Goal: Task Accomplishment & Management: Manage account settings

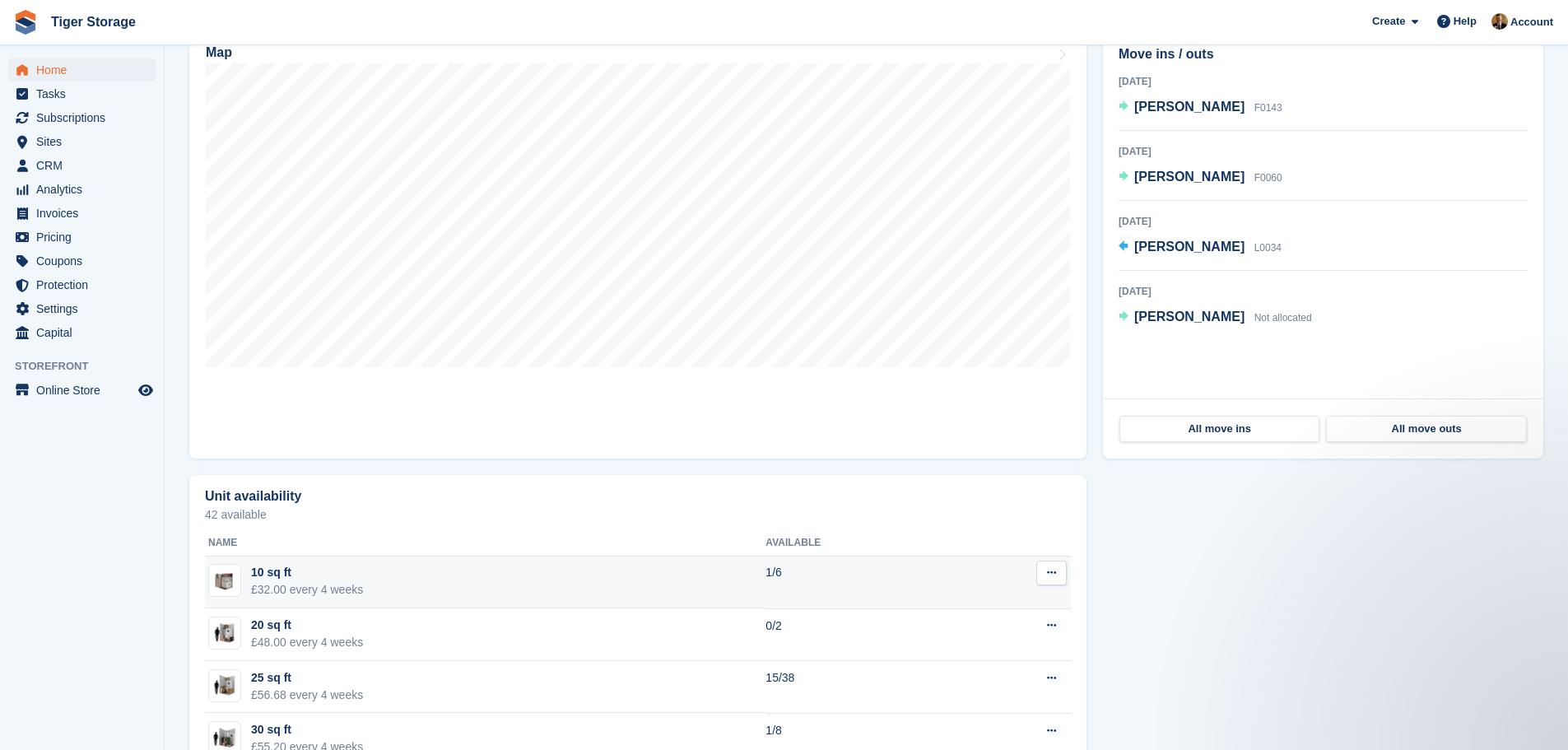
scroll to position [658, 0]
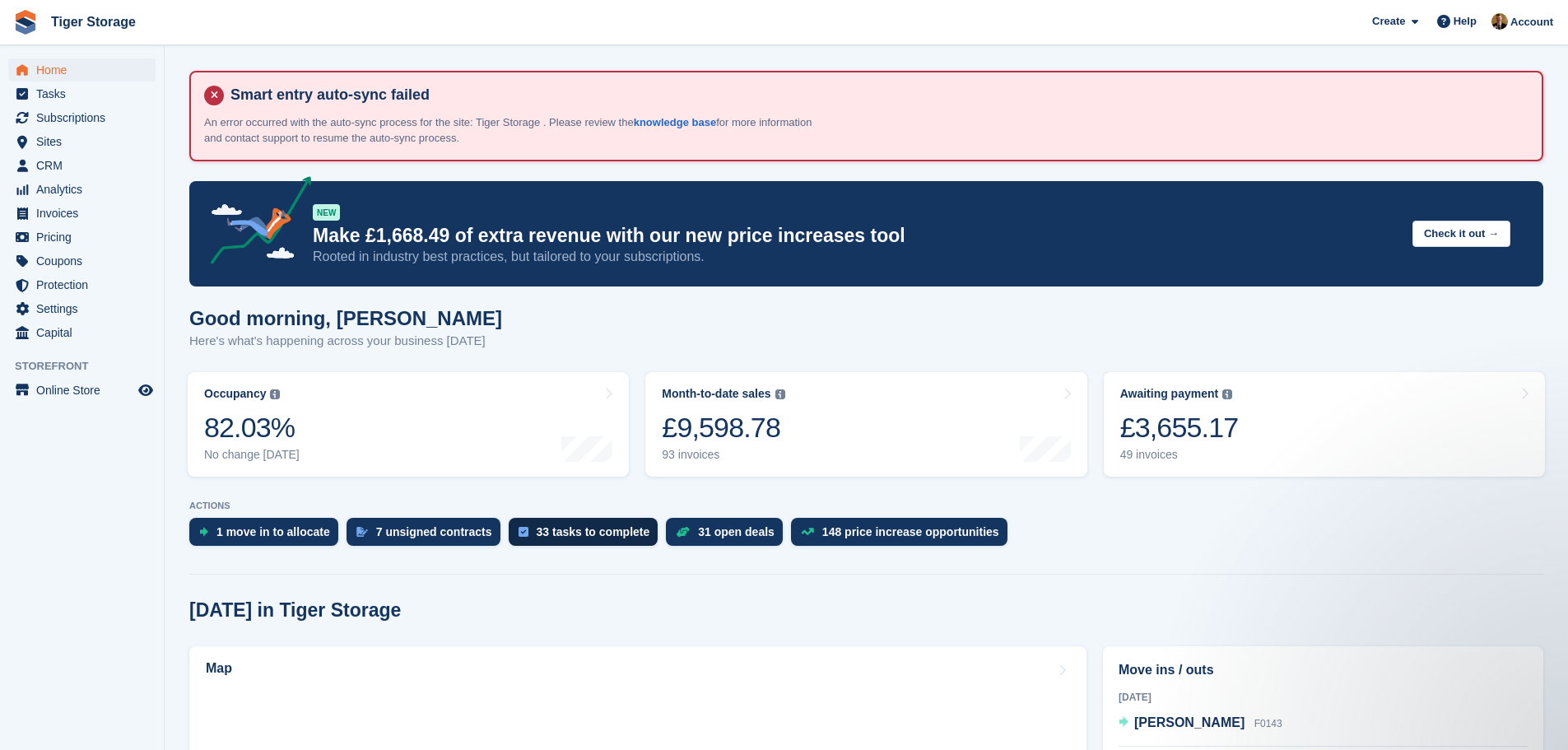
click at [558, 531] on div "33 tasks to complete" at bounding box center [594, 531] width 114 height 13
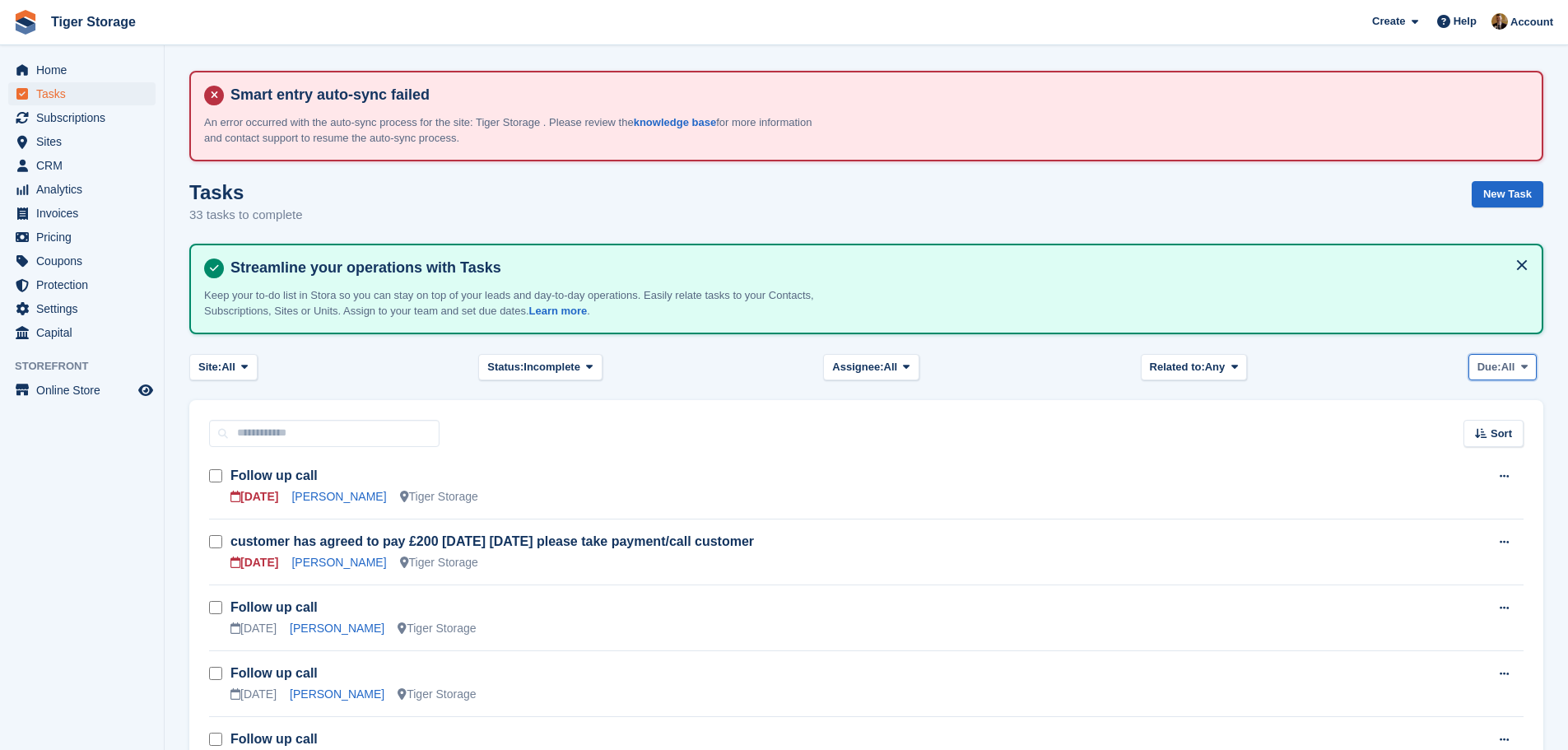
click at [1516, 367] on button "Due: All" at bounding box center [1502, 367] width 68 height 27
click at [1511, 465] on link "Today" at bounding box center [1547, 465] width 143 height 30
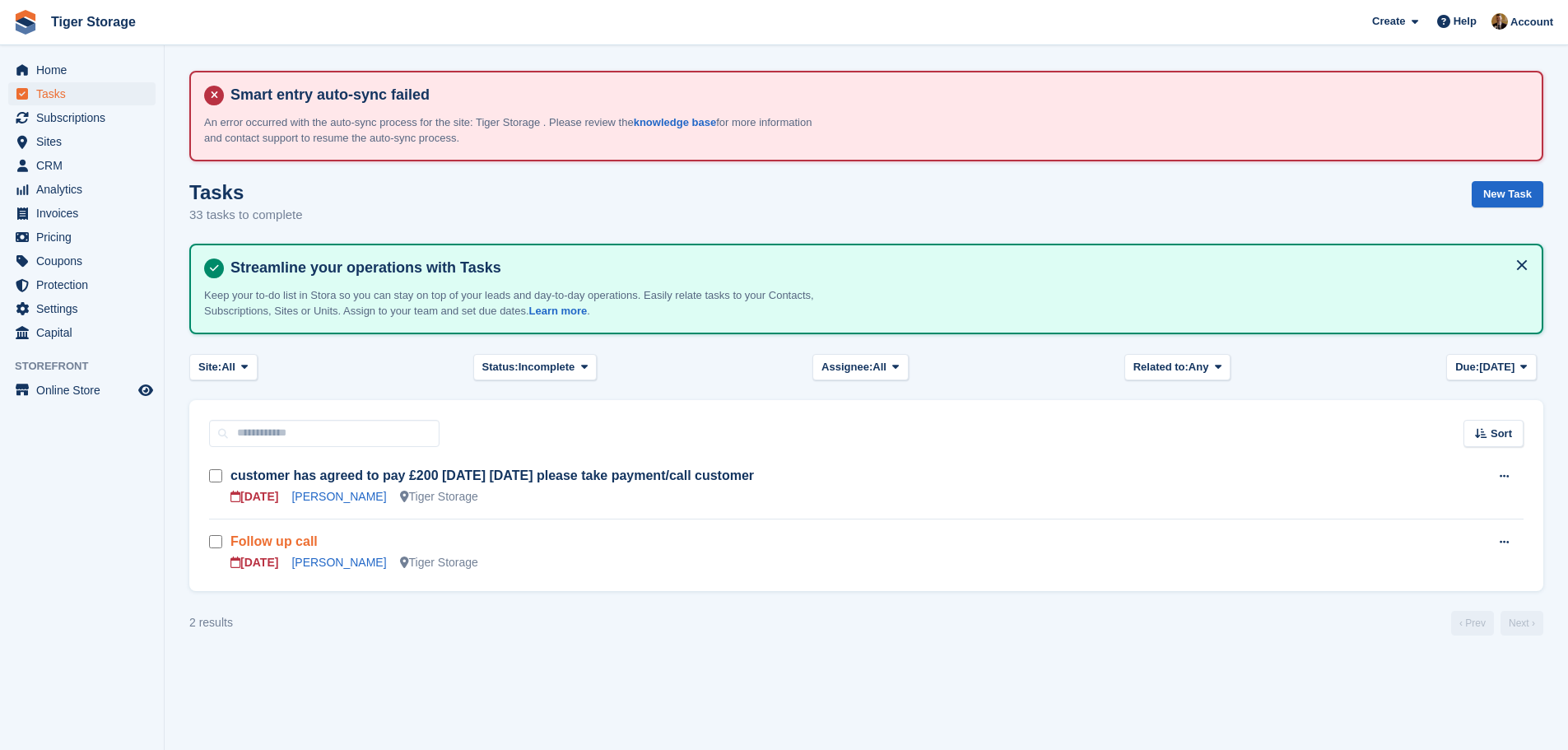
click at [302, 543] on link "Follow up call" at bounding box center [274, 541] width 87 height 14
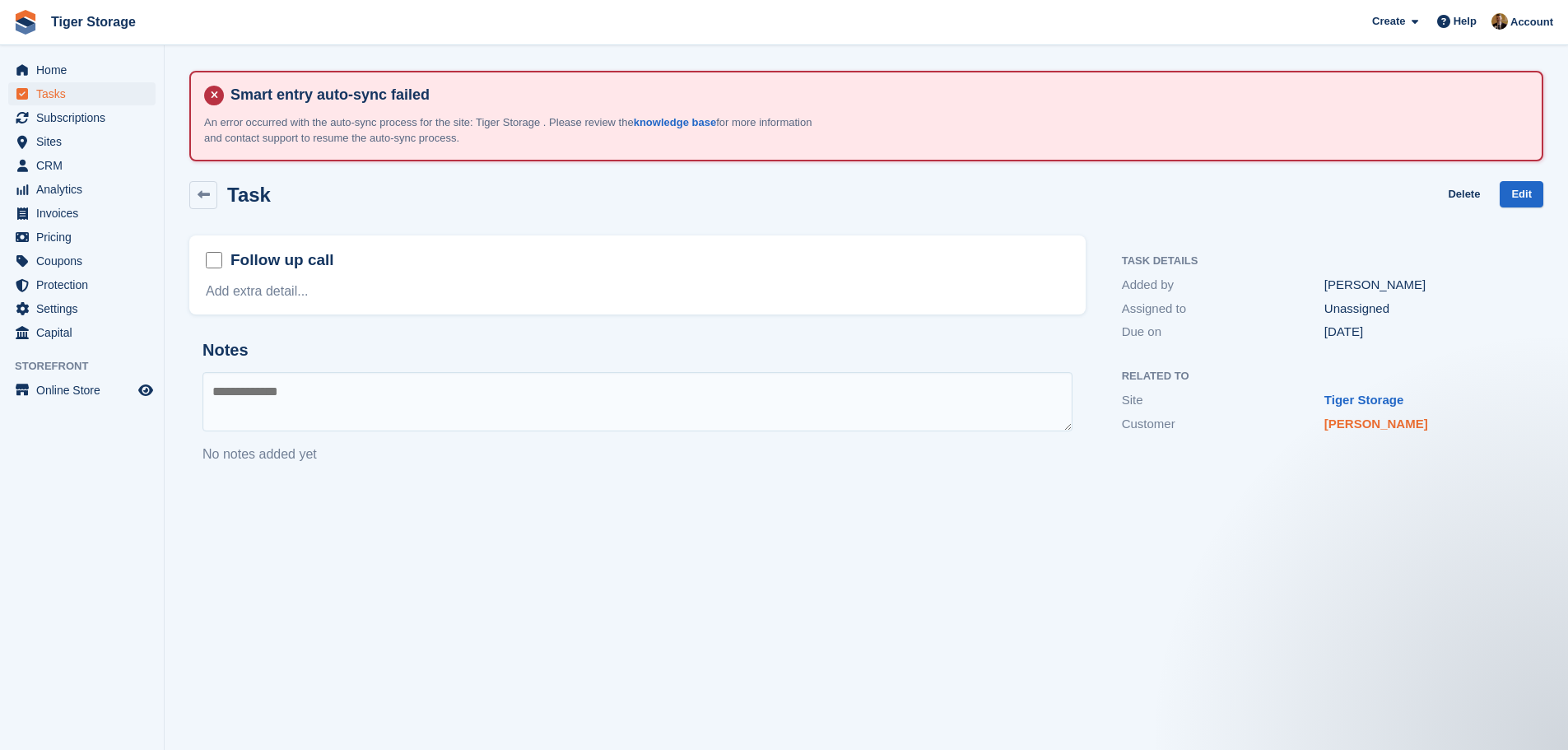
click at [1351, 423] on link "Michal Zaniewicz" at bounding box center [1376, 423] width 104 height 14
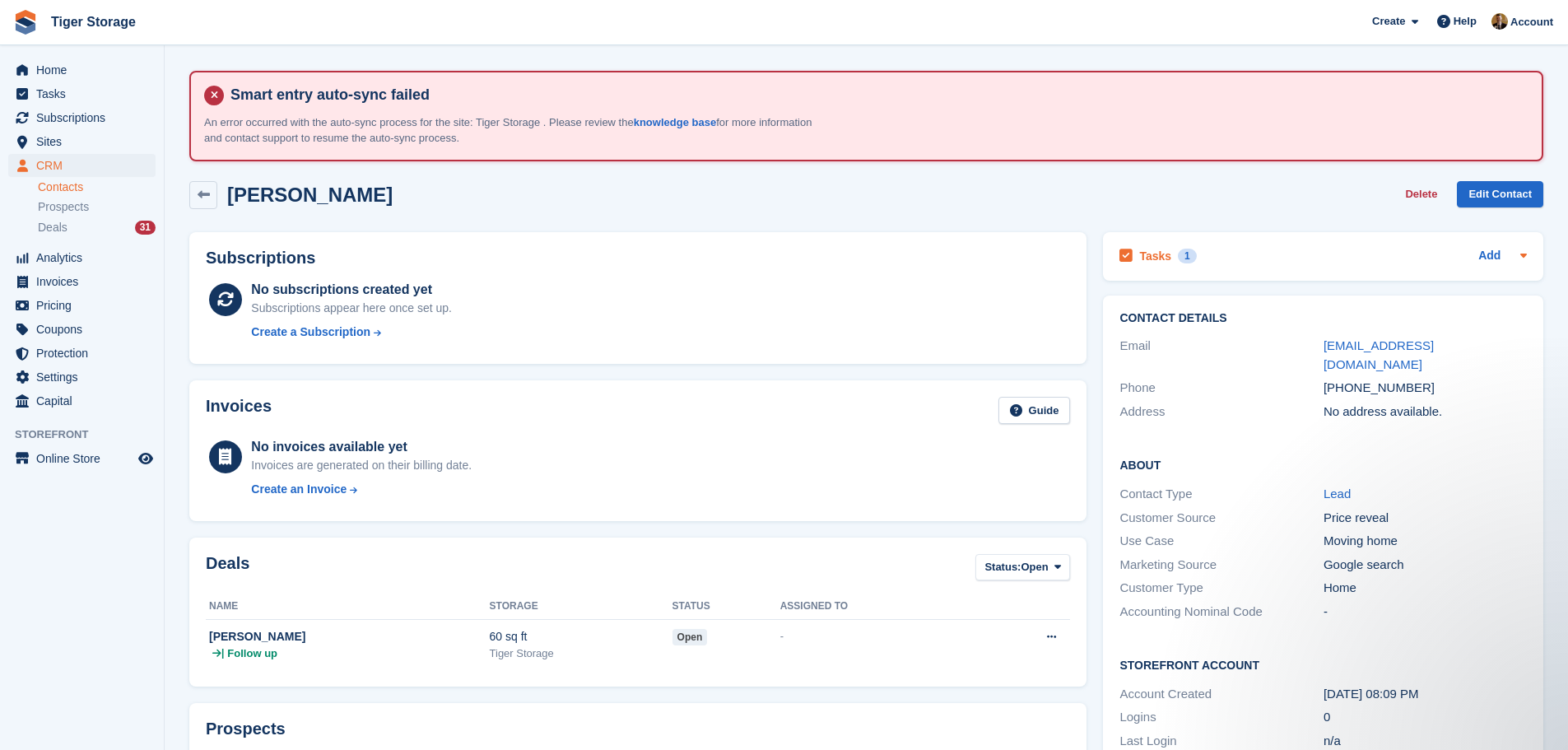
click at [1293, 262] on div "Tasks 1 Add" at bounding box center [1322, 257] width 407 height 22
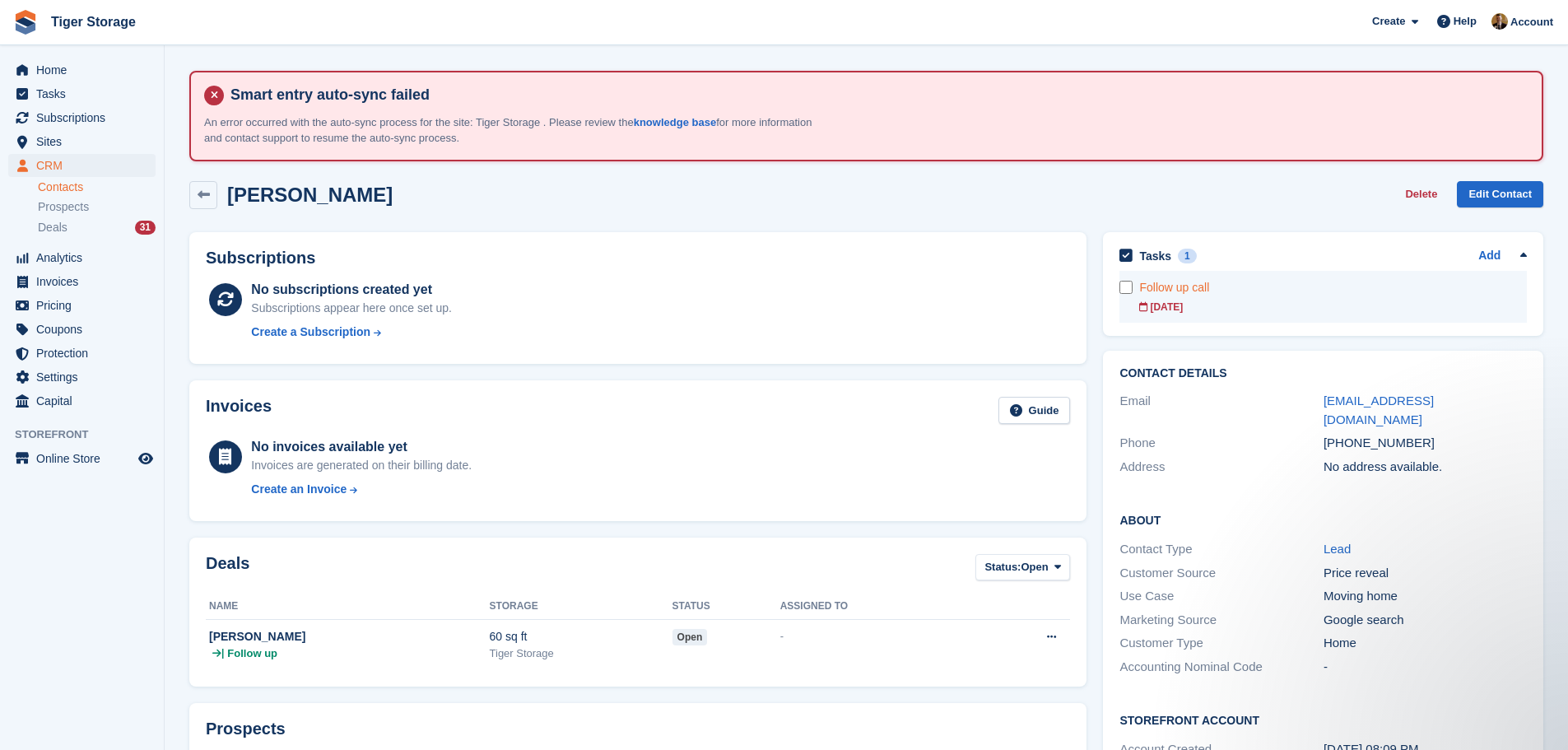
click at [1224, 294] on div "Follow up call" at bounding box center [1333, 288] width 388 height 18
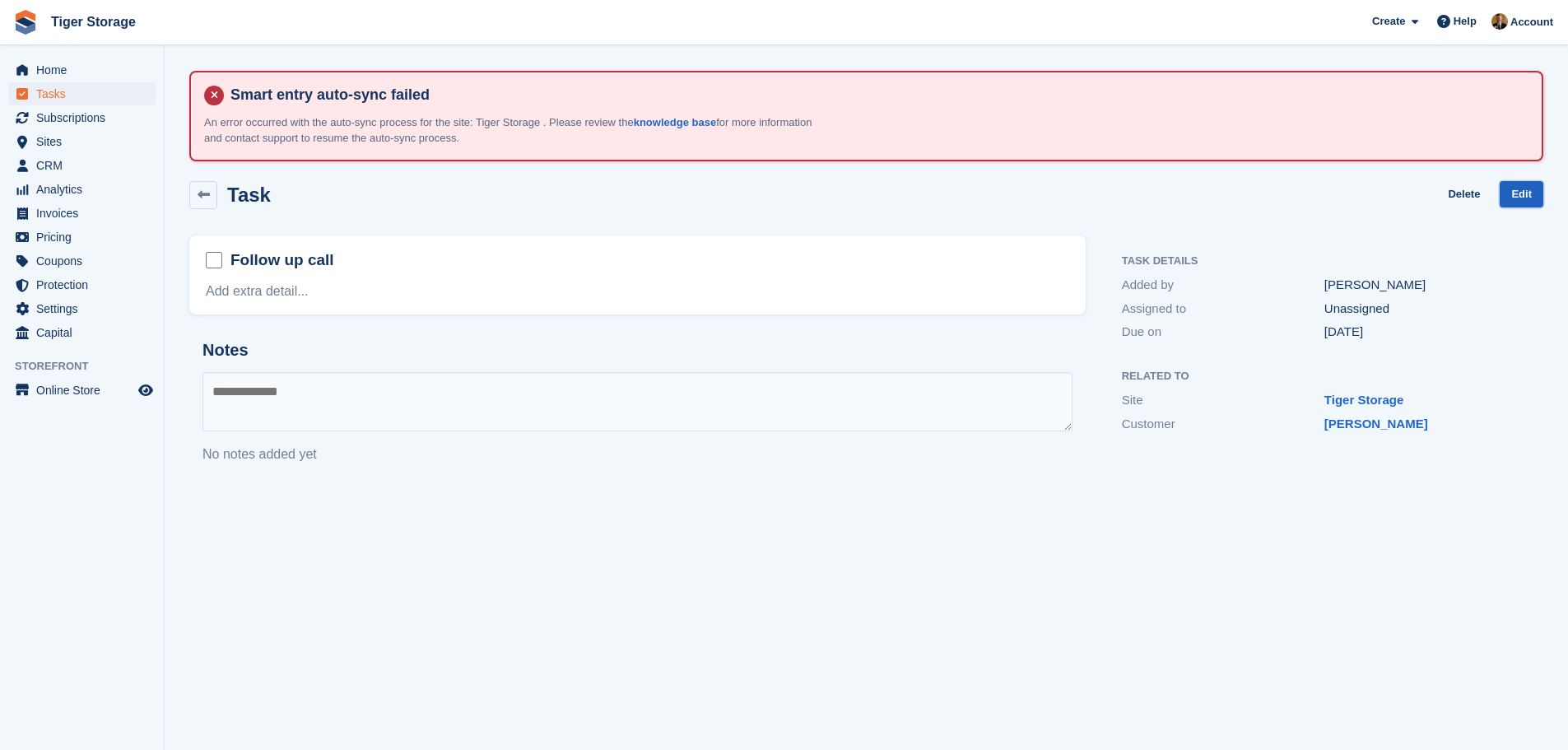
click at [1523, 188] on link "Edit" at bounding box center [1520, 194] width 44 height 27
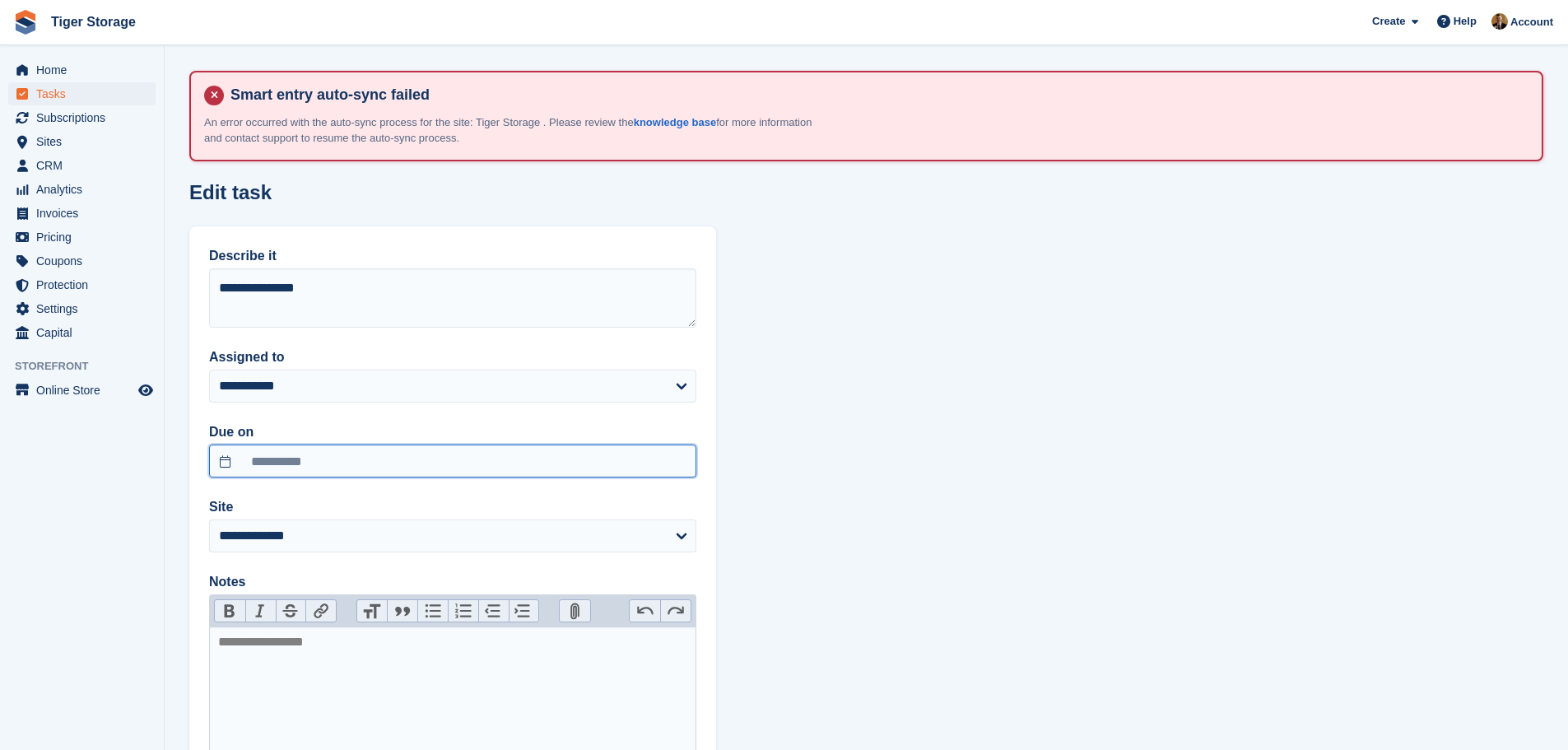
click at [380, 458] on input "**********" at bounding box center [453, 460] width 487 height 33
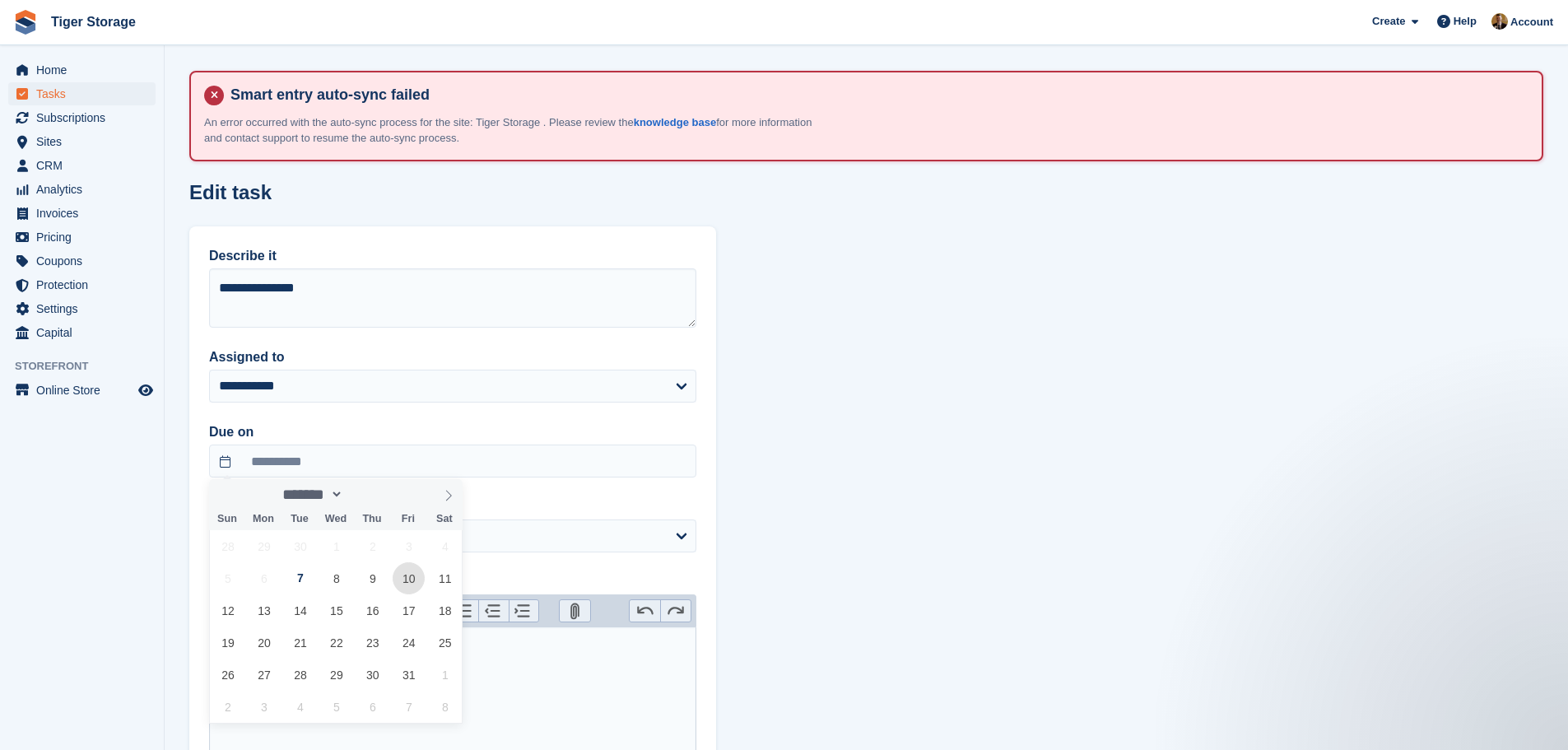
click at [409, 579] on span "10" at bounding box center [408, 578] width 32 height 32
type input "**********"
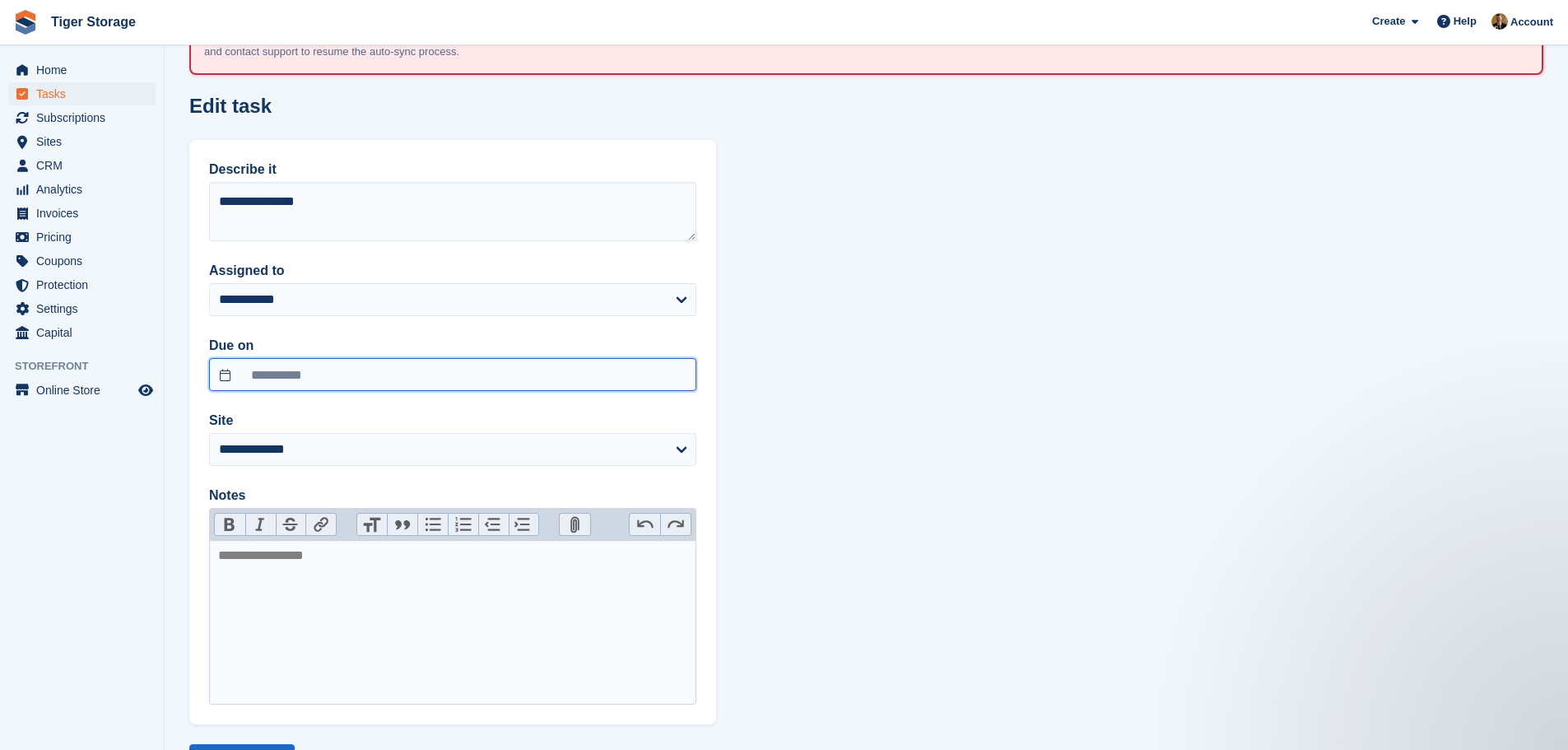
scroll to position [158, 0]
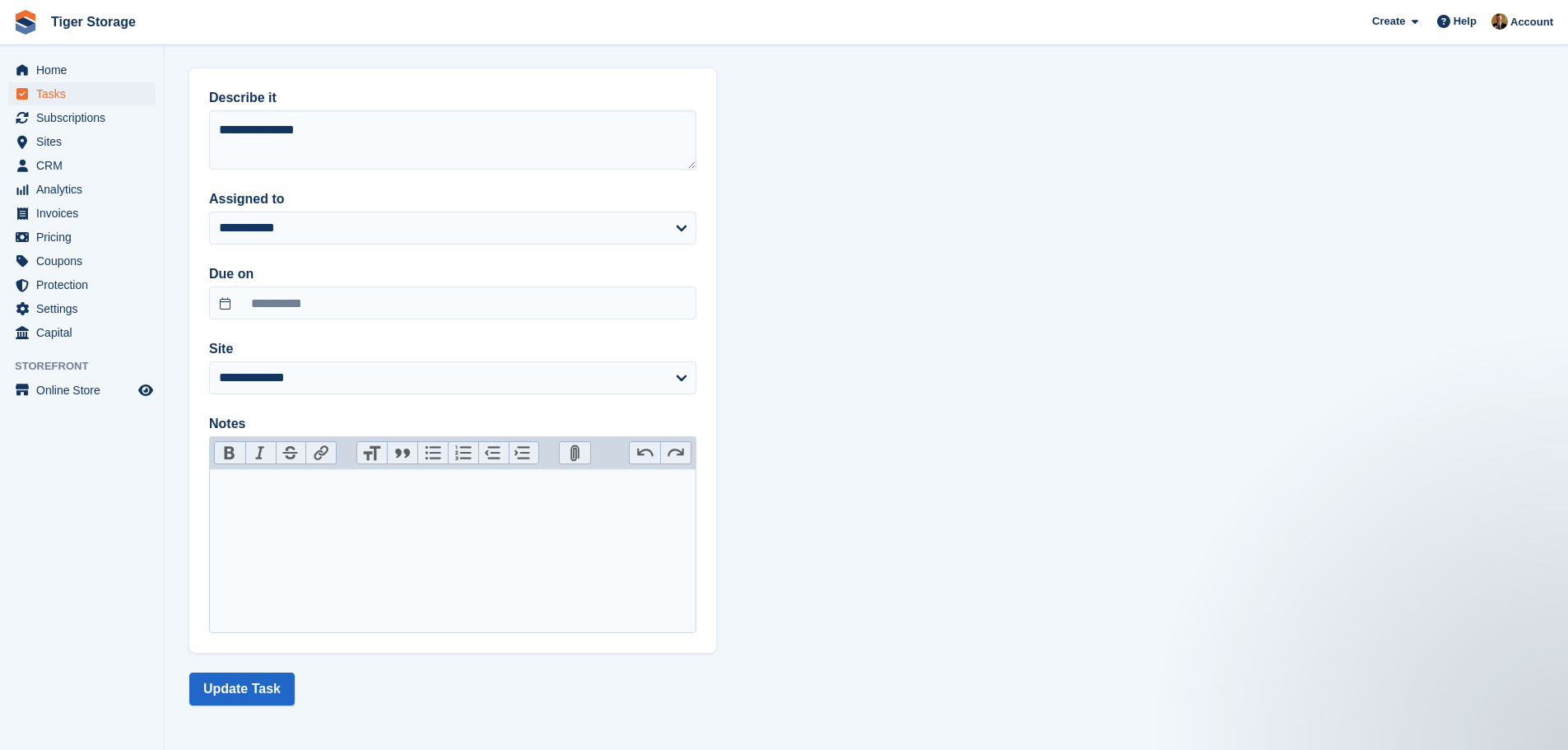
click at [235, 499] on trix-editor at bounding box center [453, 550] width 487 height 164
click at [223, 691] on button "Update Task" at bounding box center [242, 688] width 106 height 33
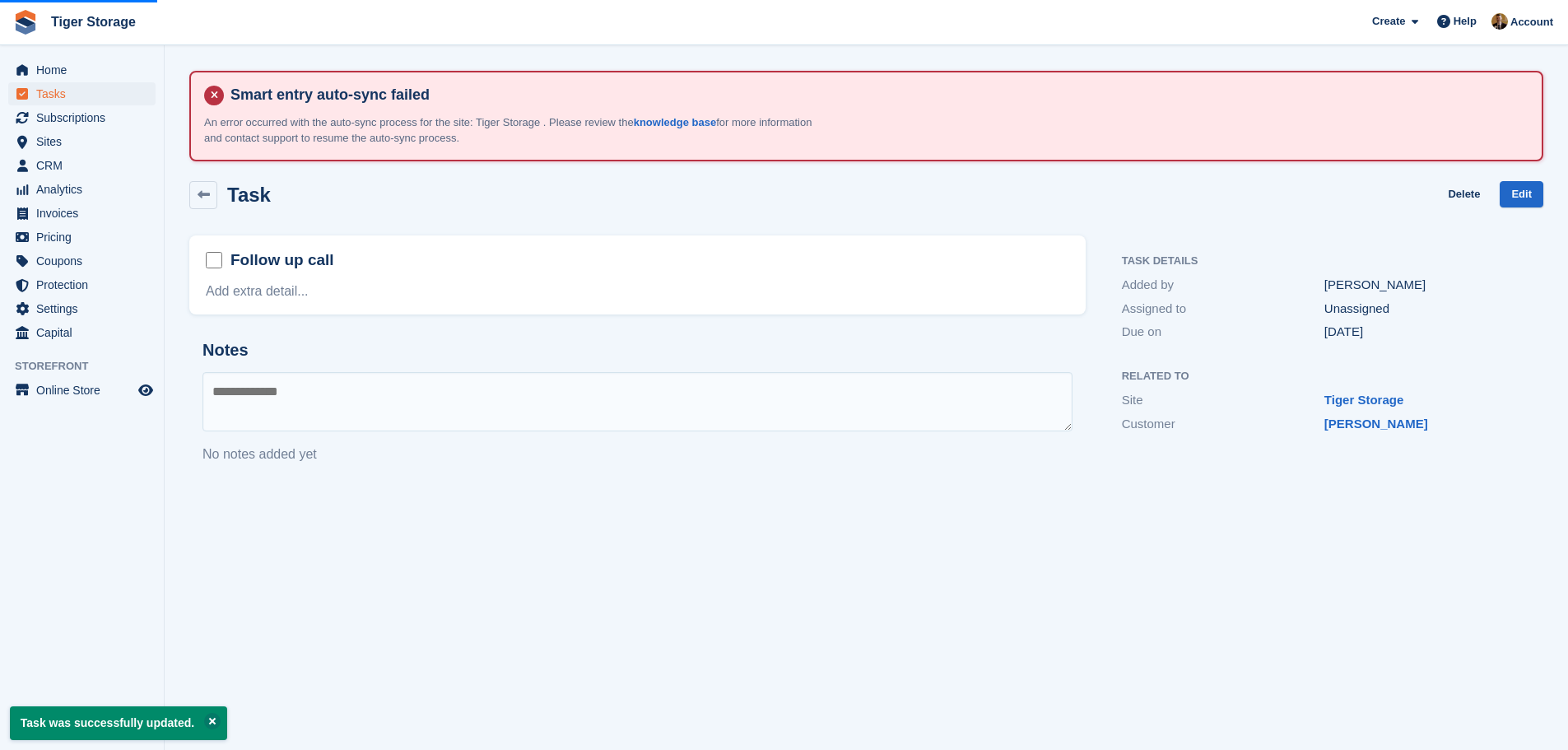
scroll to position [158, 0]
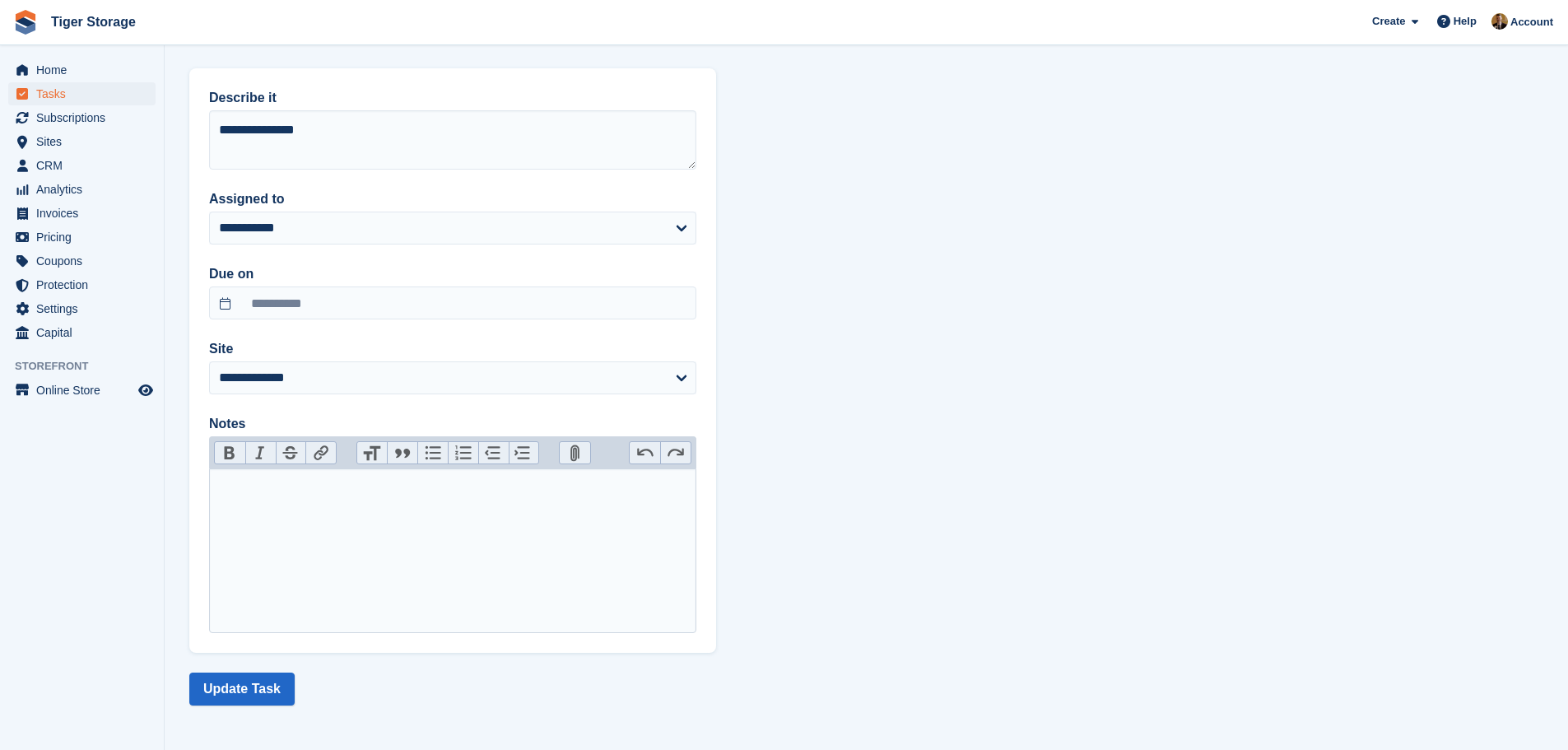
click at [313, 521] on trix-editor at bounding box center [453, 550] width 487 height 164
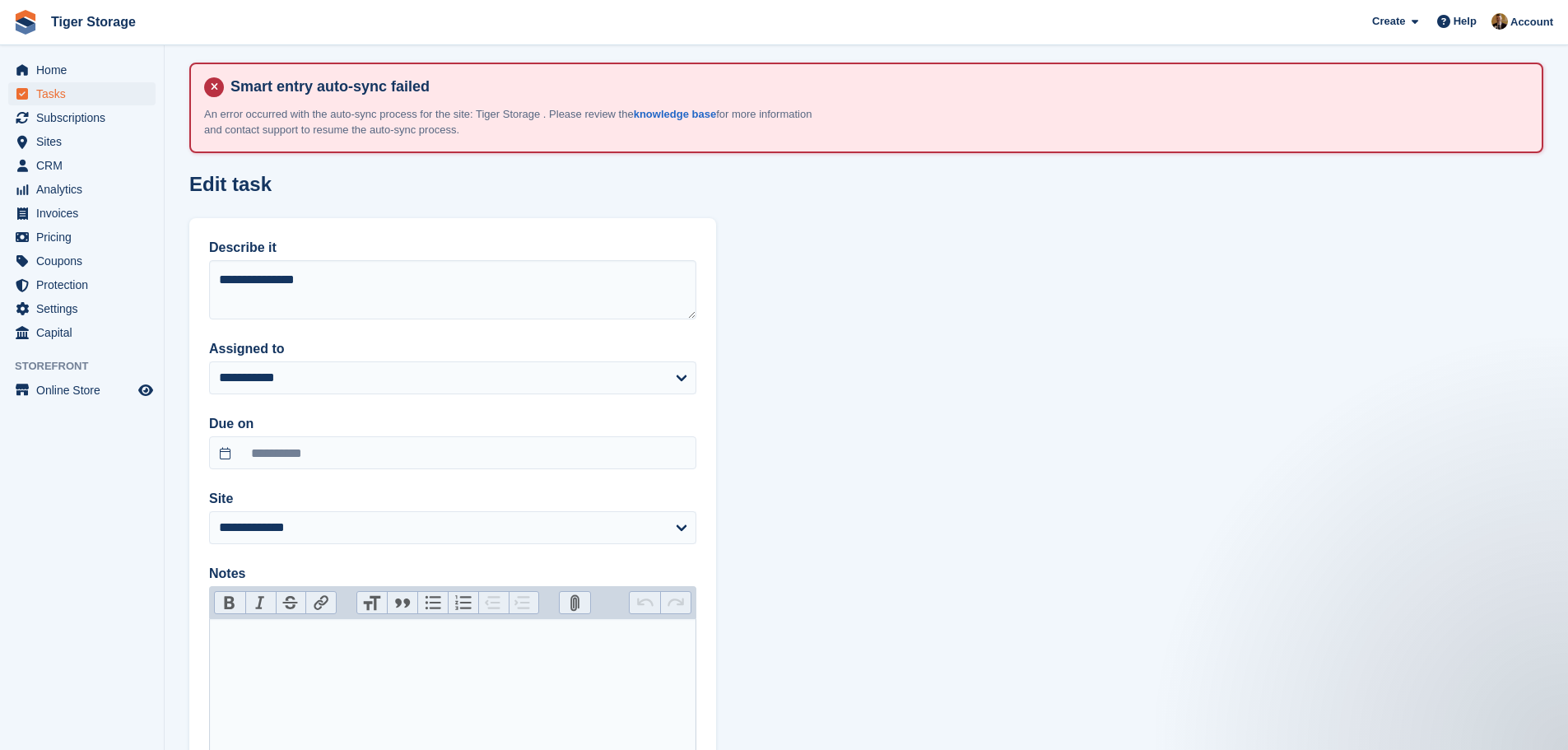
scroll to position [0, 0]
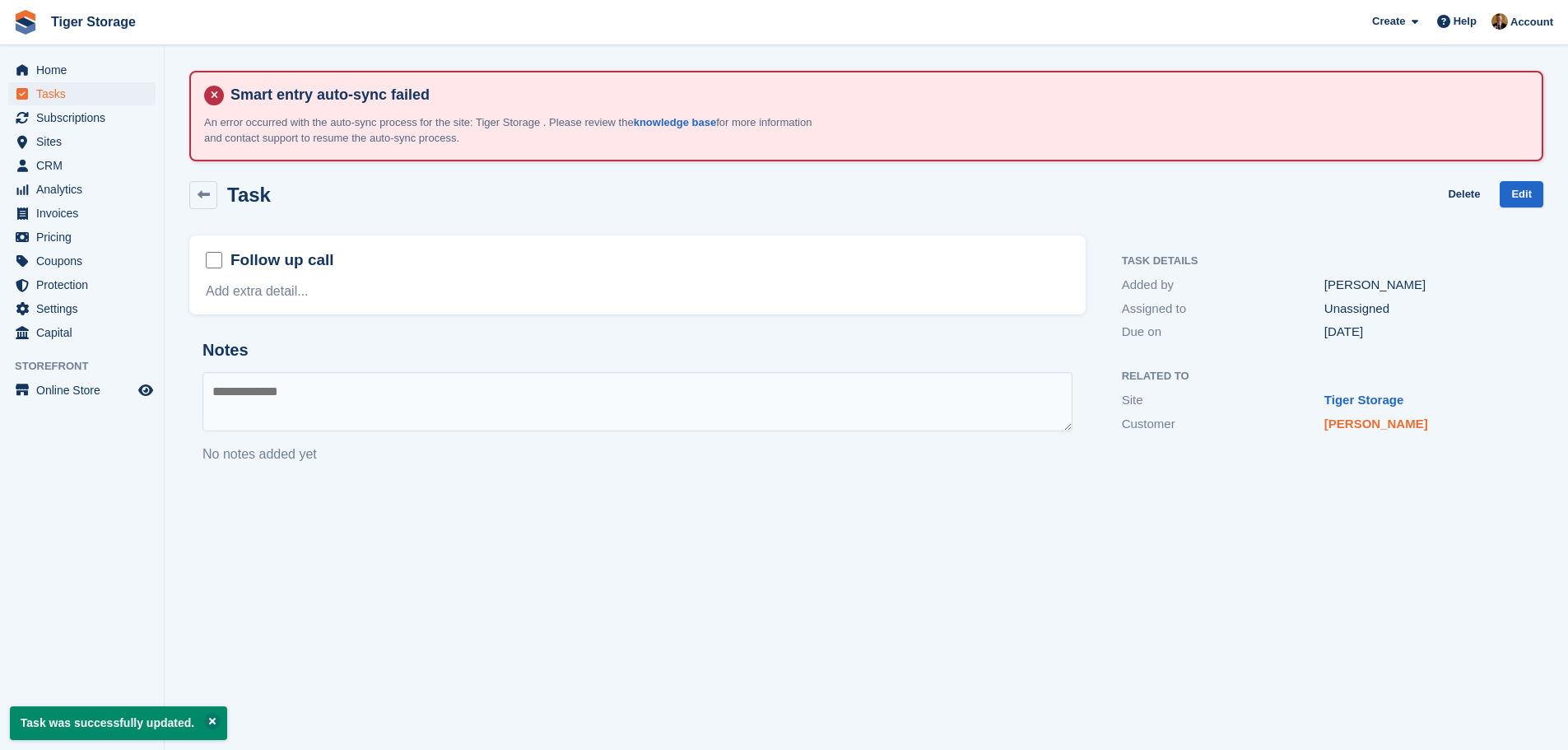
click at [1411, 423] on link "Michal Zaniewicz" at bounding box center [1376, 423] width 104 height 14
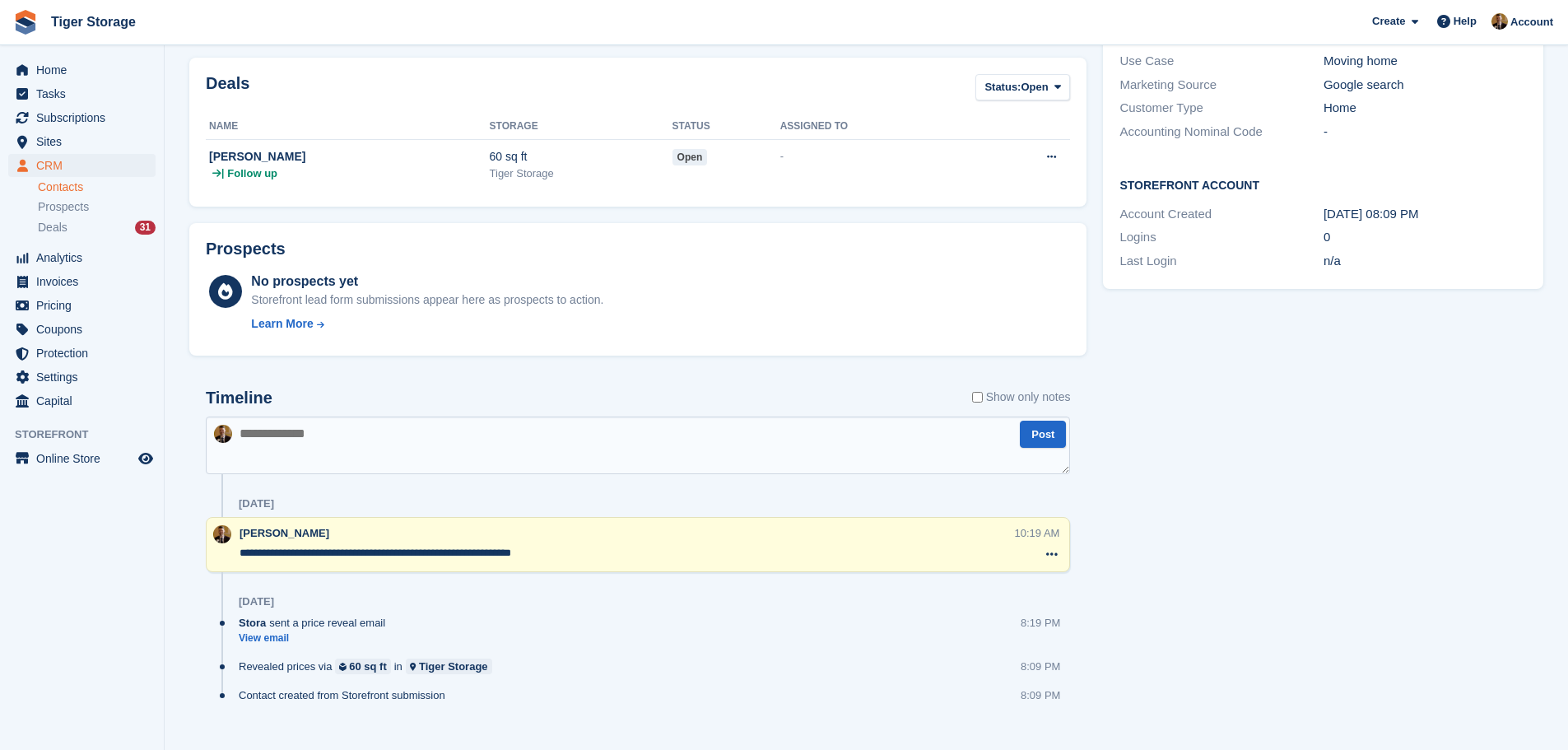
scroll to position [494, 0]
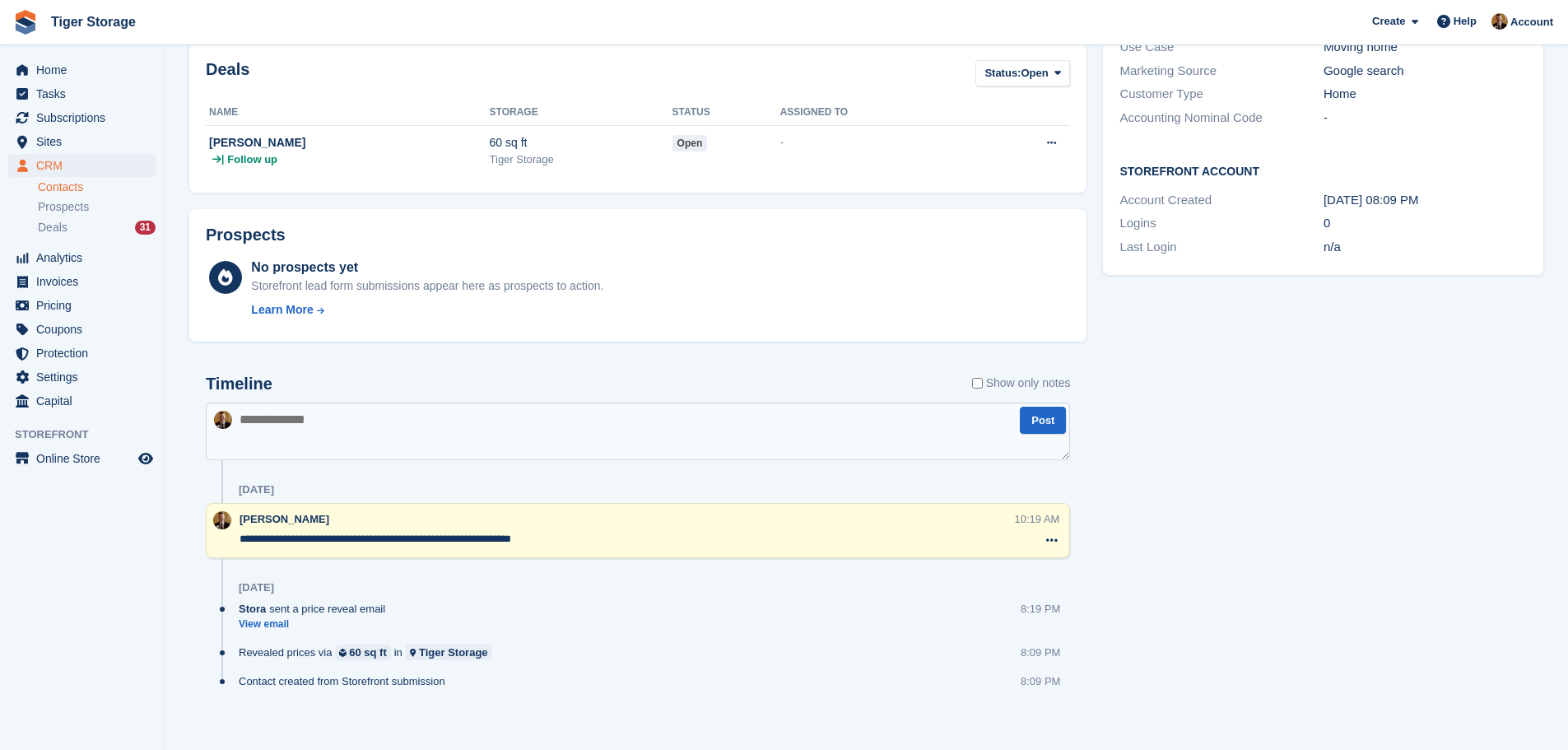
click at [385, 446] on textarea at bounding box center [637, 432] width 864 height 58
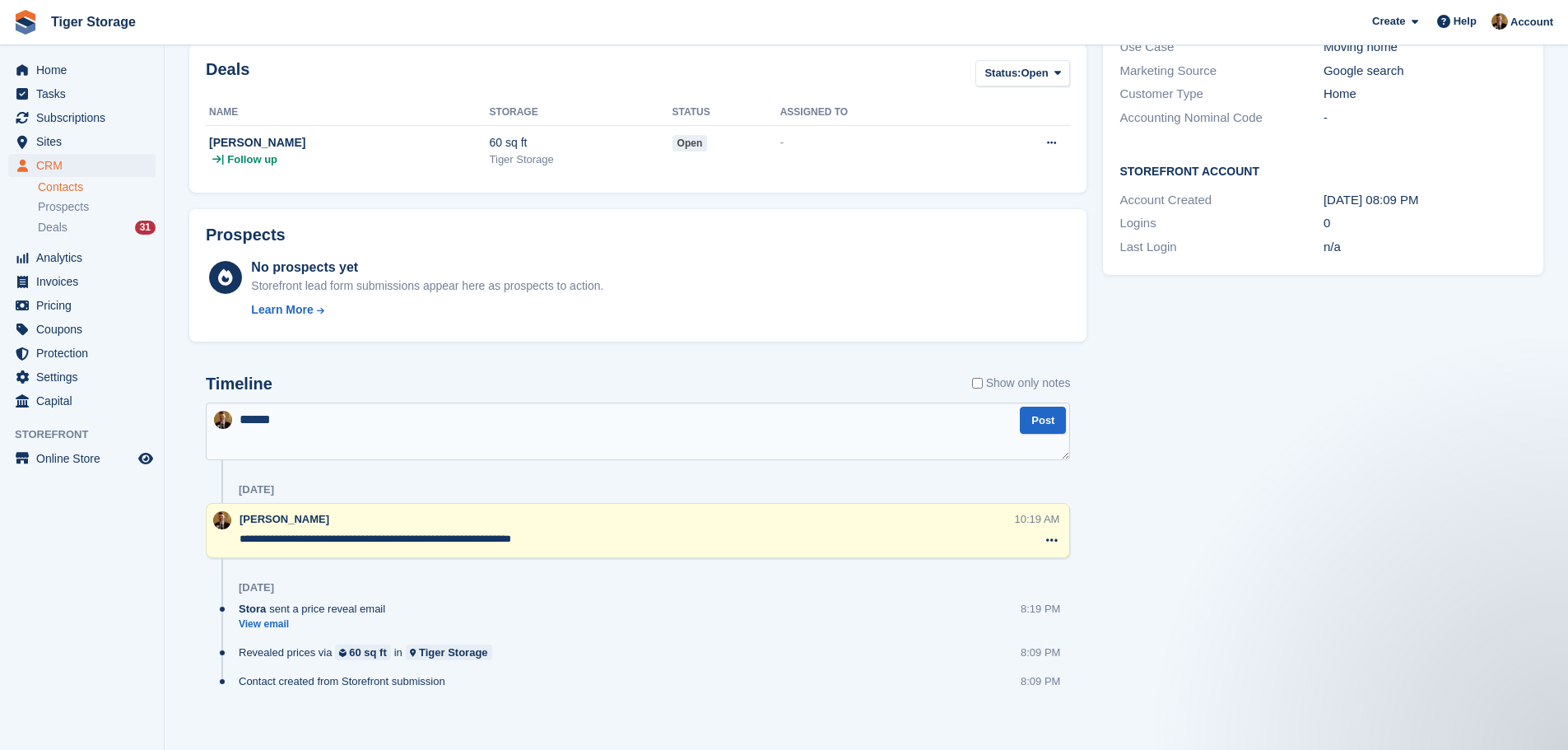
scroll to position [0, 0]
type textarea "**********"
click at [1041, 415] on button "Post" at bounding box center [1042, 419] width 46 height 27
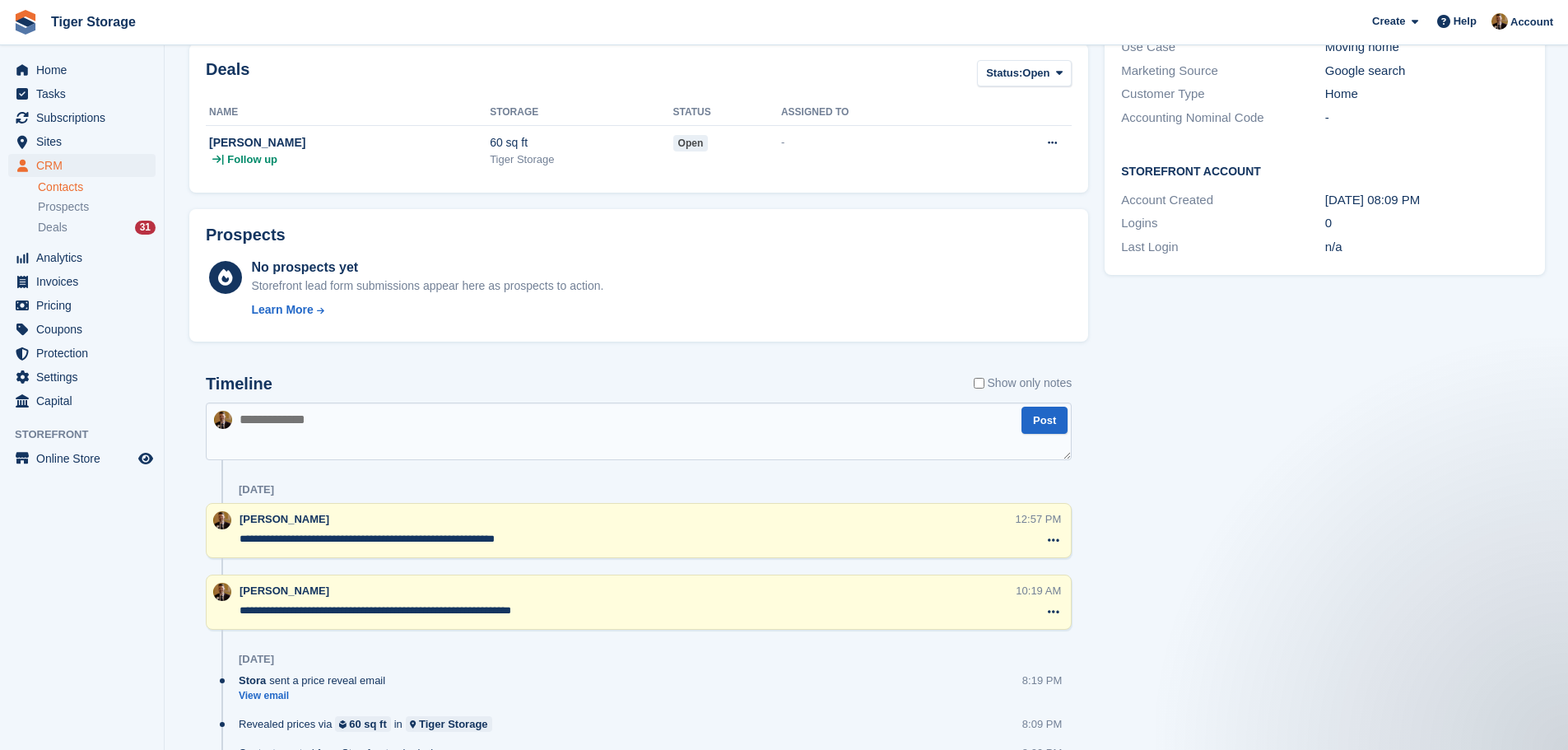
drag, startPoint x: 598, startPoint y: 545, endPoint x: 184, endPoint y: 538, distance: 414.1
click at [184, 538] on div "Subscriptions No subscriptions created yet Subscriptions appear here once set u…" at bounding box center [639, 275] width 915 height 1089
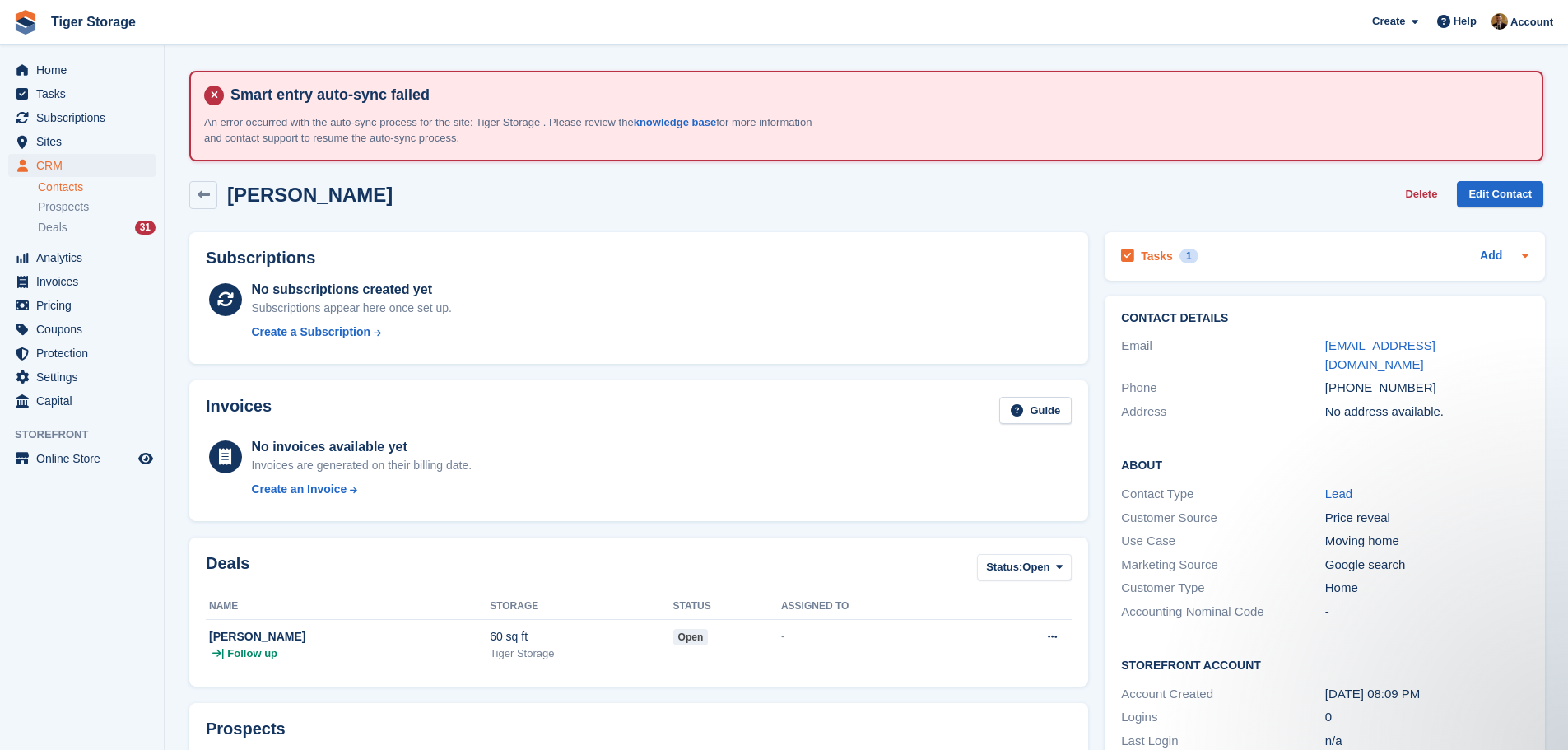
click at [1466, 254] on div "Tasks 1 Add" at bounding box center [1324, 257] width 407 height 22
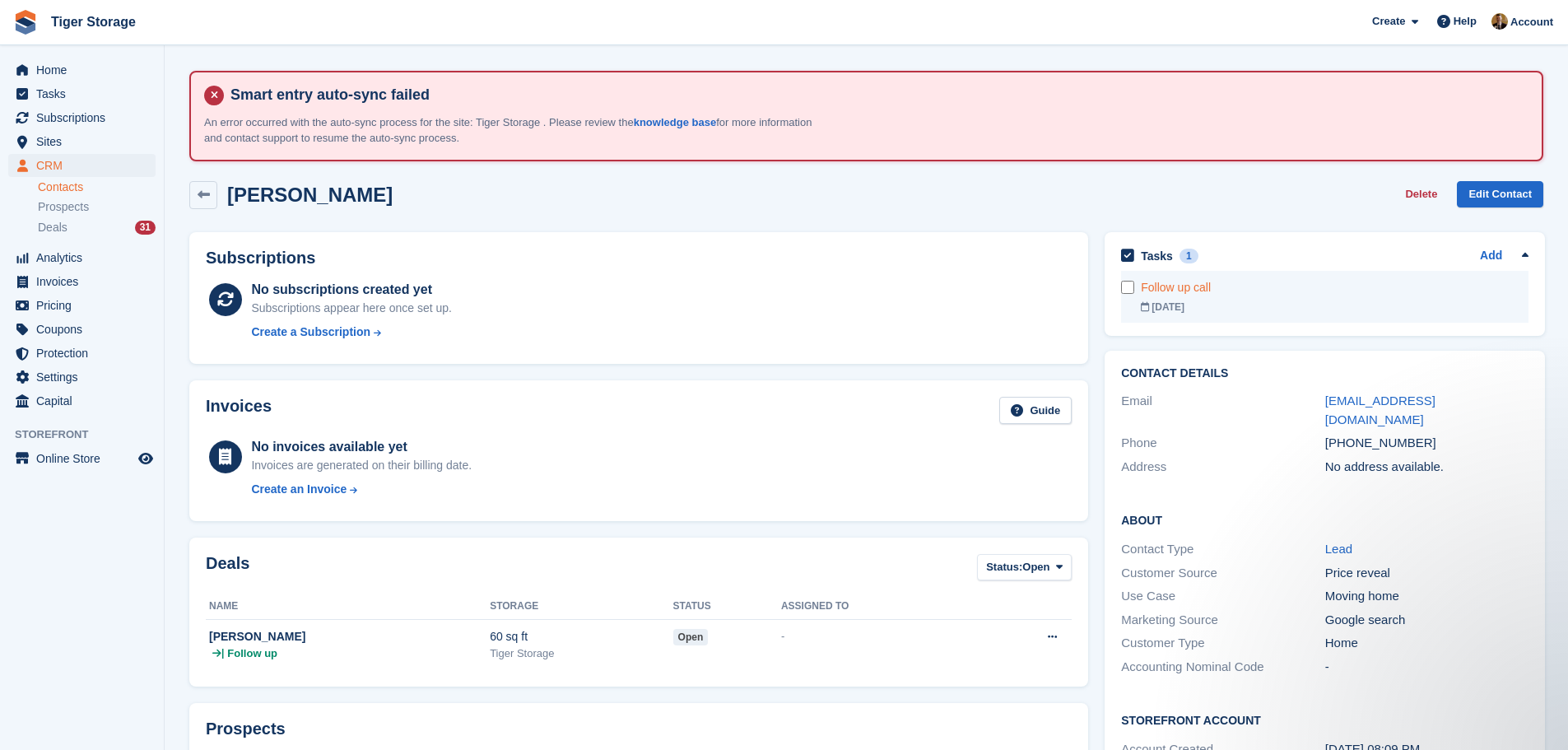
click at [1304, 294] on div "Follow up call" at bounding box center [1334, 288] width 388 height 18
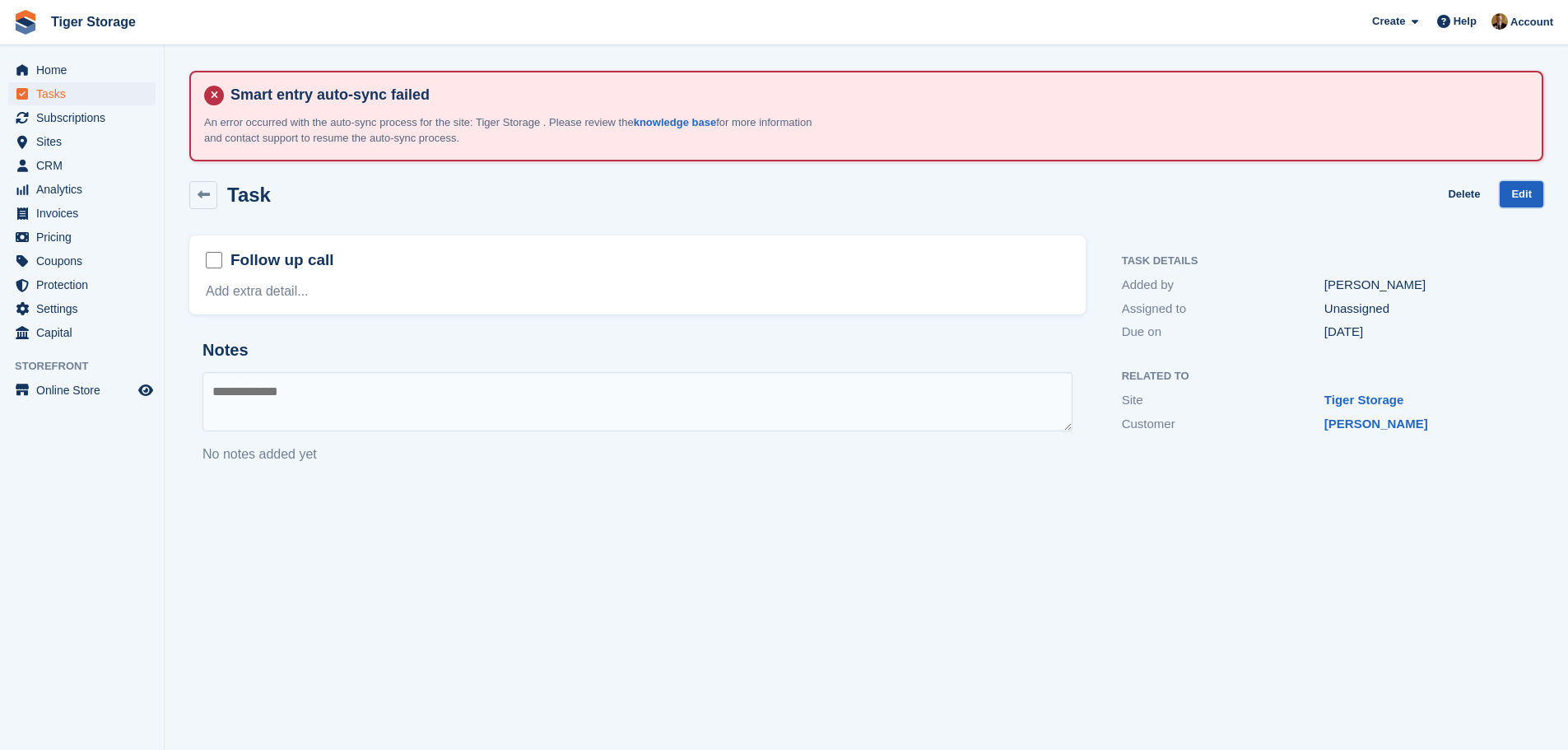
click at [1528, 183] on link "Edit" at bounding box center [1520, 194] width 44 height 27
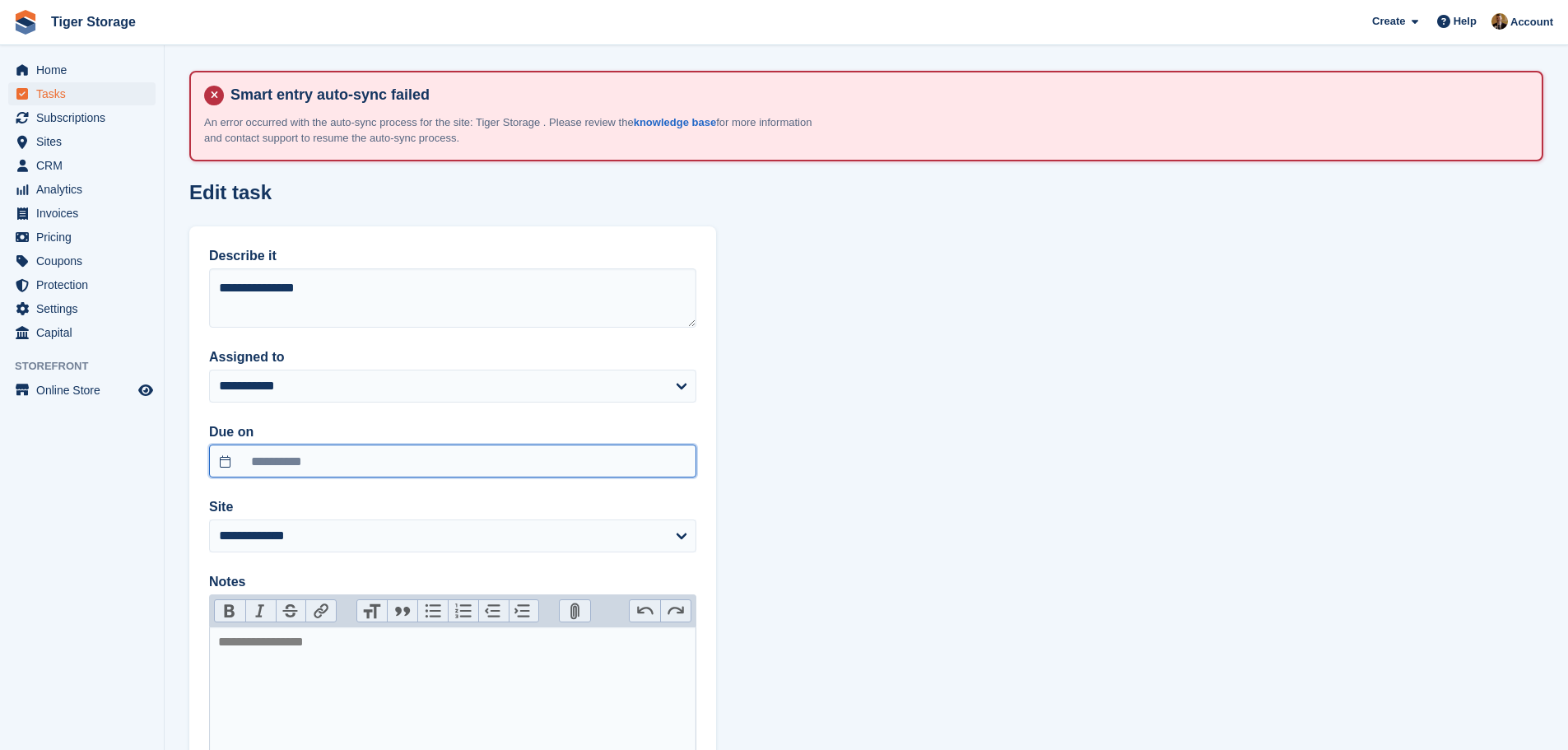
click at [399, 467] on input "**********" at bounding box center [453, 460] width 487 height 33
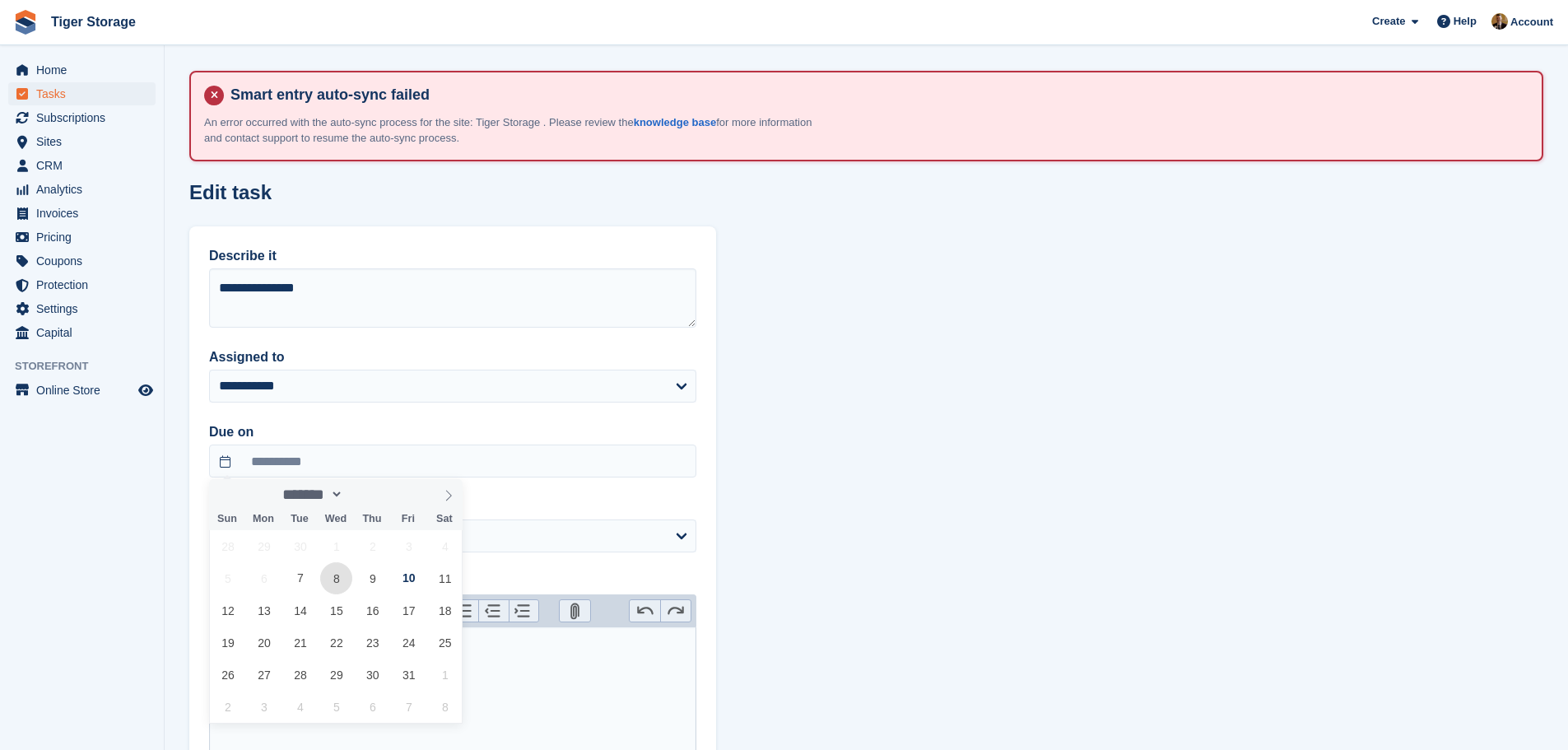
click at [344, 585] on span "8" at bounding box center [336, 578] width 32 height 32
type input "**********"
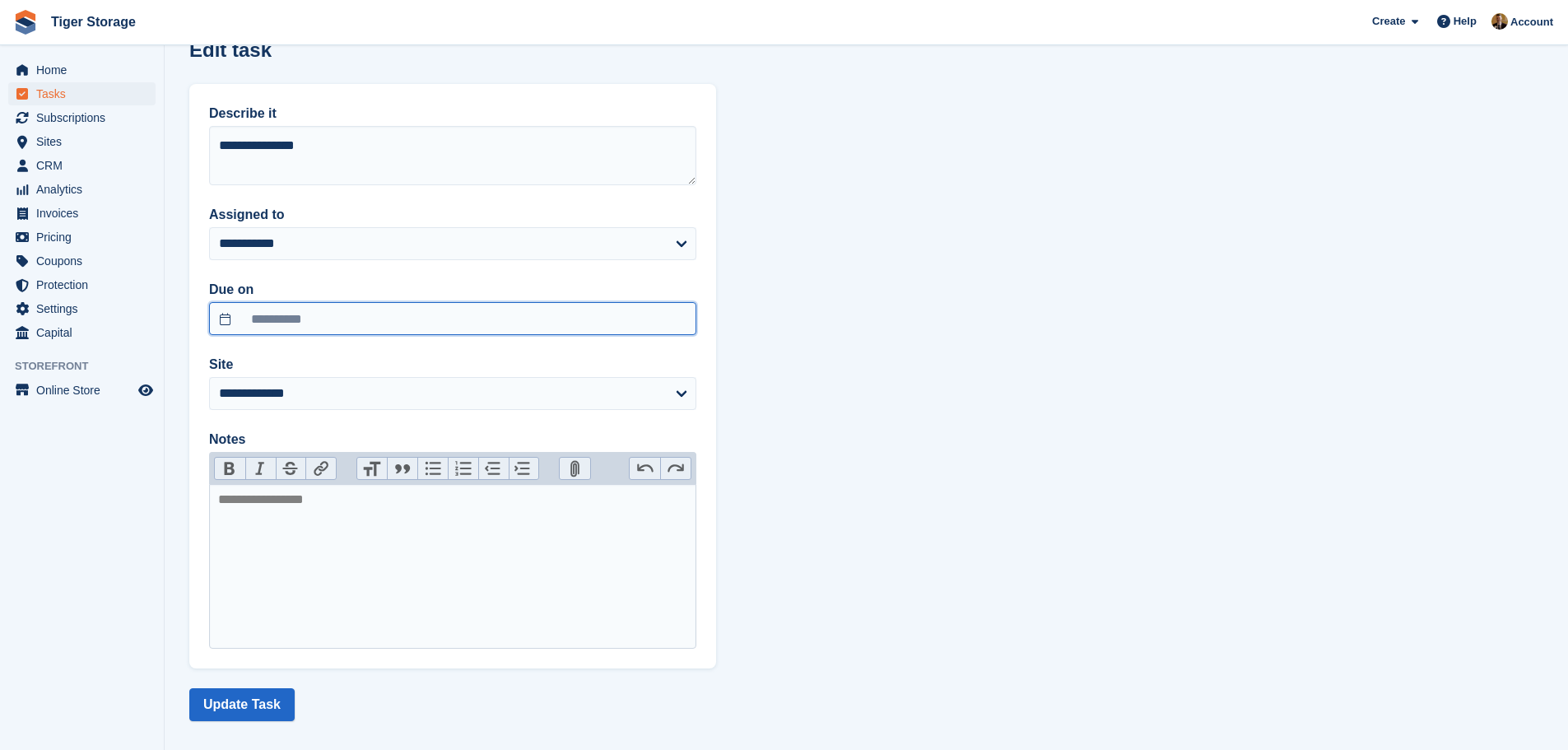
scroll to position [158, 0]
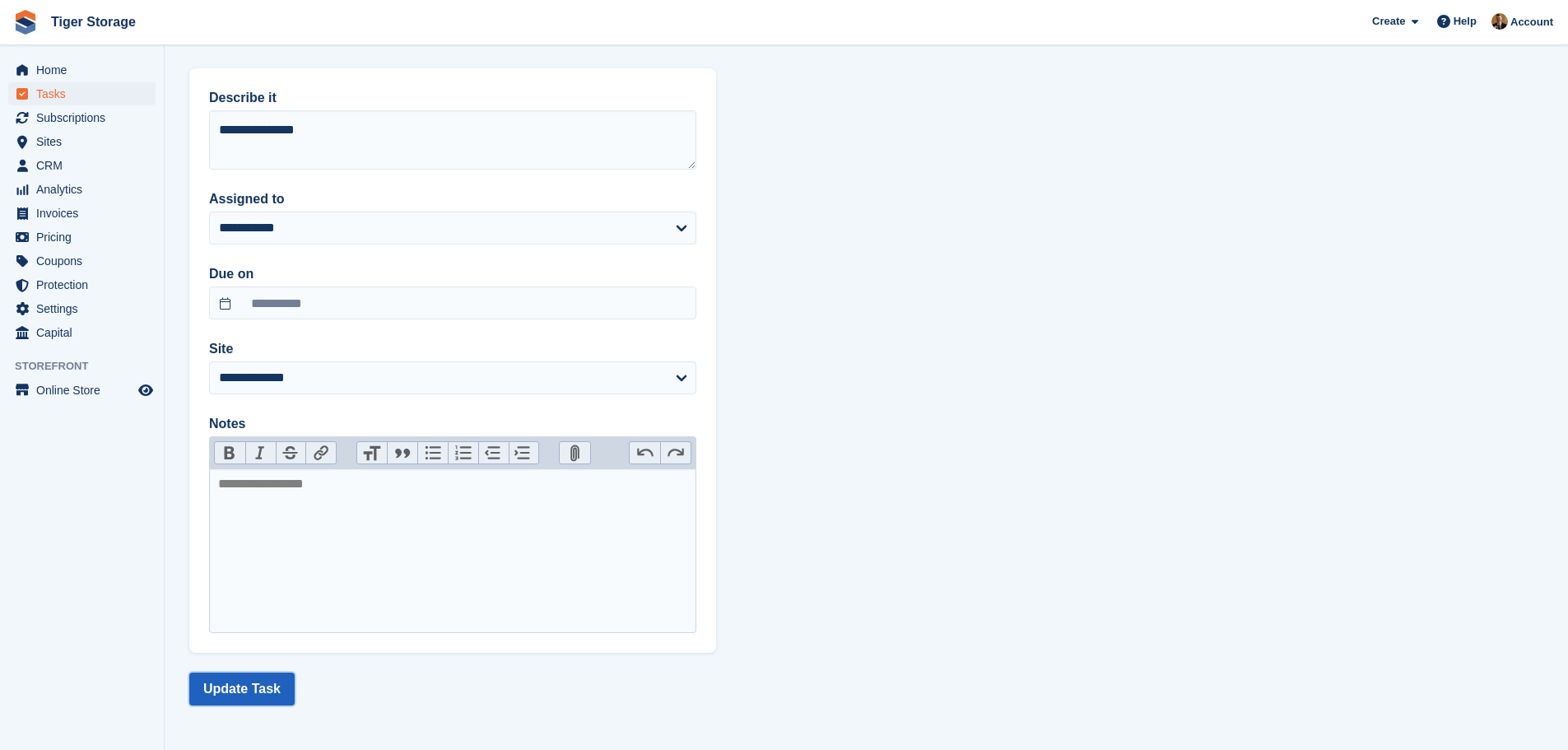
click at [239, 705] on button "Update Task" at bounding box center [242, 688] width 106 height 33
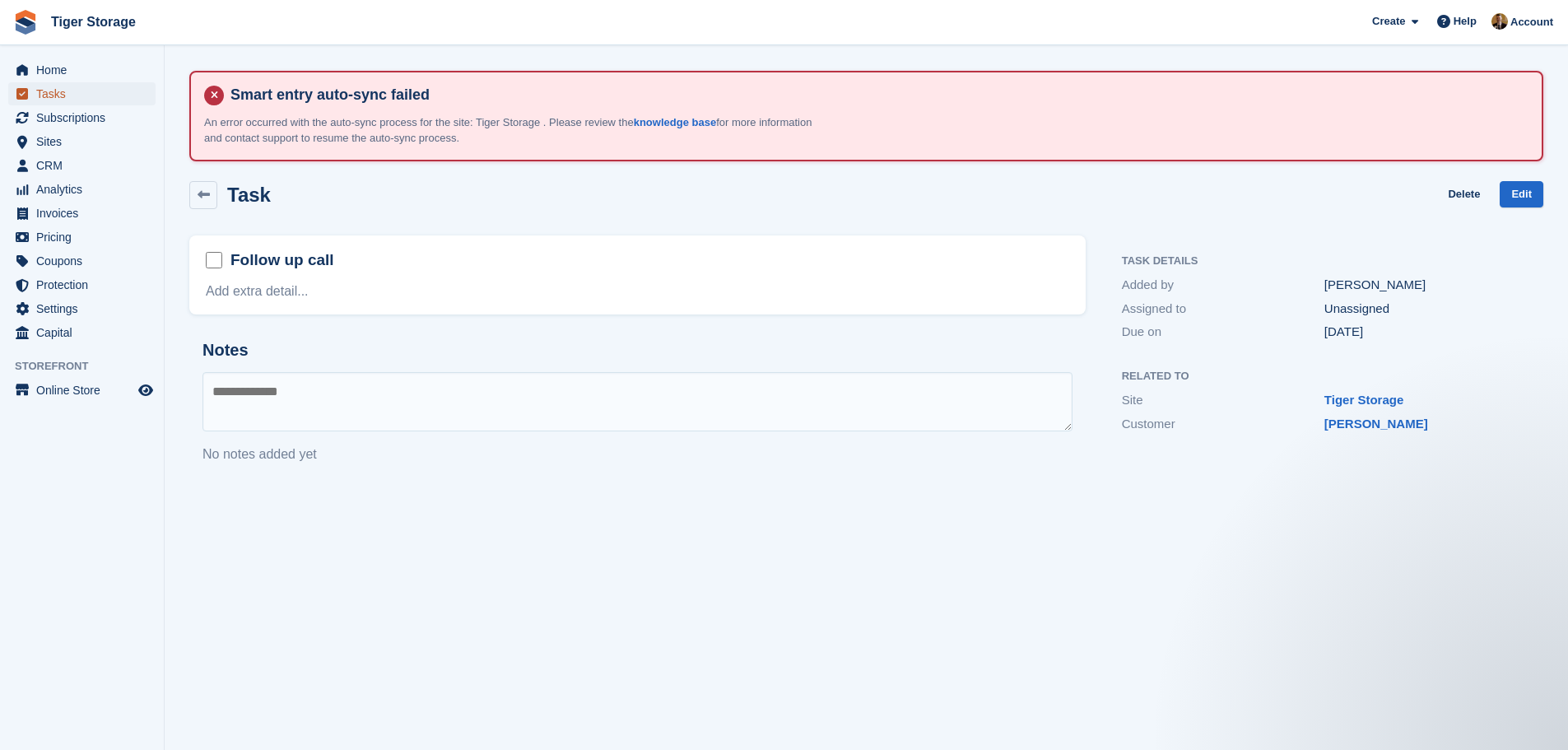
click at [79, 89] on span "Tasks" at bounding box center [86, 93] width 99 height 23
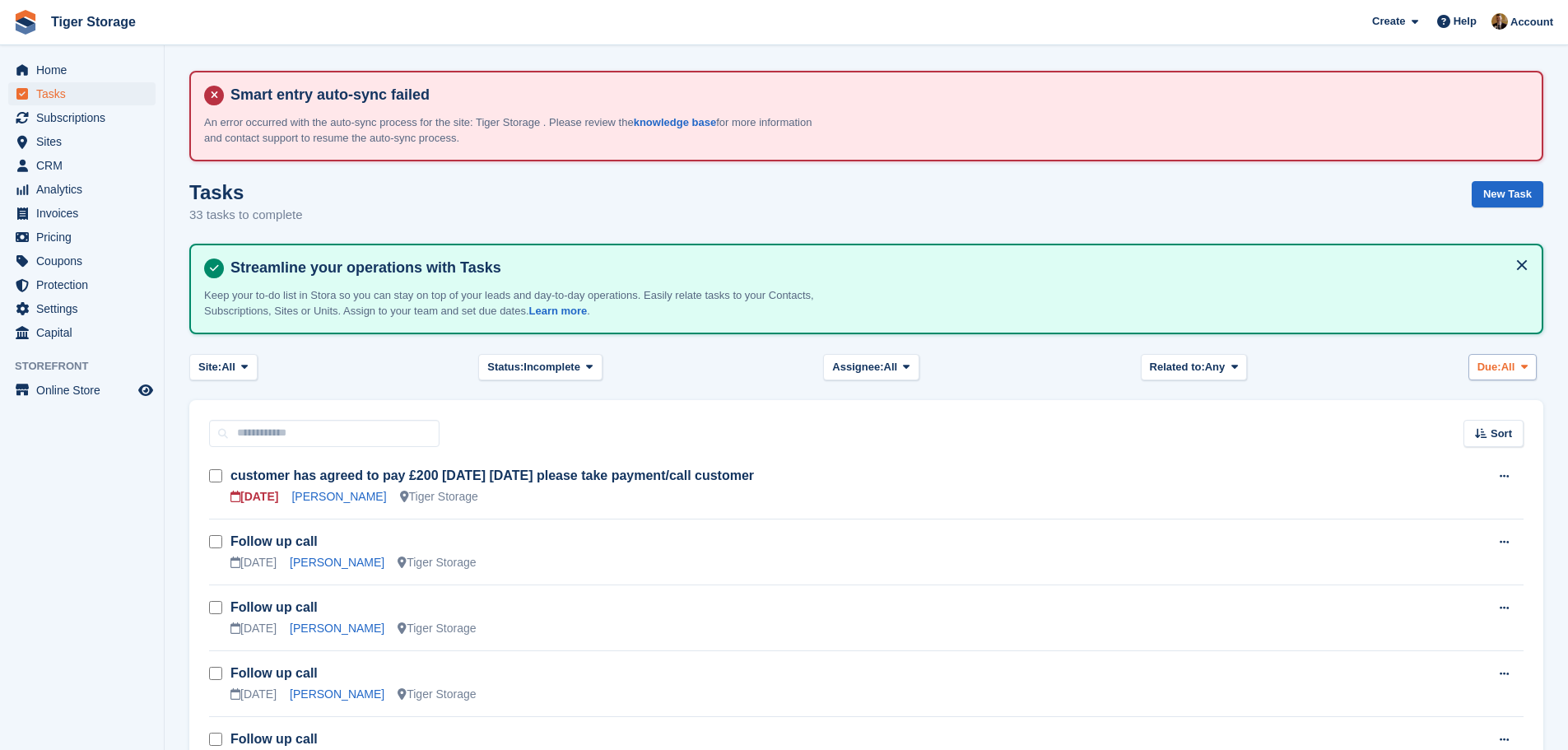
click at [1505, 368] on span "All" at bounding box center [1507, 367] width 14 height 17
click at [1495, 454] on link "Today" at bounding box center [1547, 465] width 143 height 30
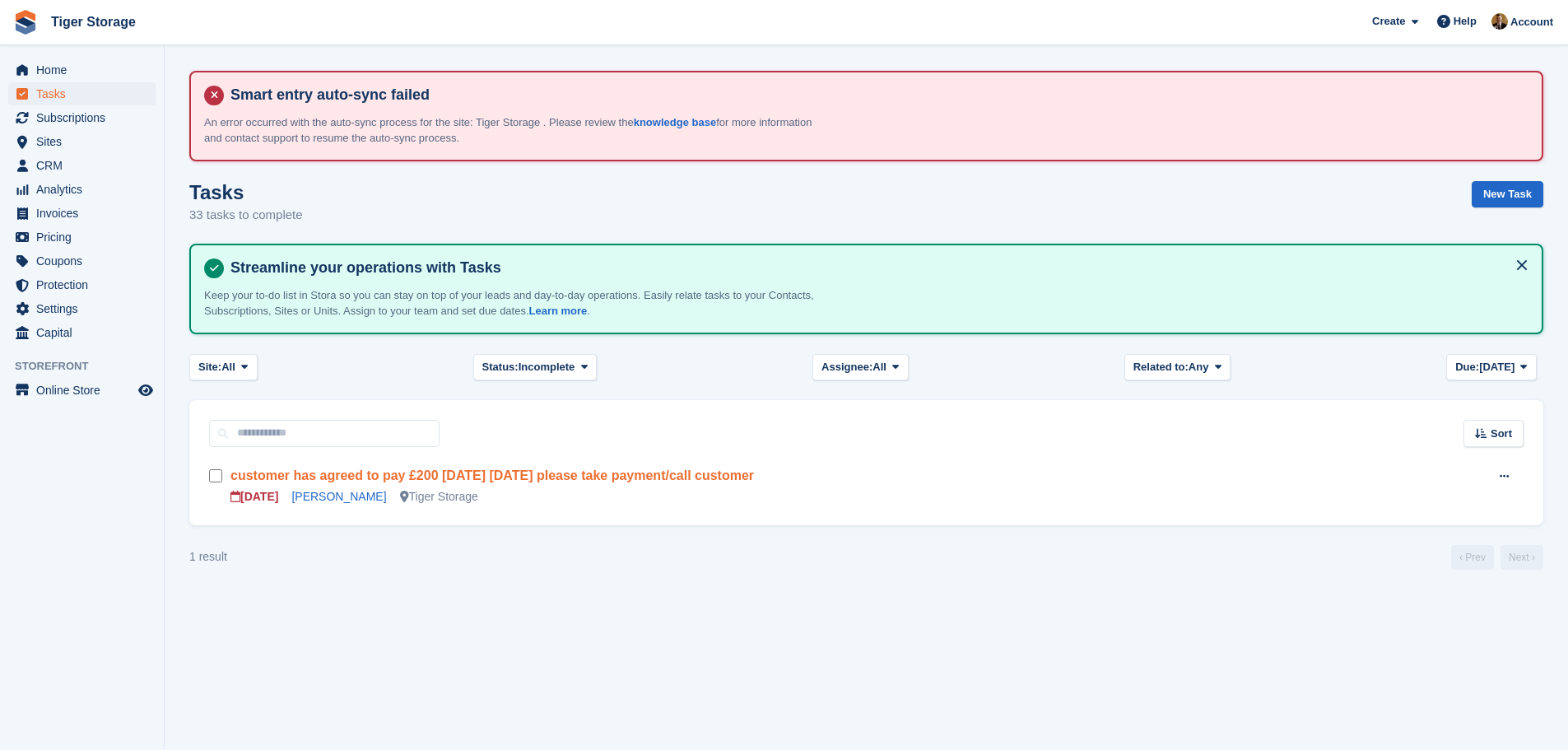
click at [529, 470] on link "customer has agreed to pay £200 today 07/10/25 please take payment/call customer" at bounding box center [492, 474] width 523 height 14
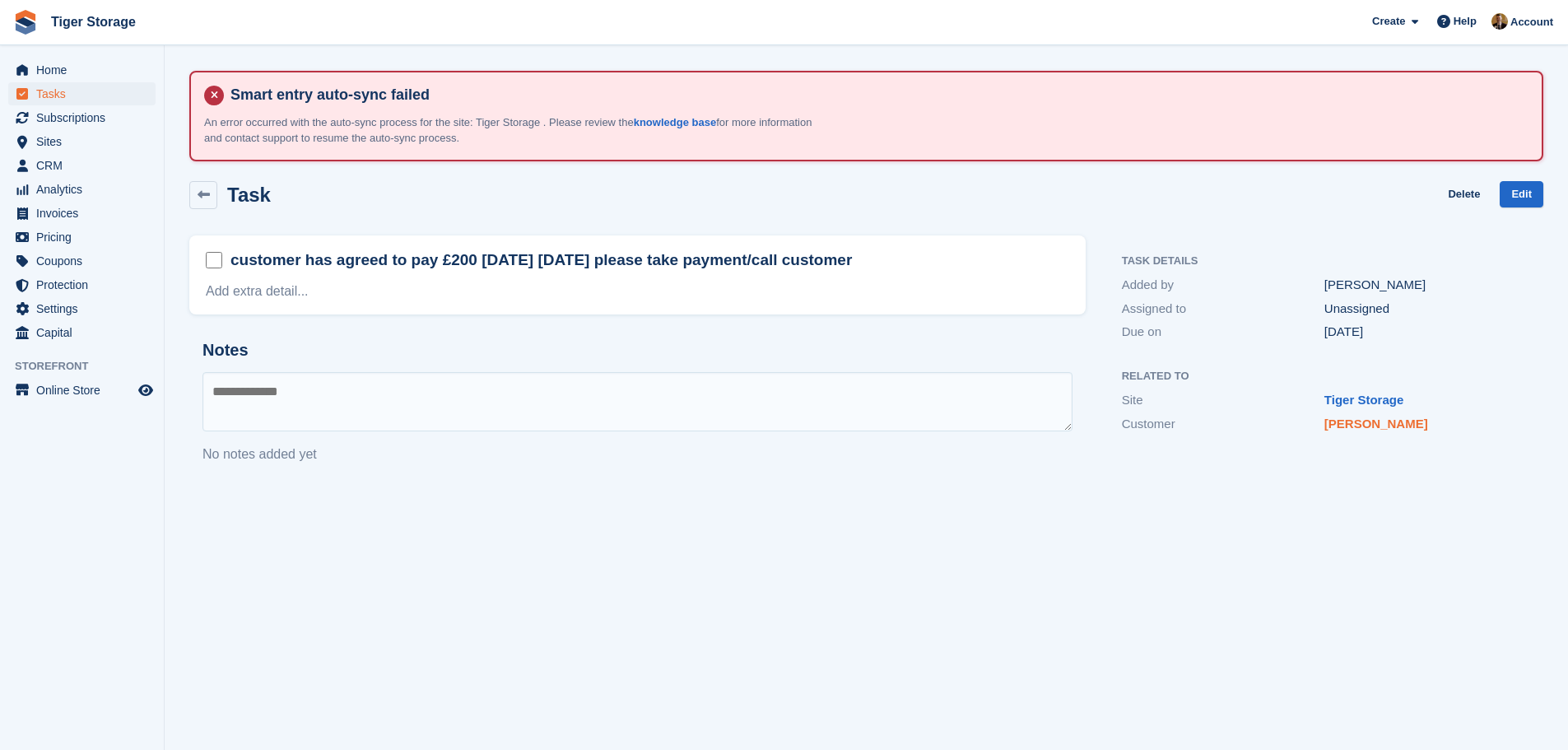
click at [1378, 425] on link "Gail Huish" at bounding box center [1376, 423] width 104 height 14
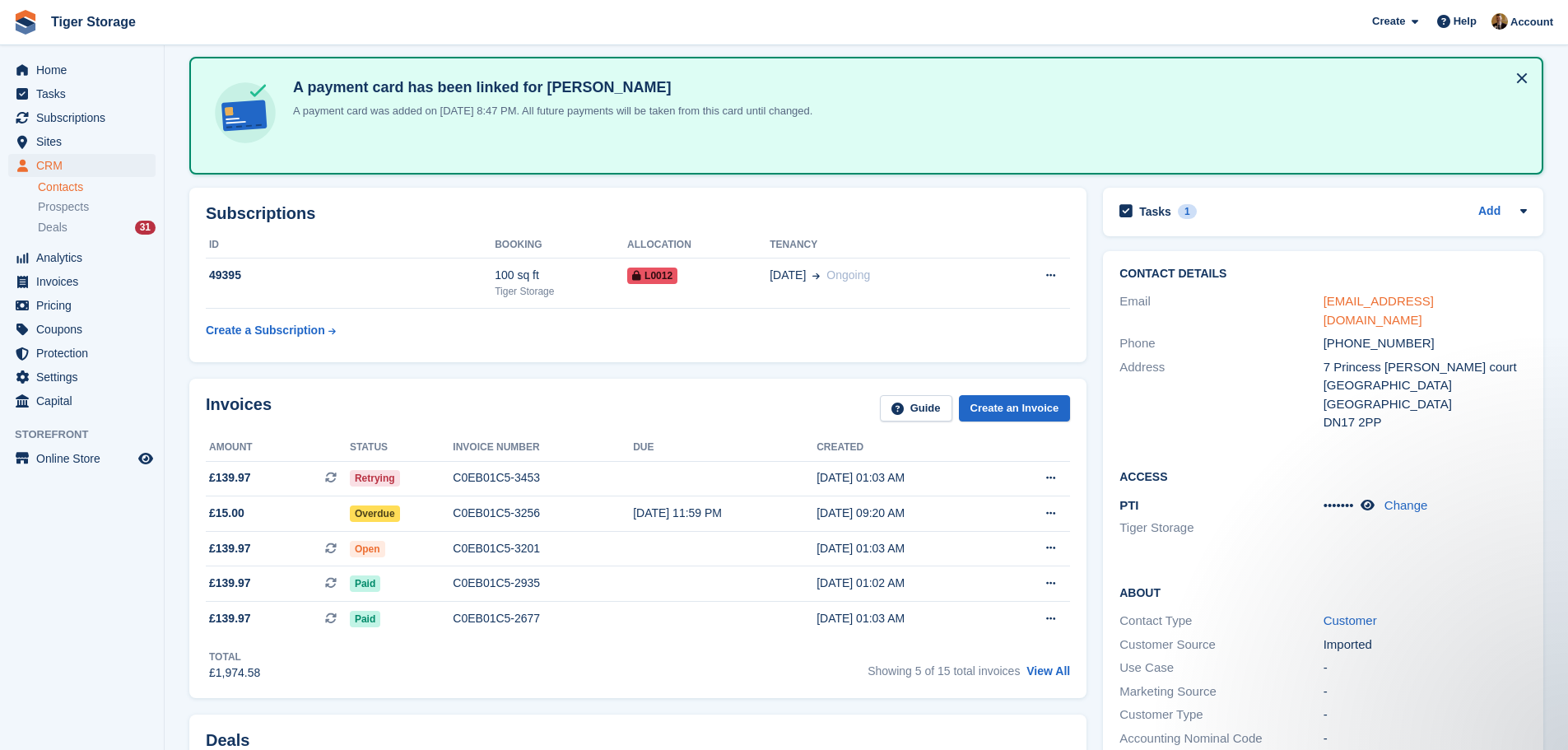
scroll to position [247, 0]
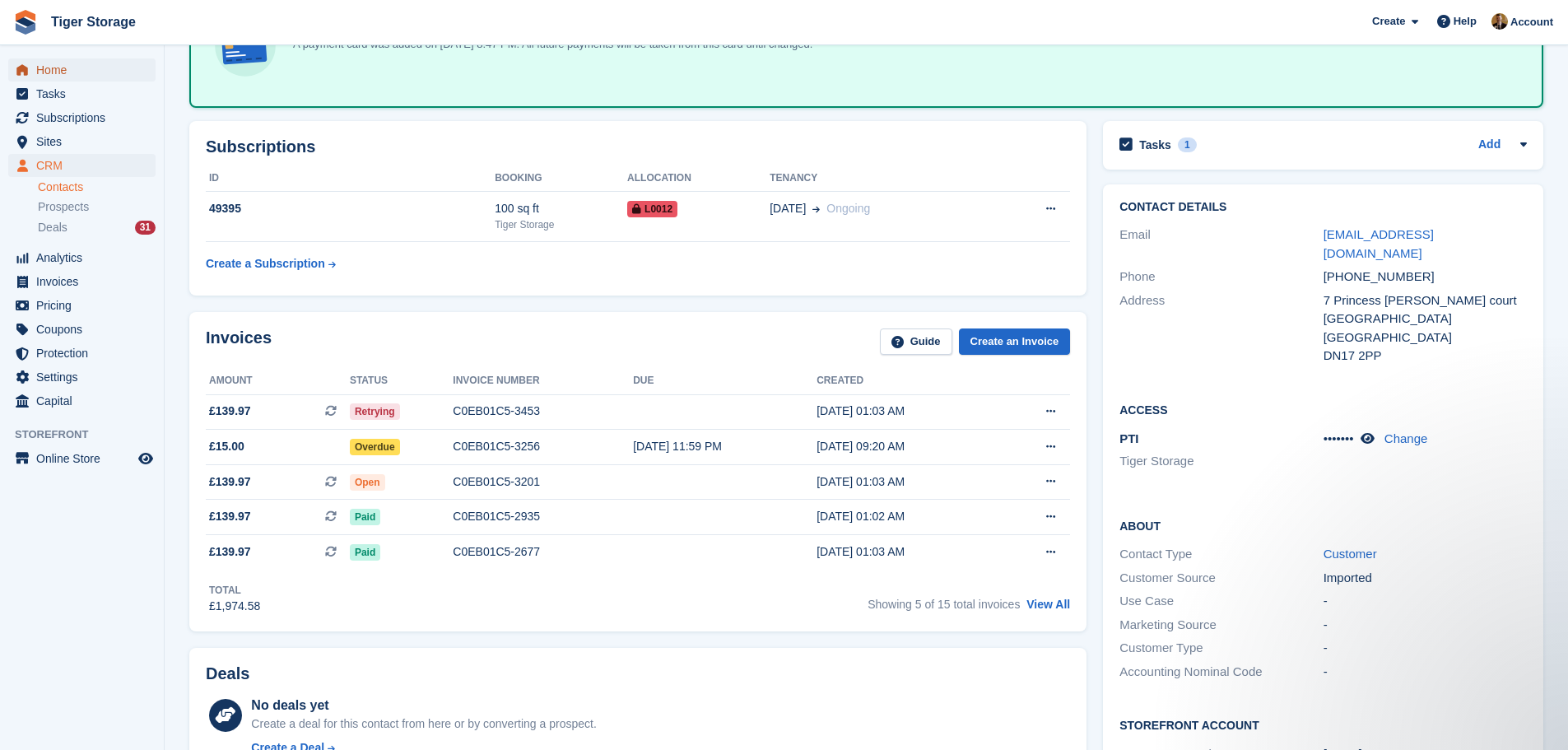
click at [95, 75] on span "Home" at bounding box center [86, 70] width 99 height 23
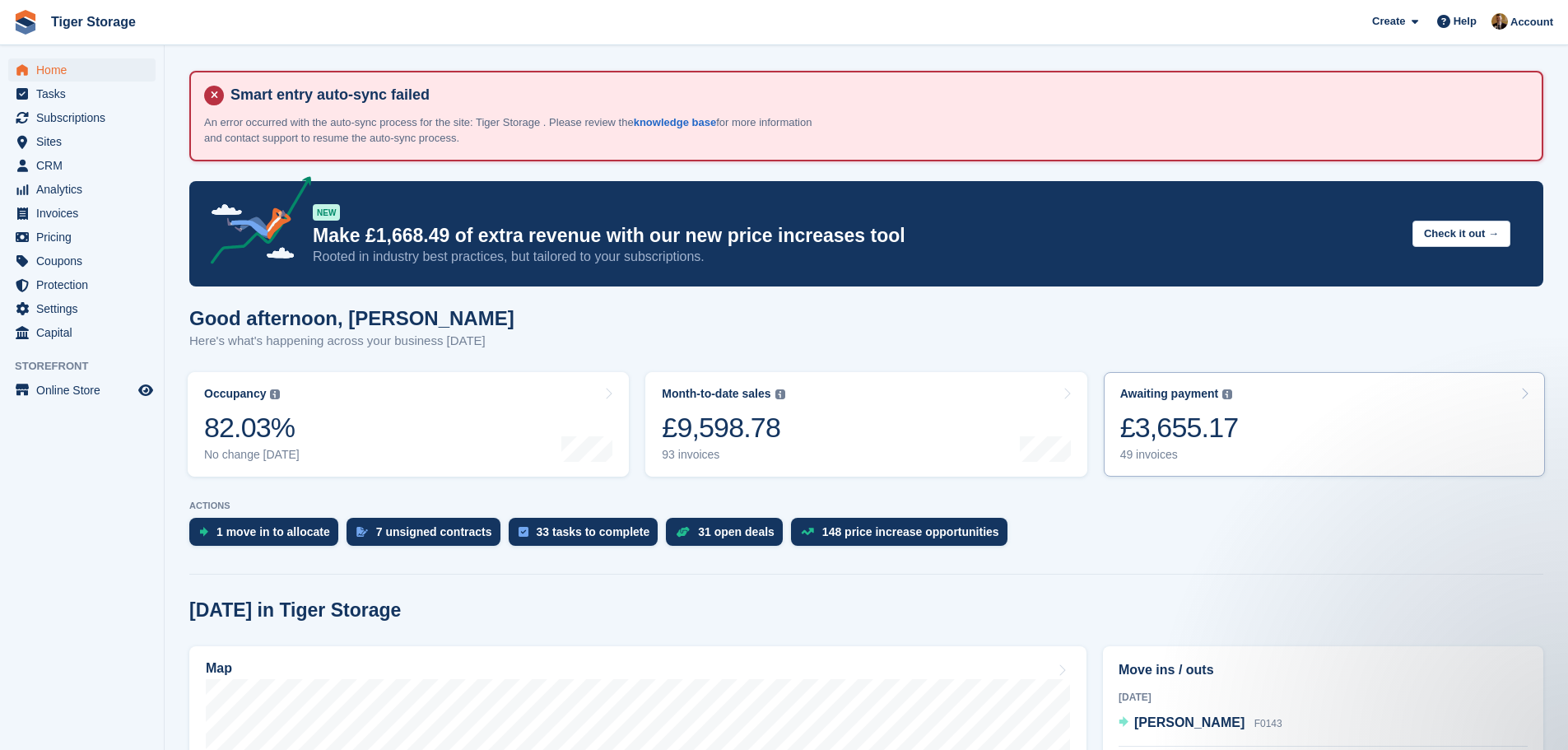
click at [1280, 403] on link "Awaiting payment The total outstanding balance on all open invoices. £3,655.17 …" at bounding box center [1324, 424] width 441 height 105
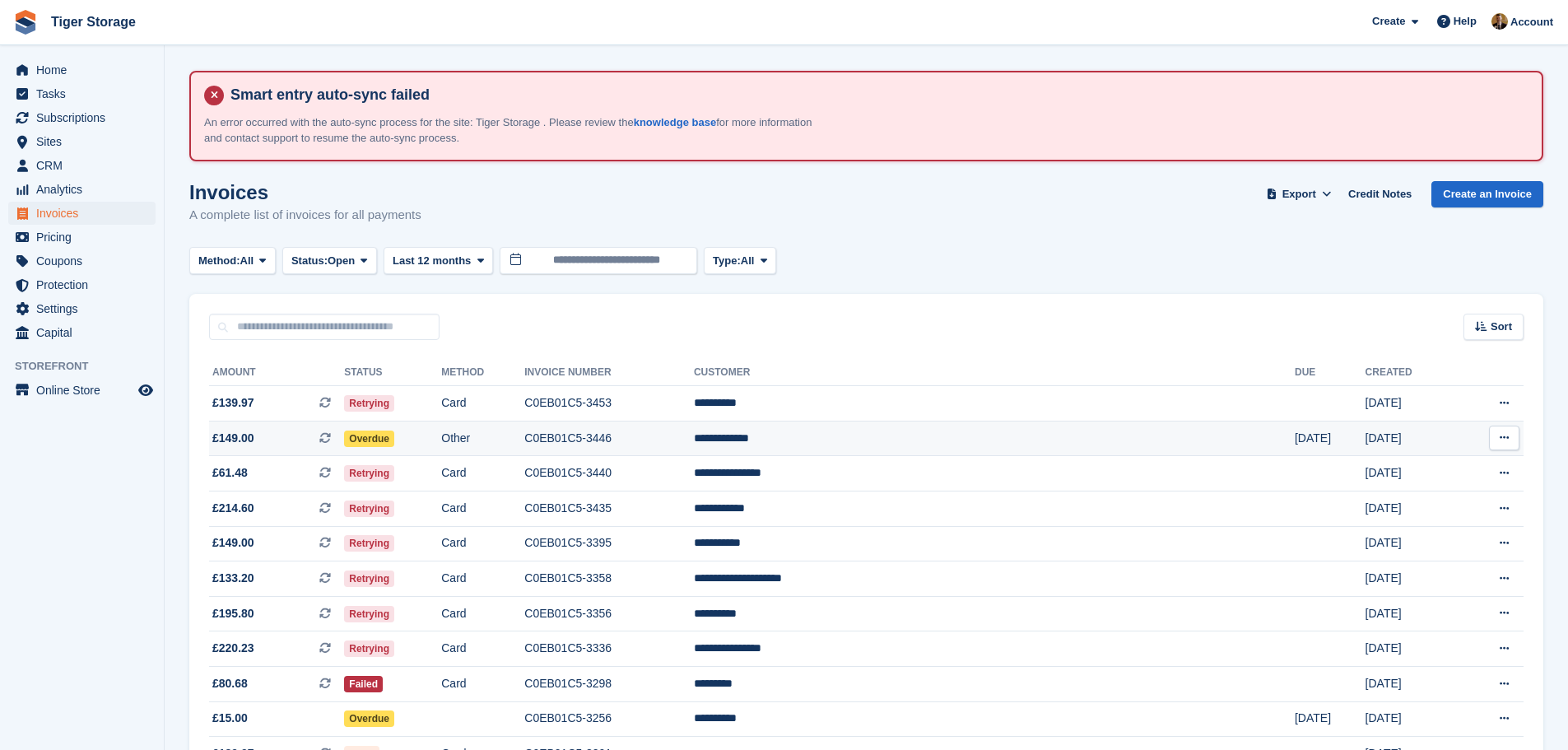
click at [968, 440] on td "**********" at bounding box center [994, 438] width 600 height 35
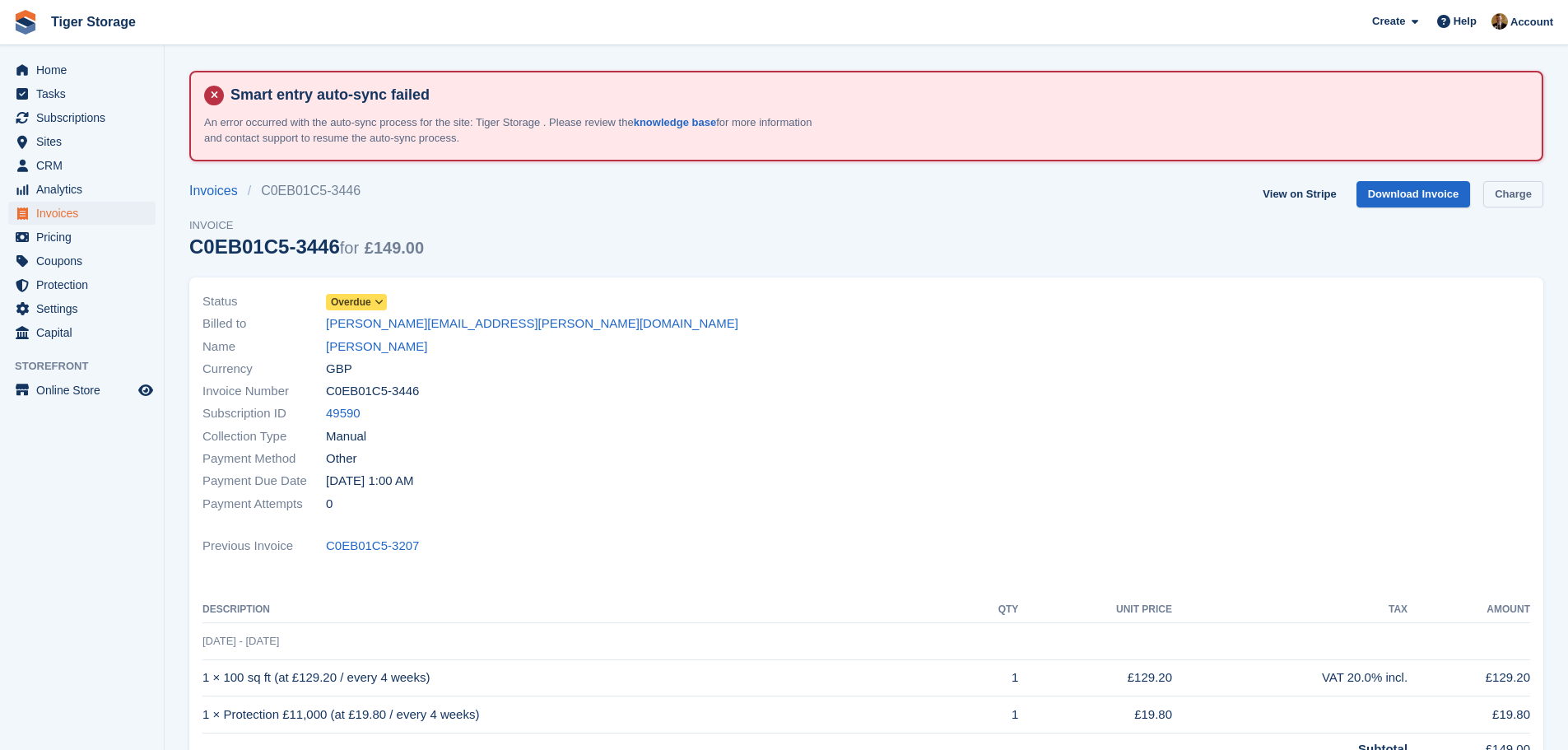
click at [1520, 197] on link "Charge" at bounding box center [1513, 194] width 60 height 27
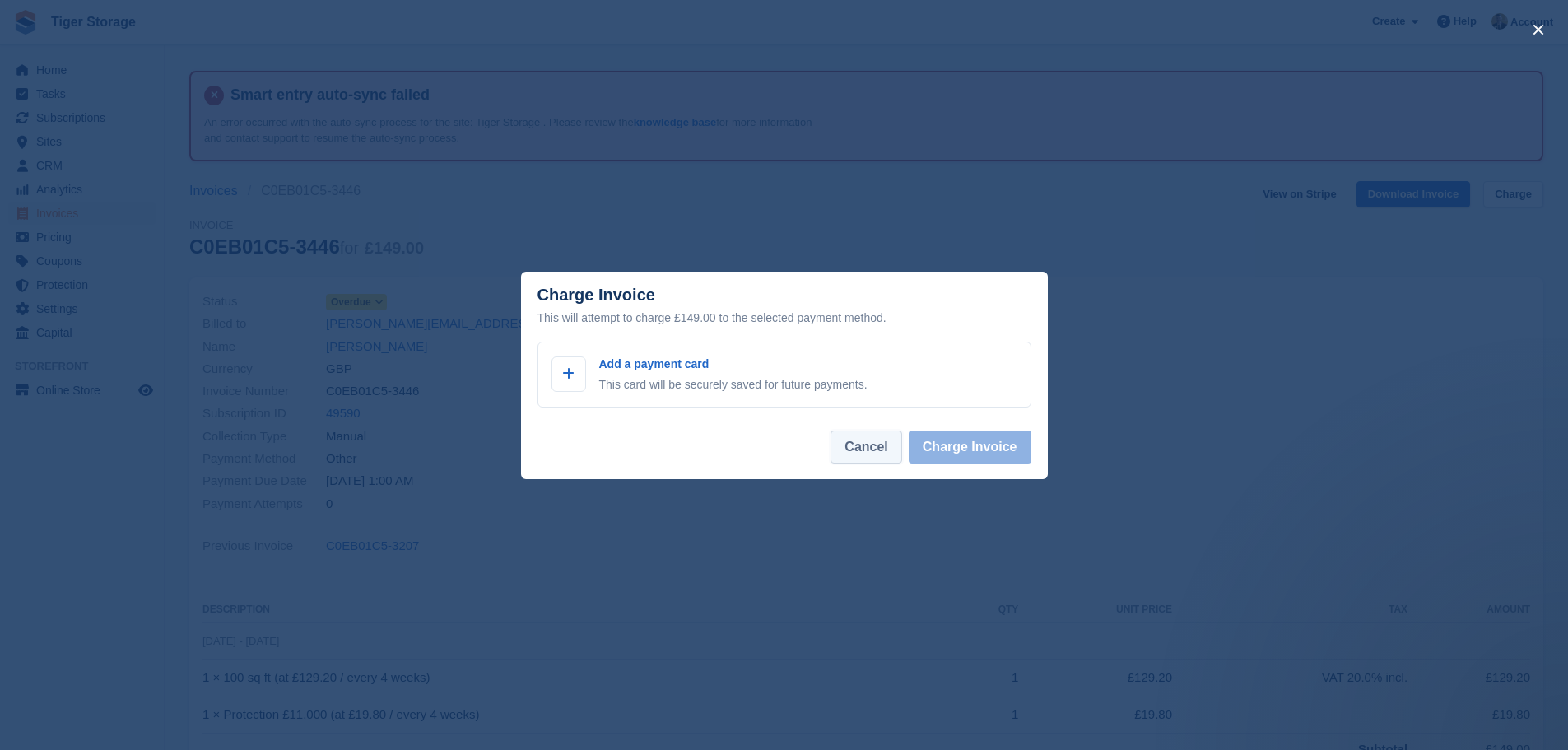
click at [866, 457] on button "Cancel" at bounding box center [866, 446] width 71 height 33
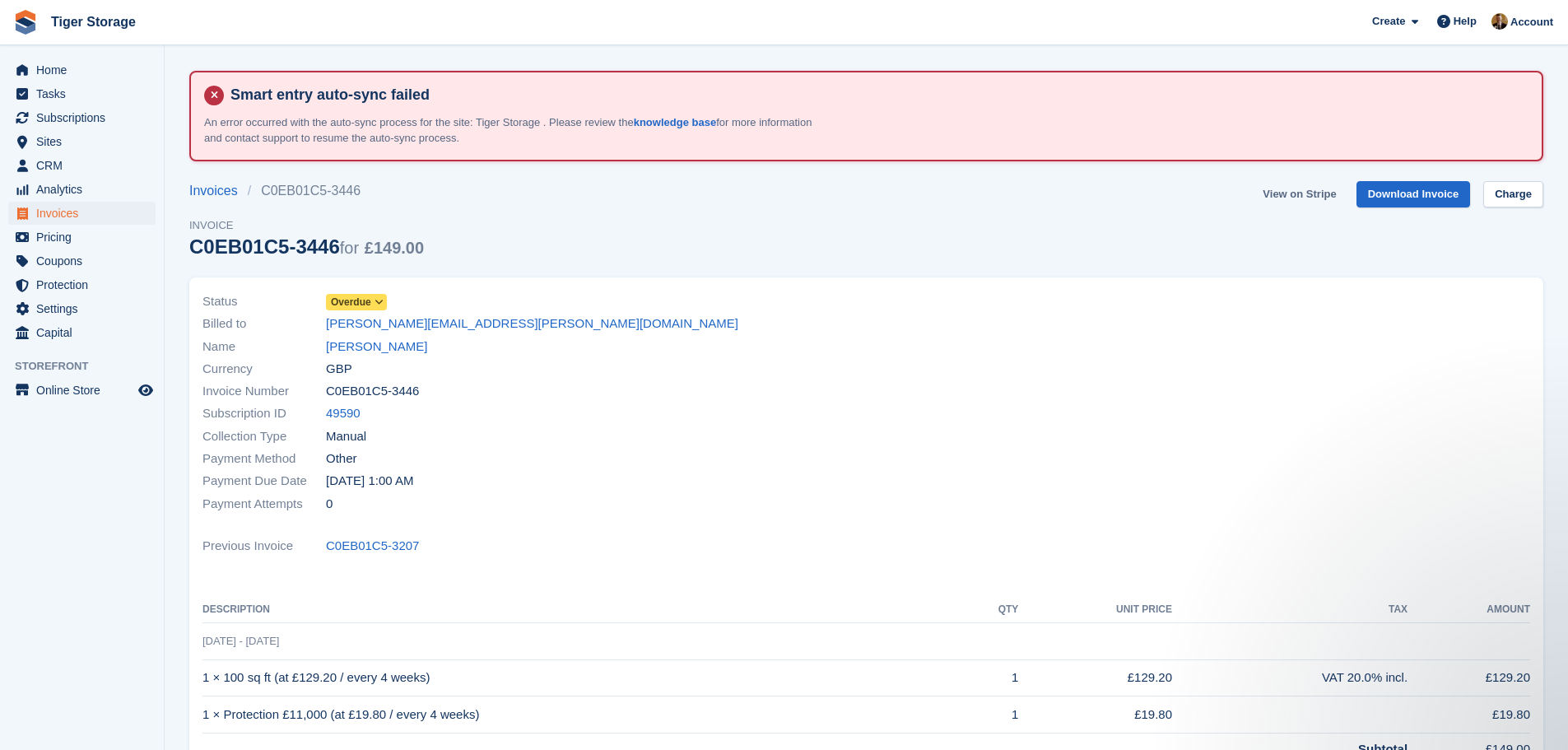
click at [1299, 199] on link "View on Stripe" at bounding box center [1299, 194] width 87 height 27
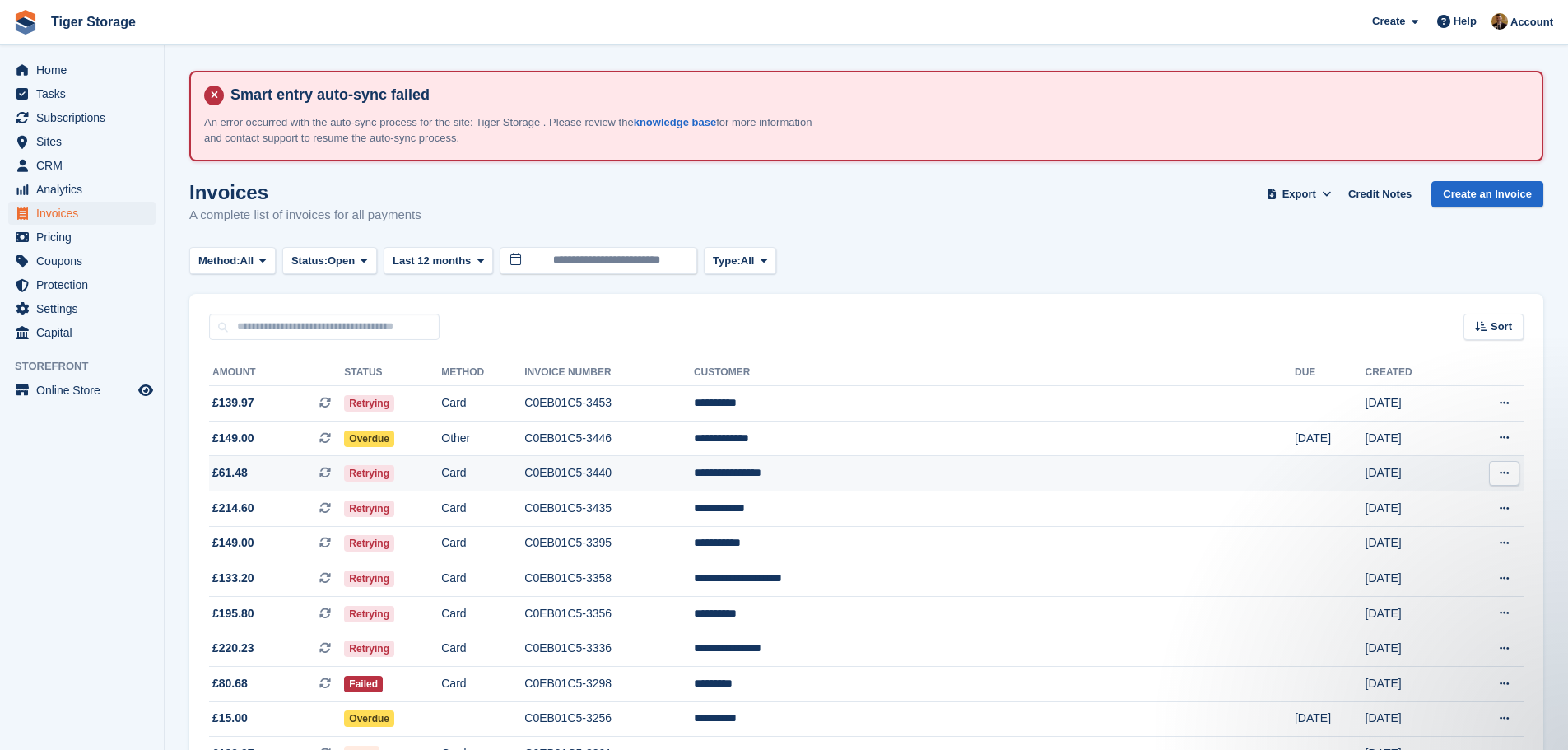
click at [657, 473] on td "C0EB01C5-3440" at bounding box center [609, 474] width 170 height 35
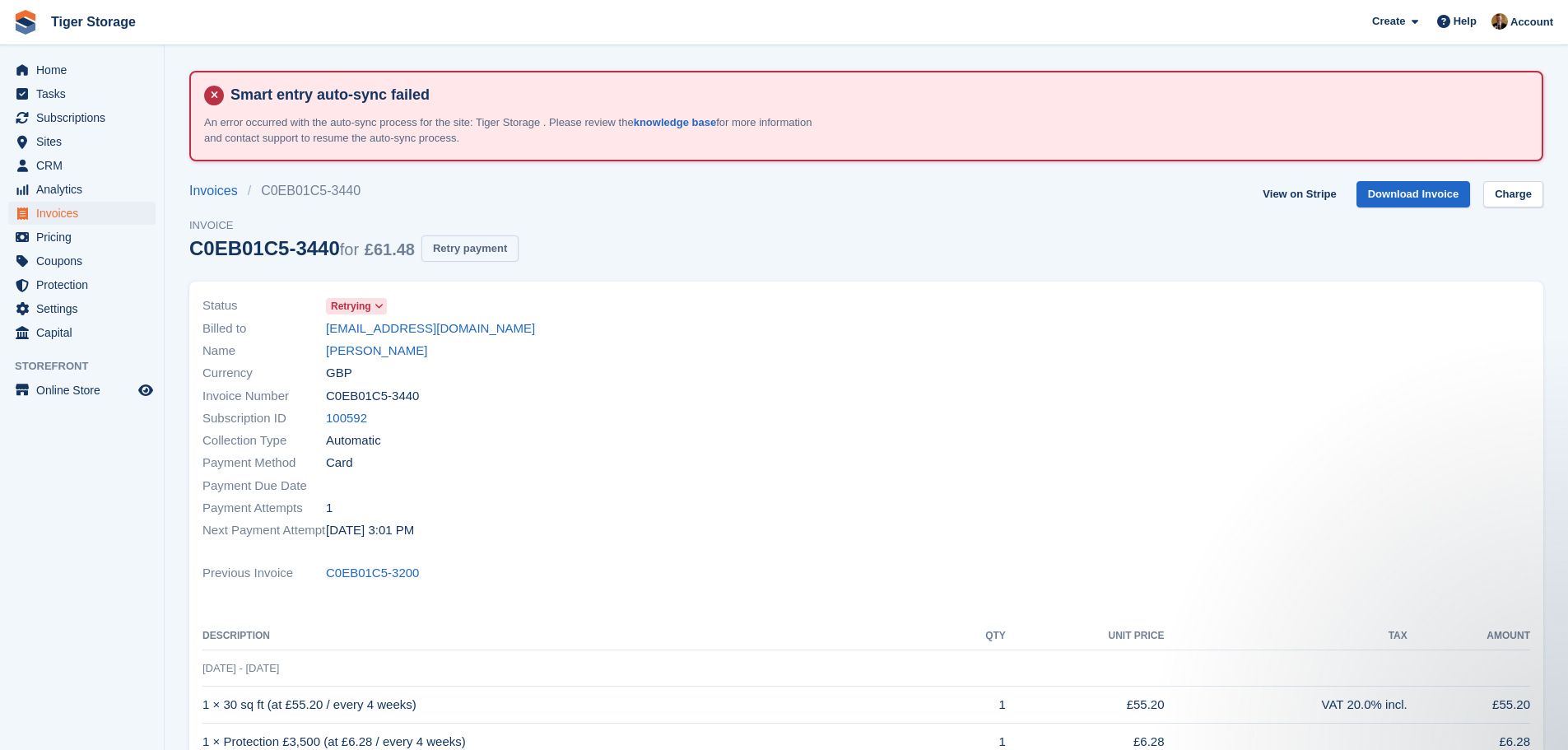
click at [495, 252] on button "Retry payment" at bounding box center [470, 248] width 97 height 27
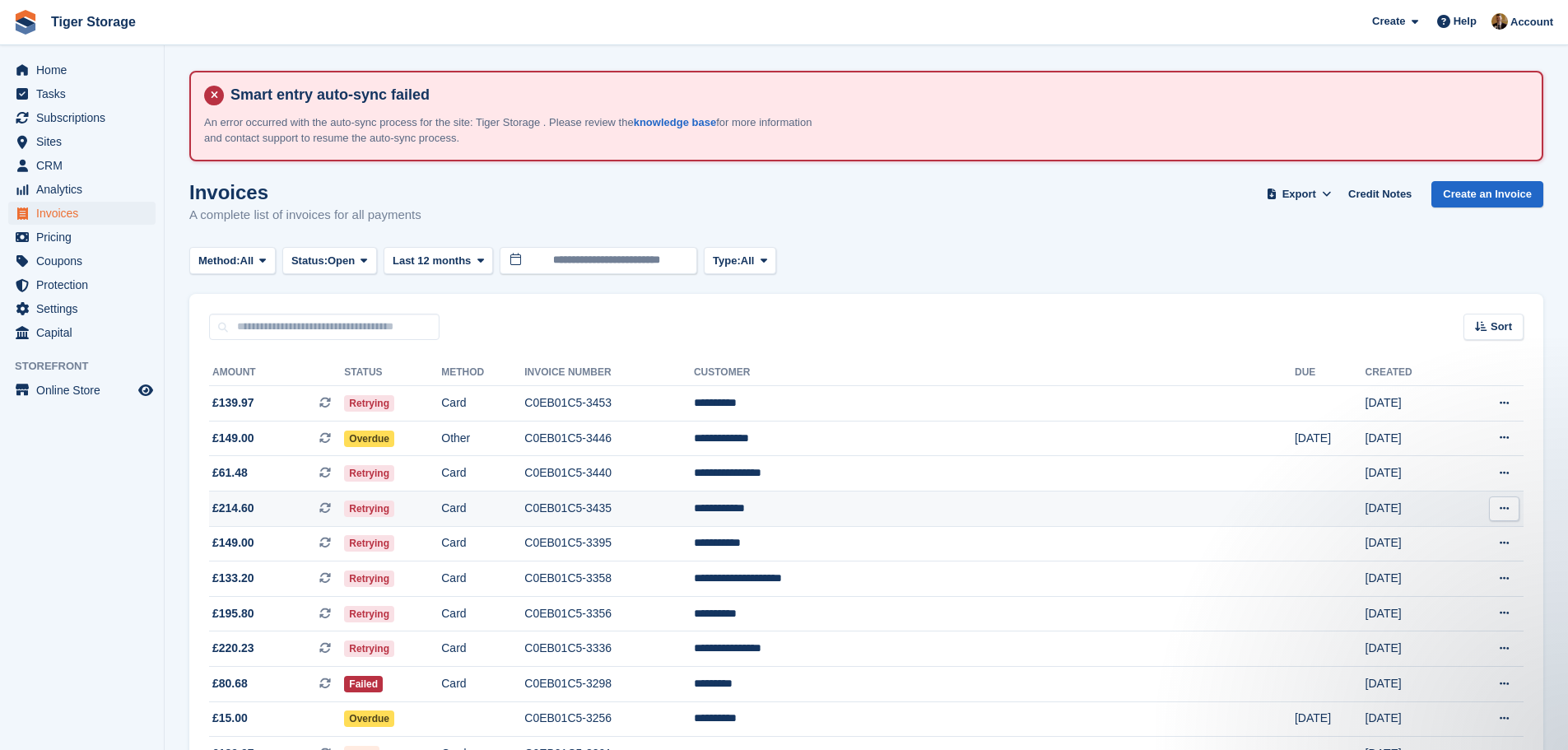
click at [694, 502] on td "C0EB01C5-3435" at bounding box center [609, 508] width 170 height 35
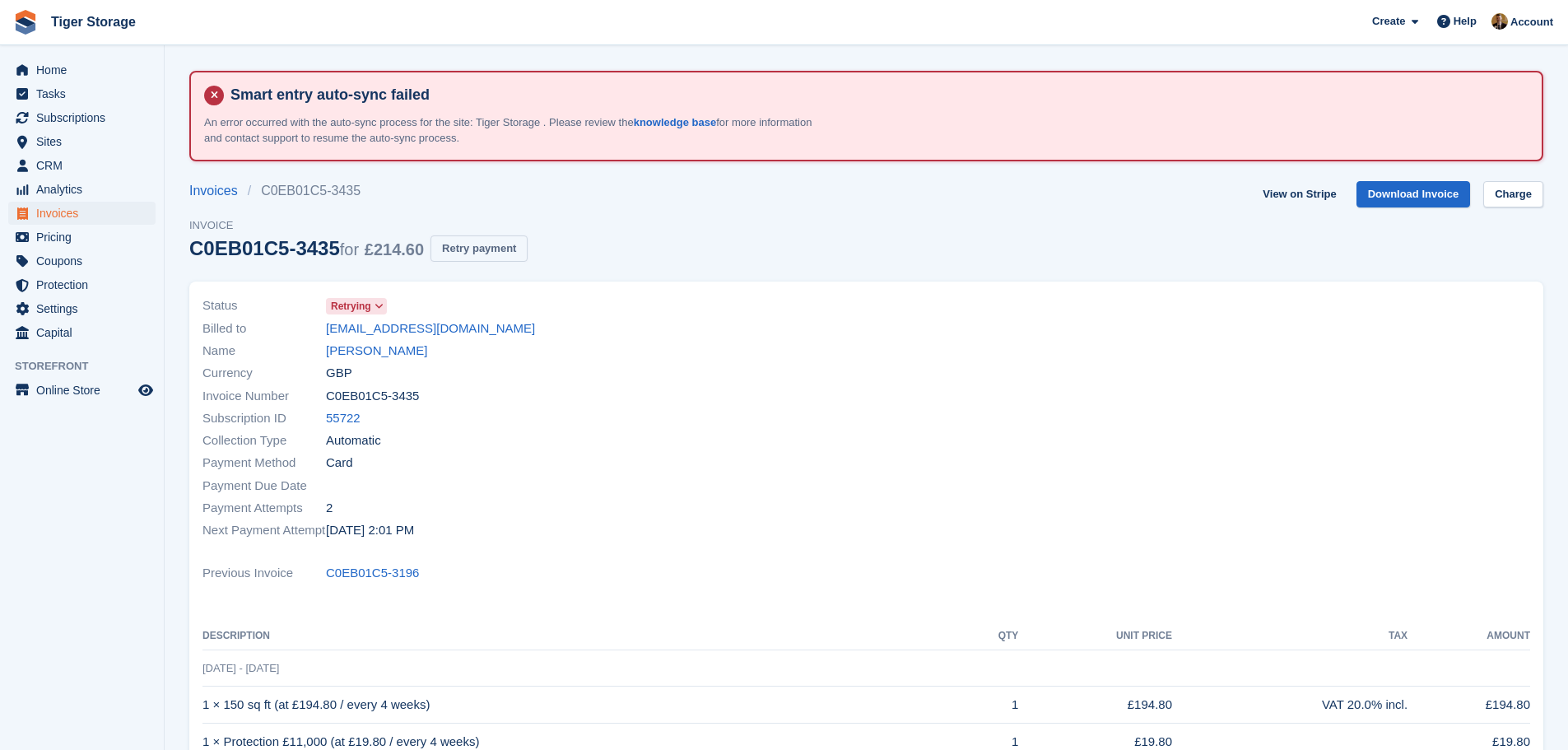
click at [478, 248] on button "Retry payment" at bounding box center [479, 248] width 97 height 27
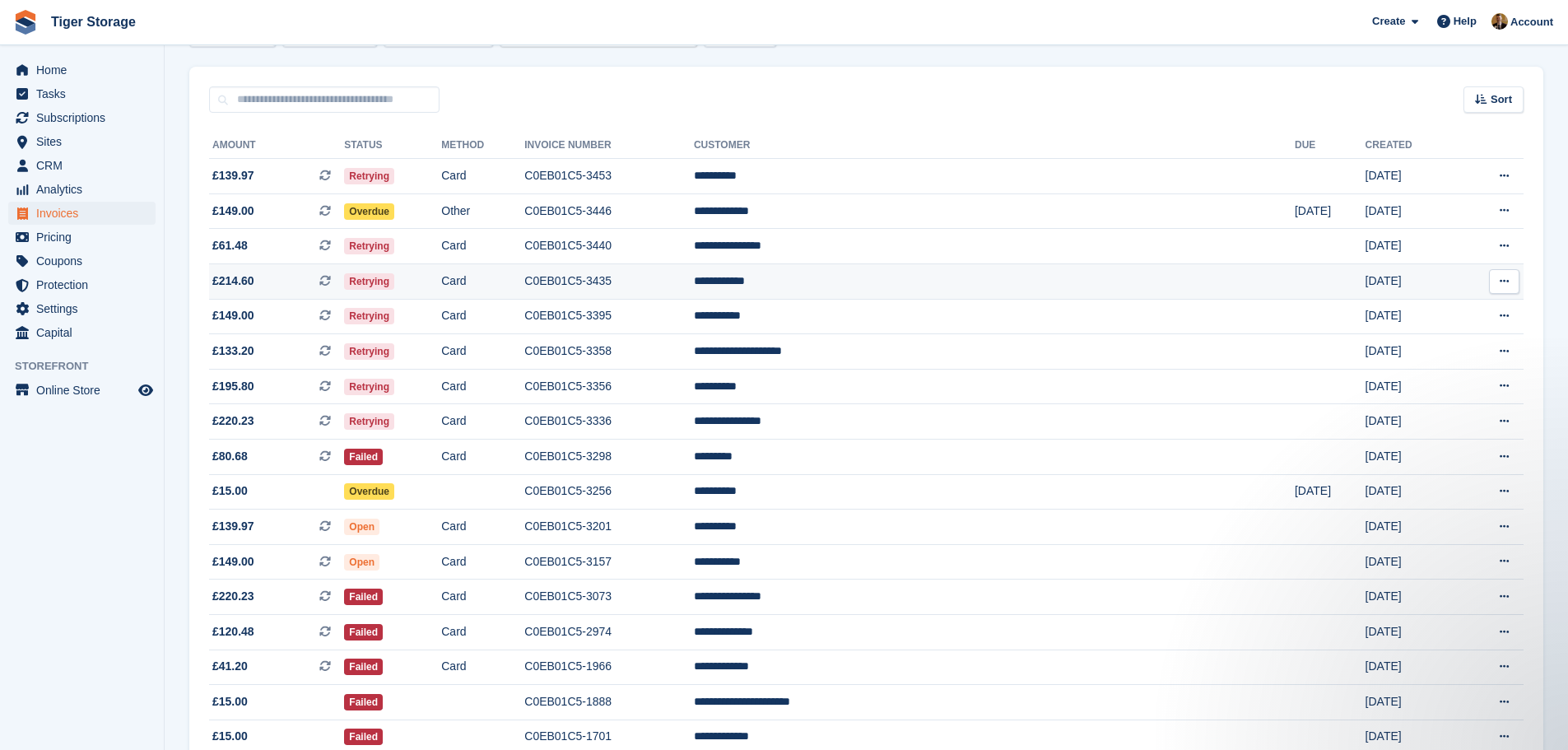
scroll to position [247, 0]
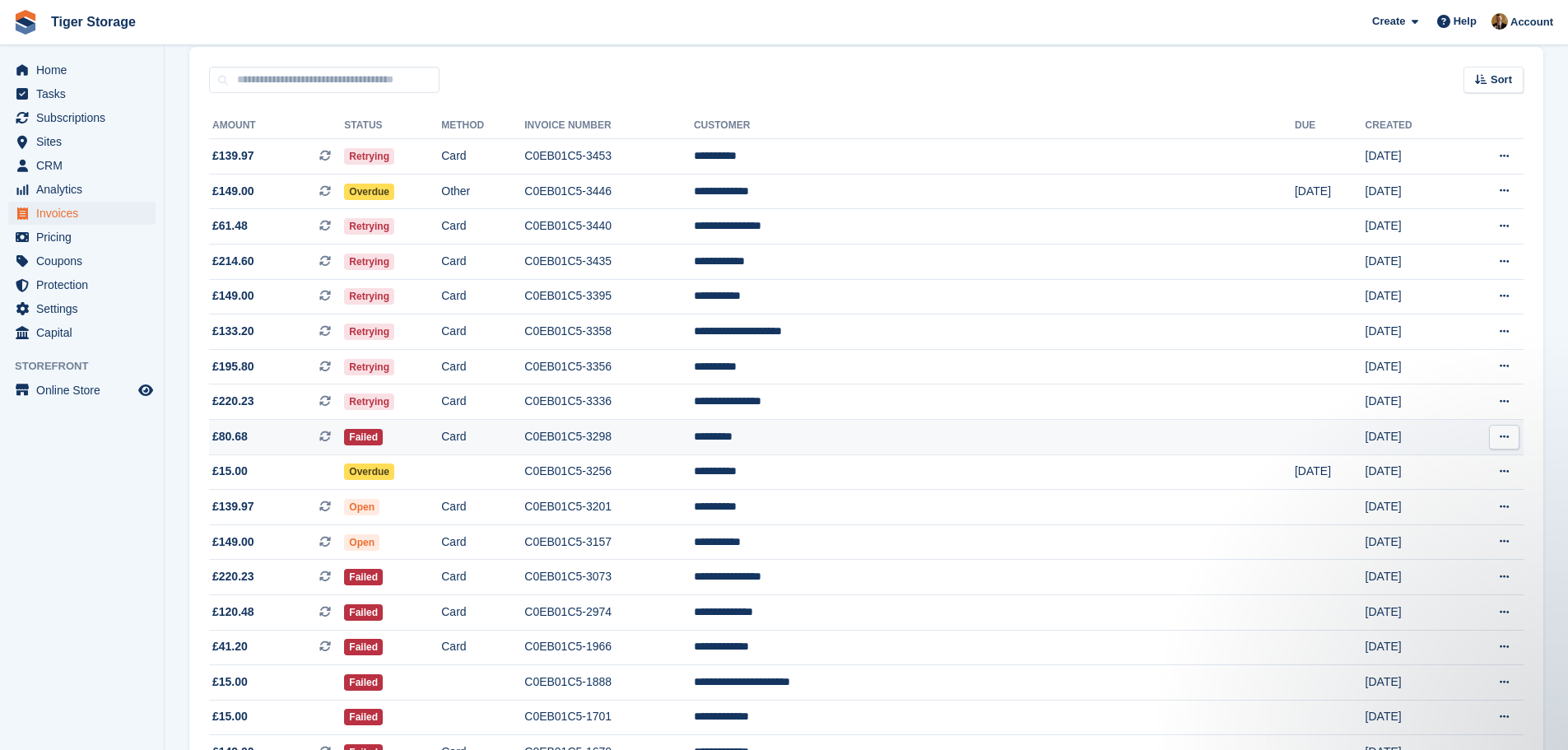
click at [931, 435] on td "*********" at bounding box center [994, 437] width 600 height 35
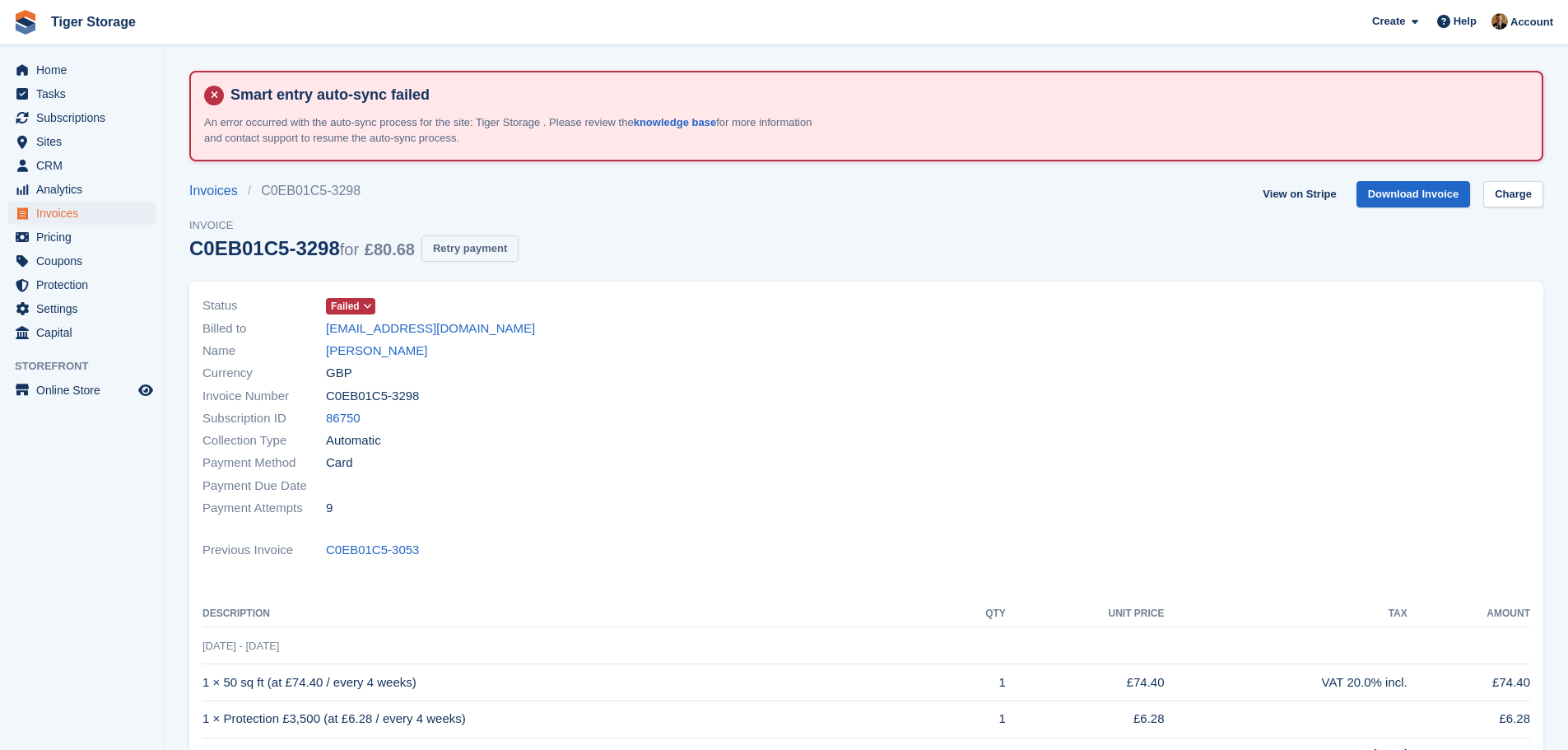
click at [503, 245] on button "Retry payment" at bounding box center [470, 248] width 97 height 27
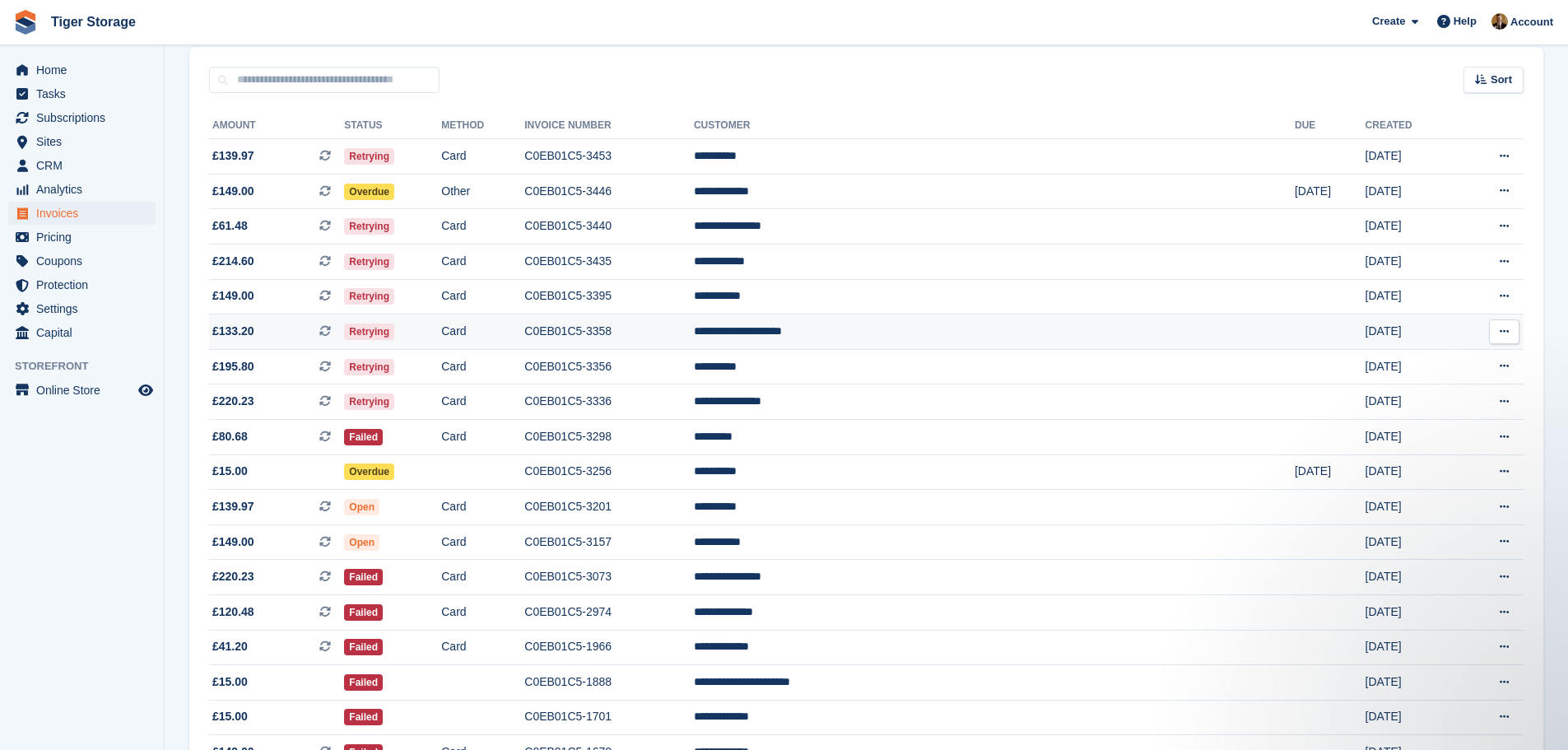
click at [934, 334] on td "**********" at bounding box center [994, 333] width 600 height 35
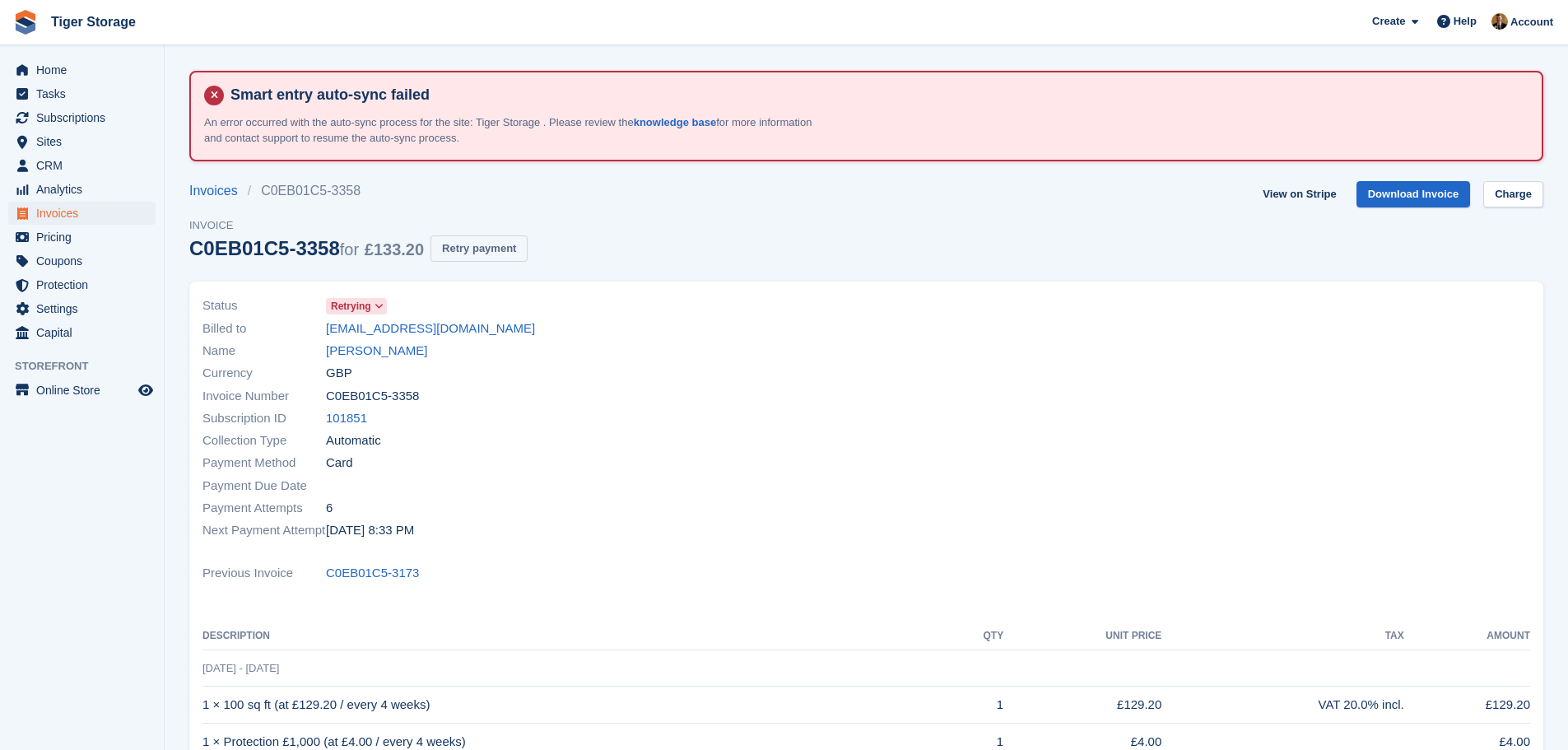
click at [488, 255] on button "Retry payment" at bounding box center [479, 248] width 97 height 27
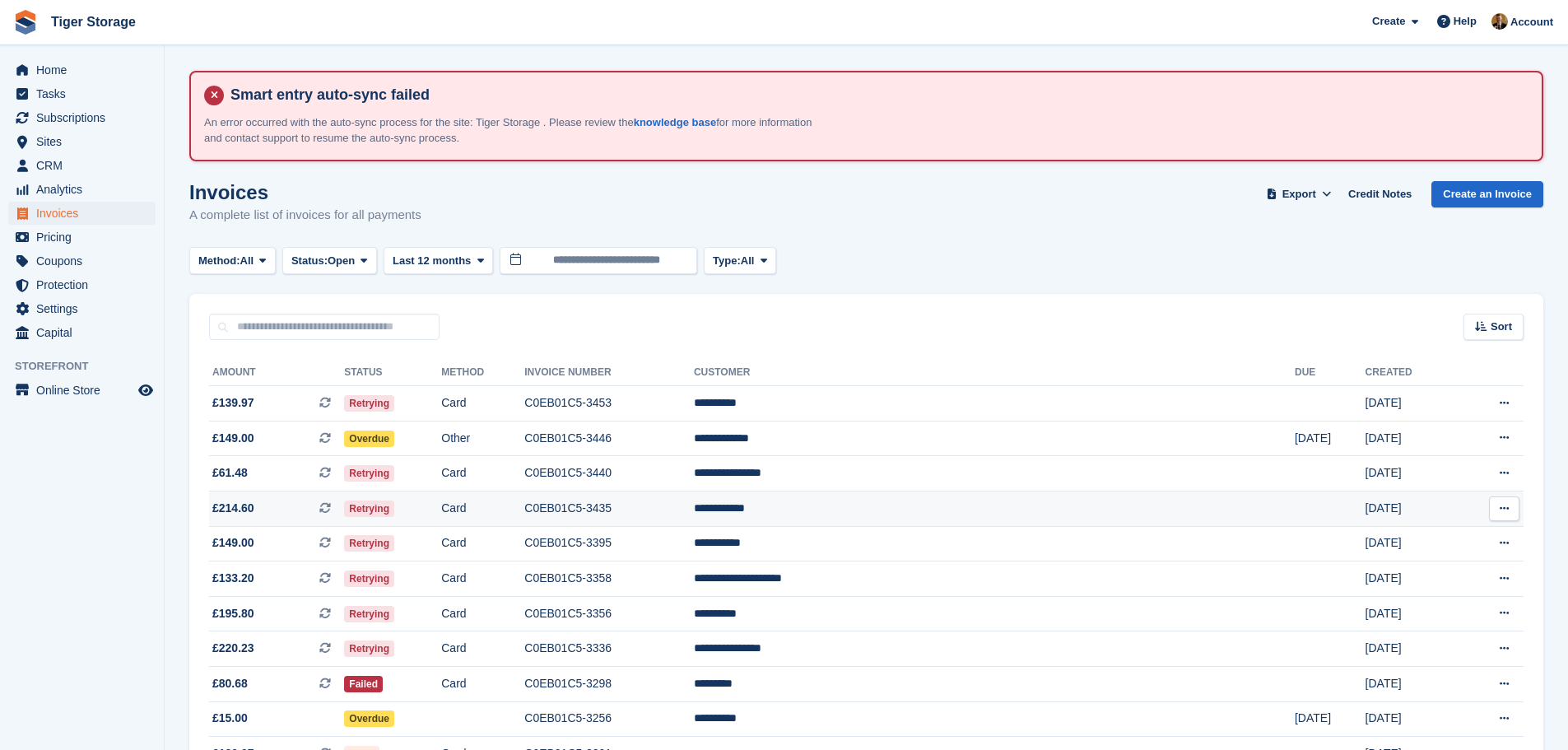
scroll to position [247, 0]
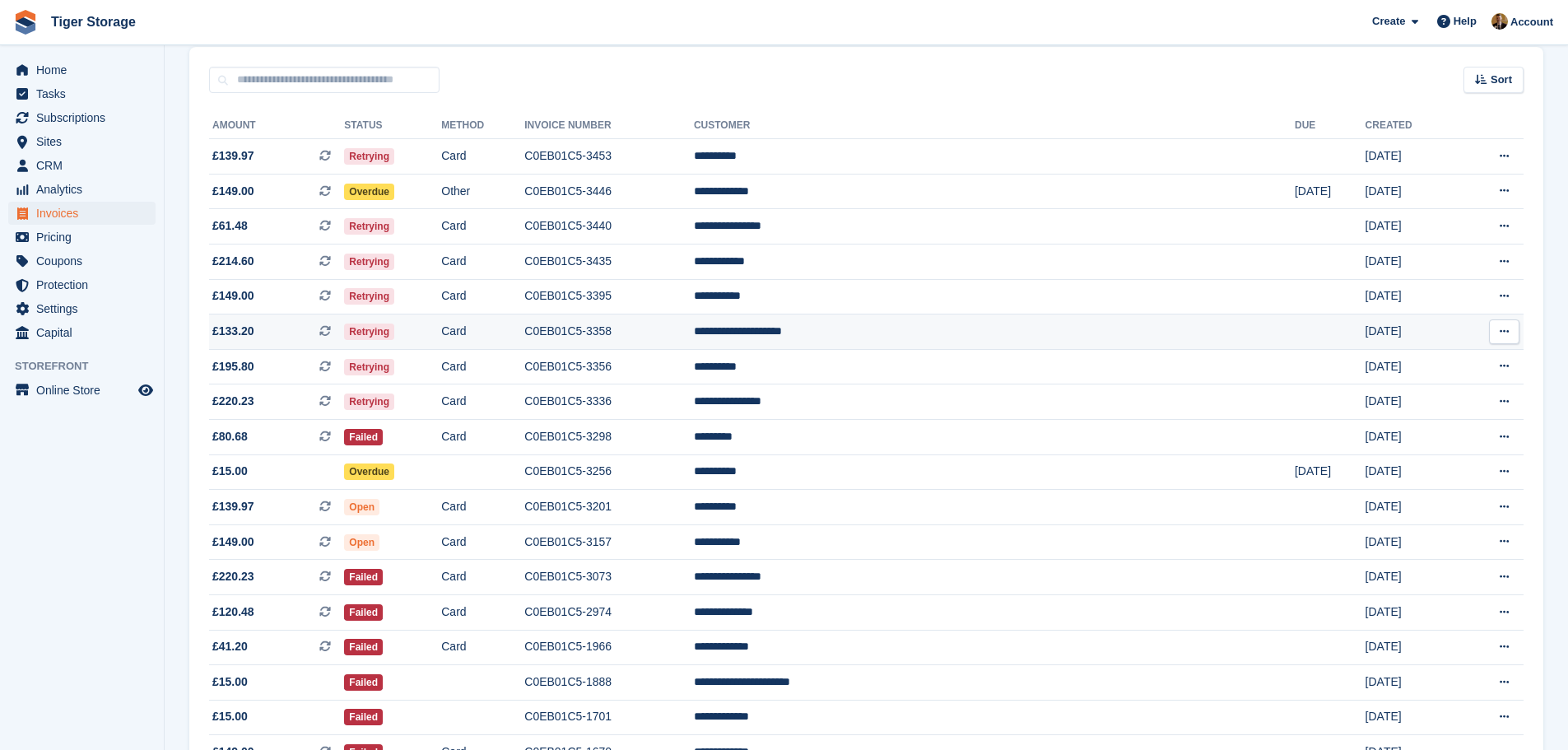
click at [965, 333] on td "**********" at bounding box center [994, 333] width 600 height 35
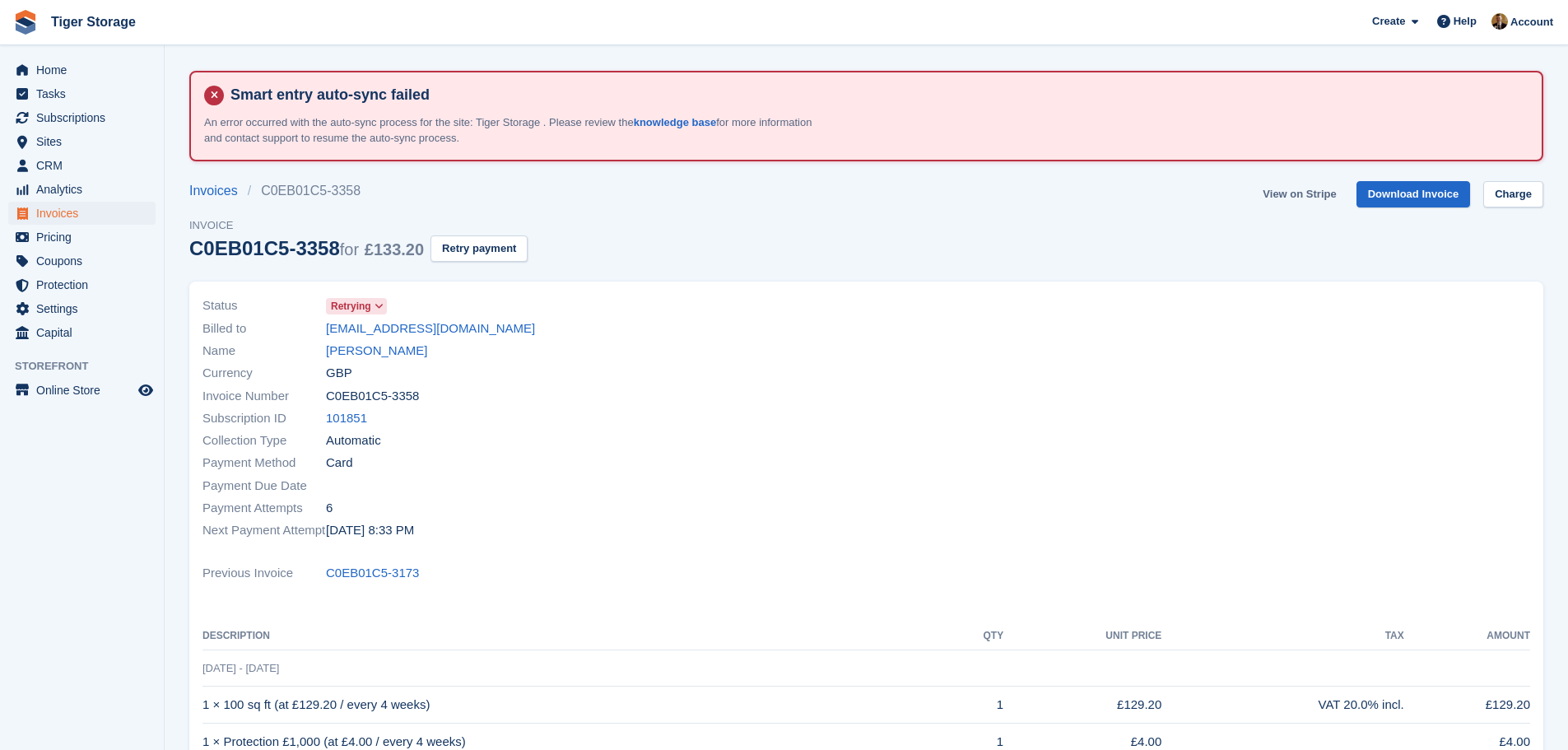
click at [1325, 191] on link "View on Stripe" at bounding box center [1299, 194] width 87 height 27
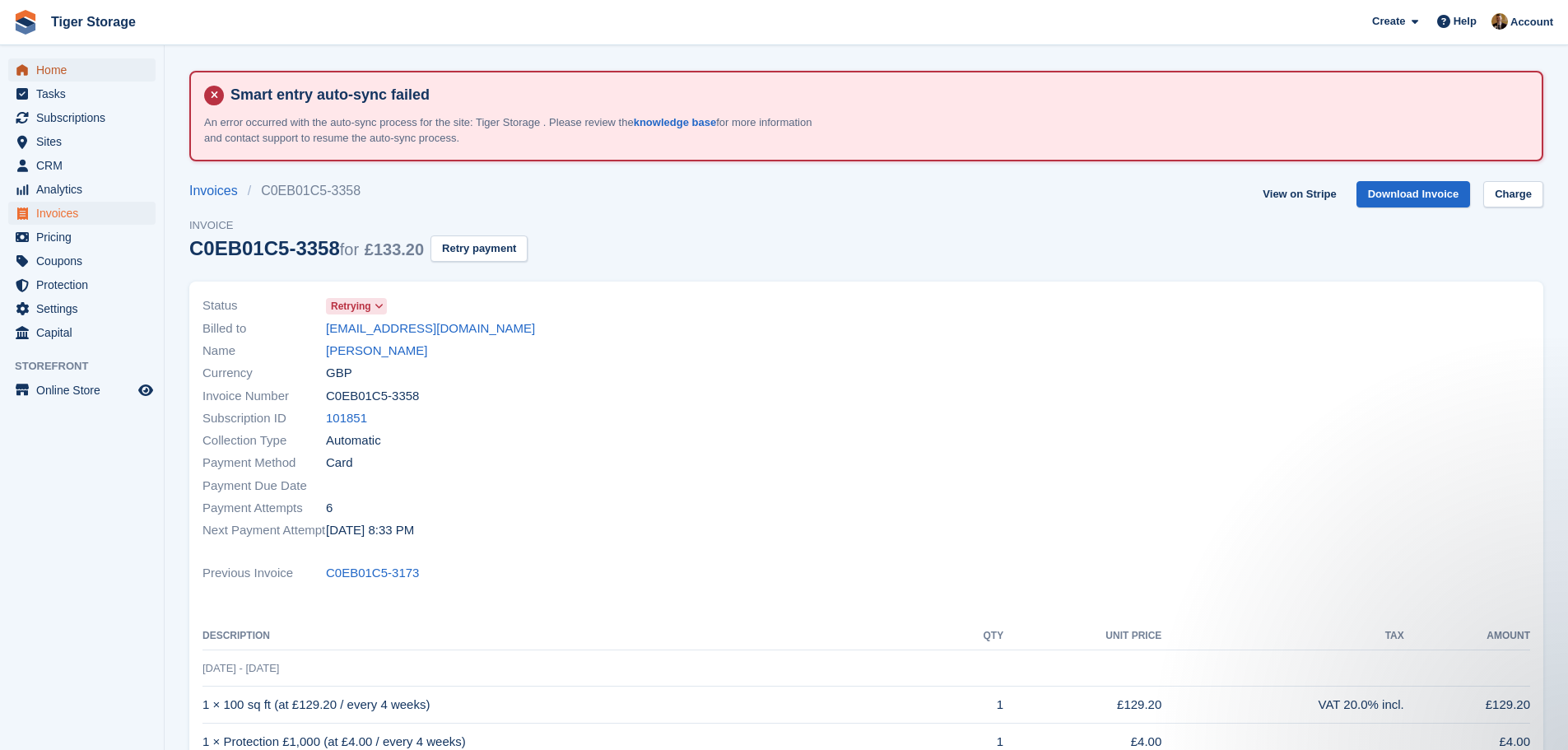
click at [91, 71] on span "Home" at bounding box center [86, 70] width 99 height 23
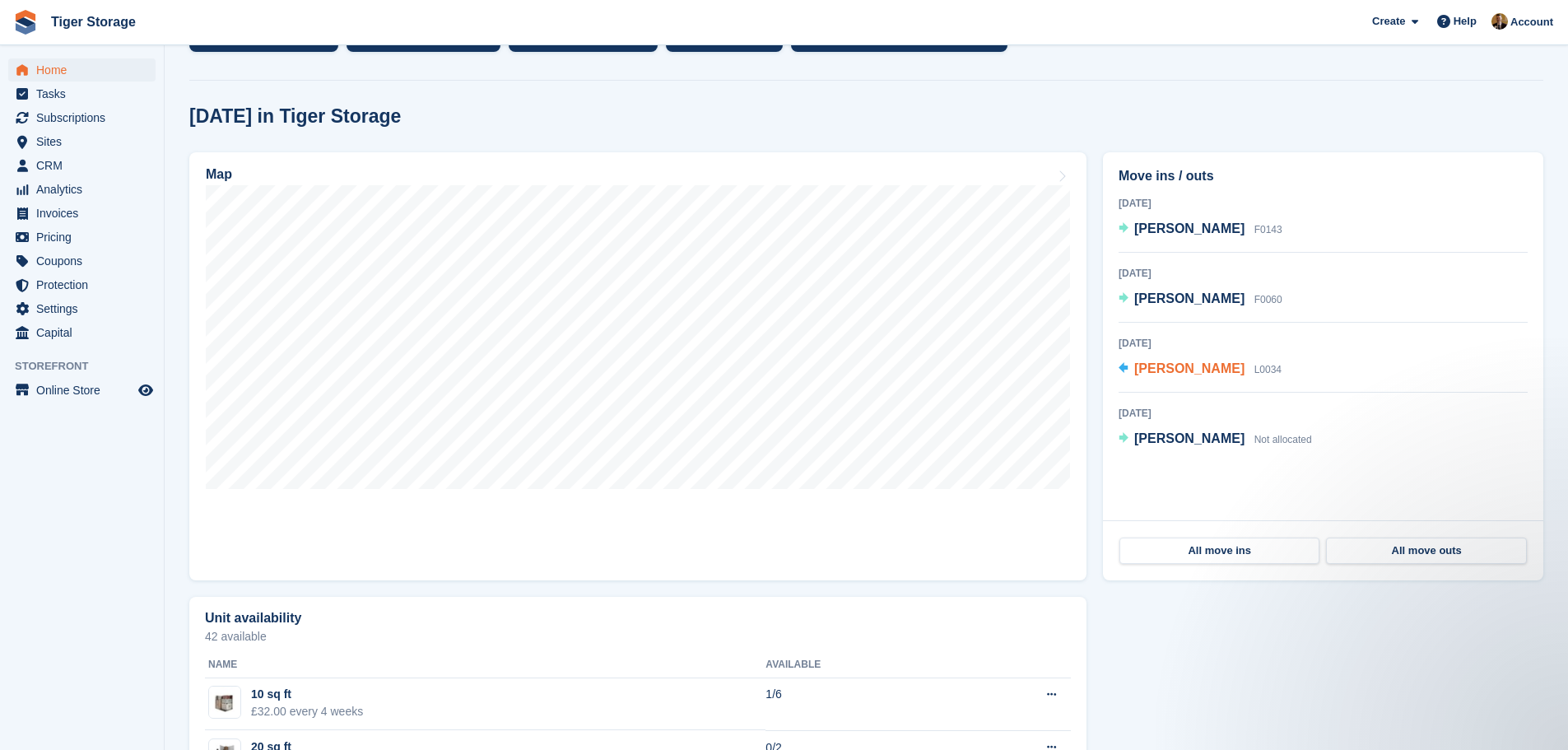
click at [1185, 371] on span "[PERSON_NAME]" at bounding box center [1189, 368] width 110 height 14
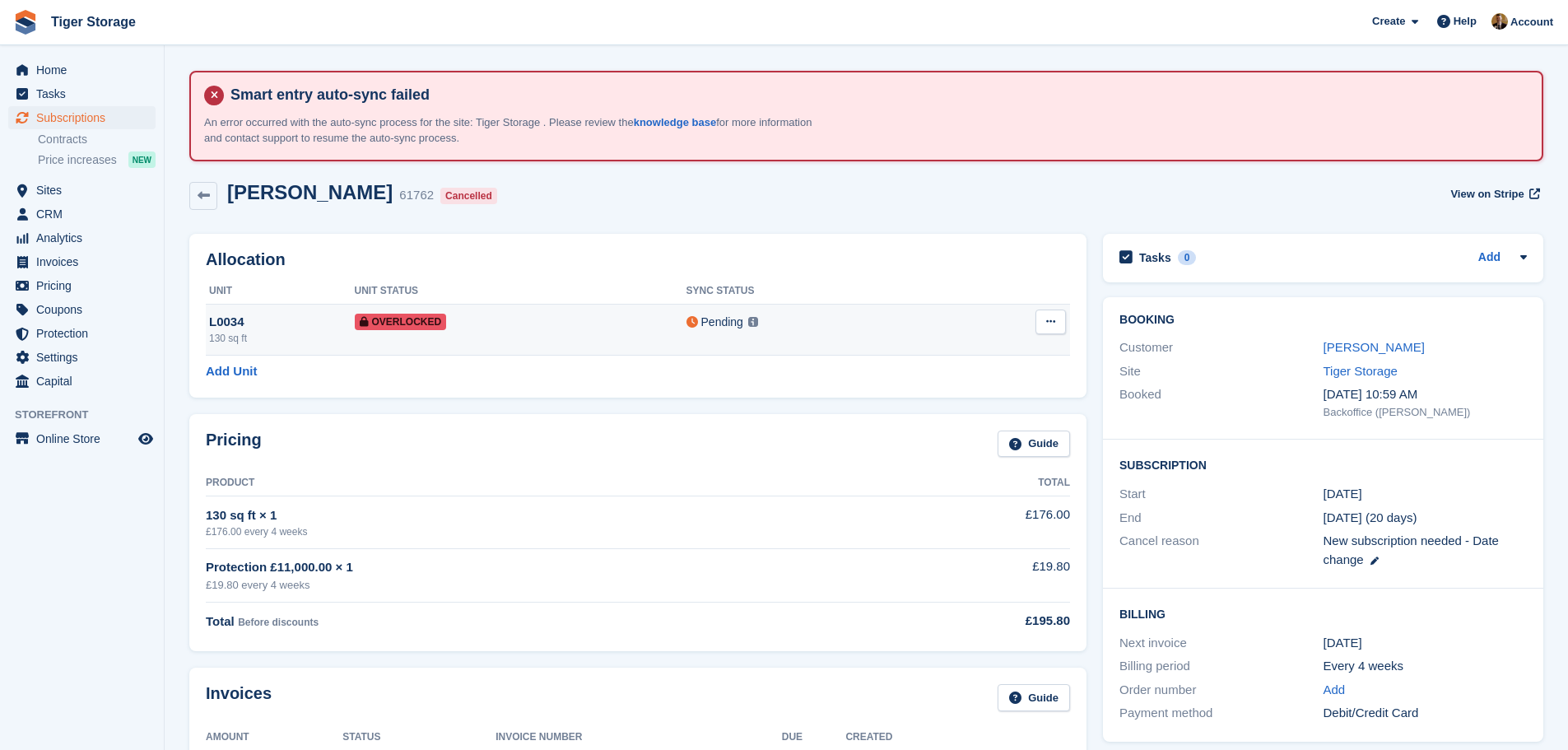
click at [502, 316] on div "Overlocked" at bounding box center [520, 321] width 332 height 18
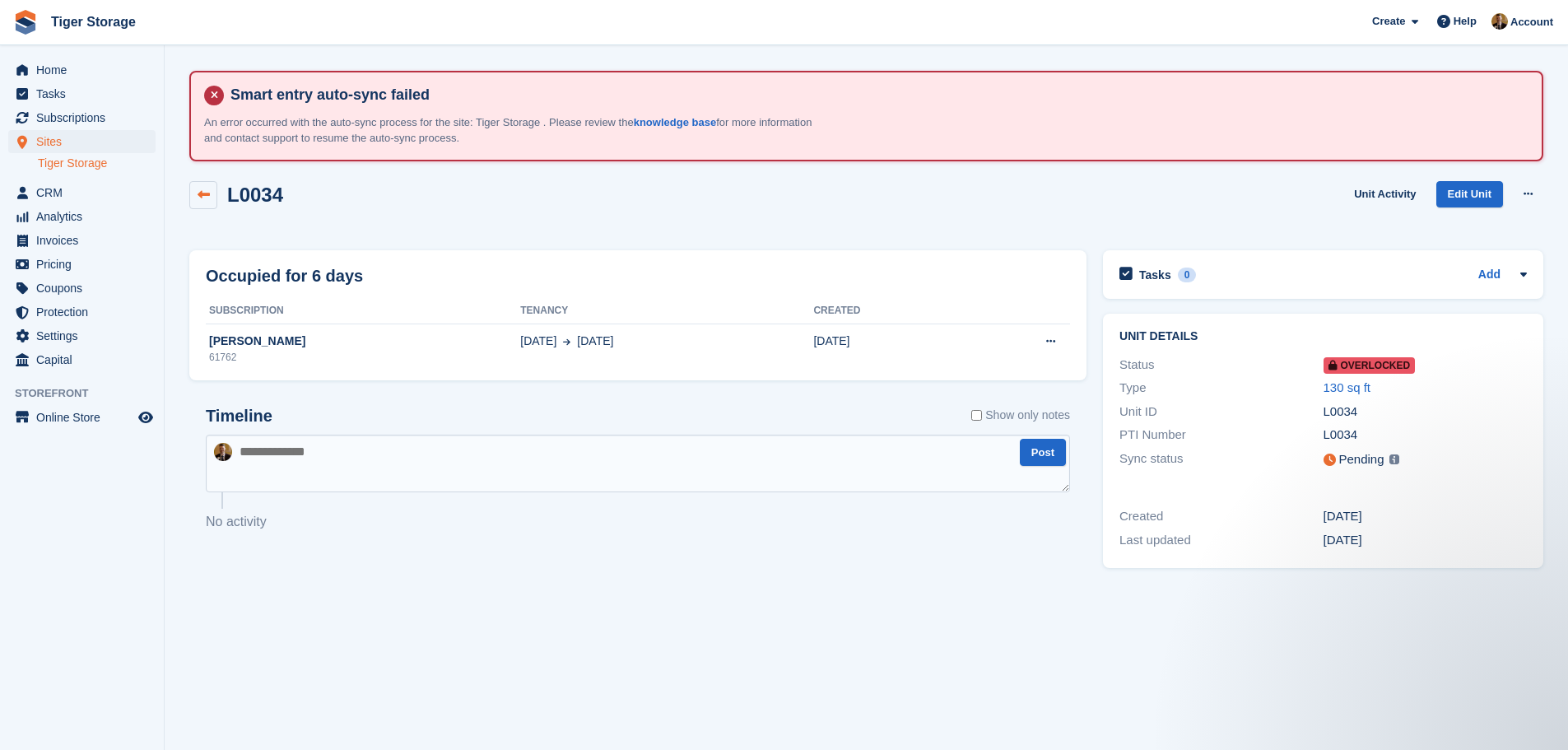
click at [201, 195] on icon at bounding box center [203, 194] width 12 height 12
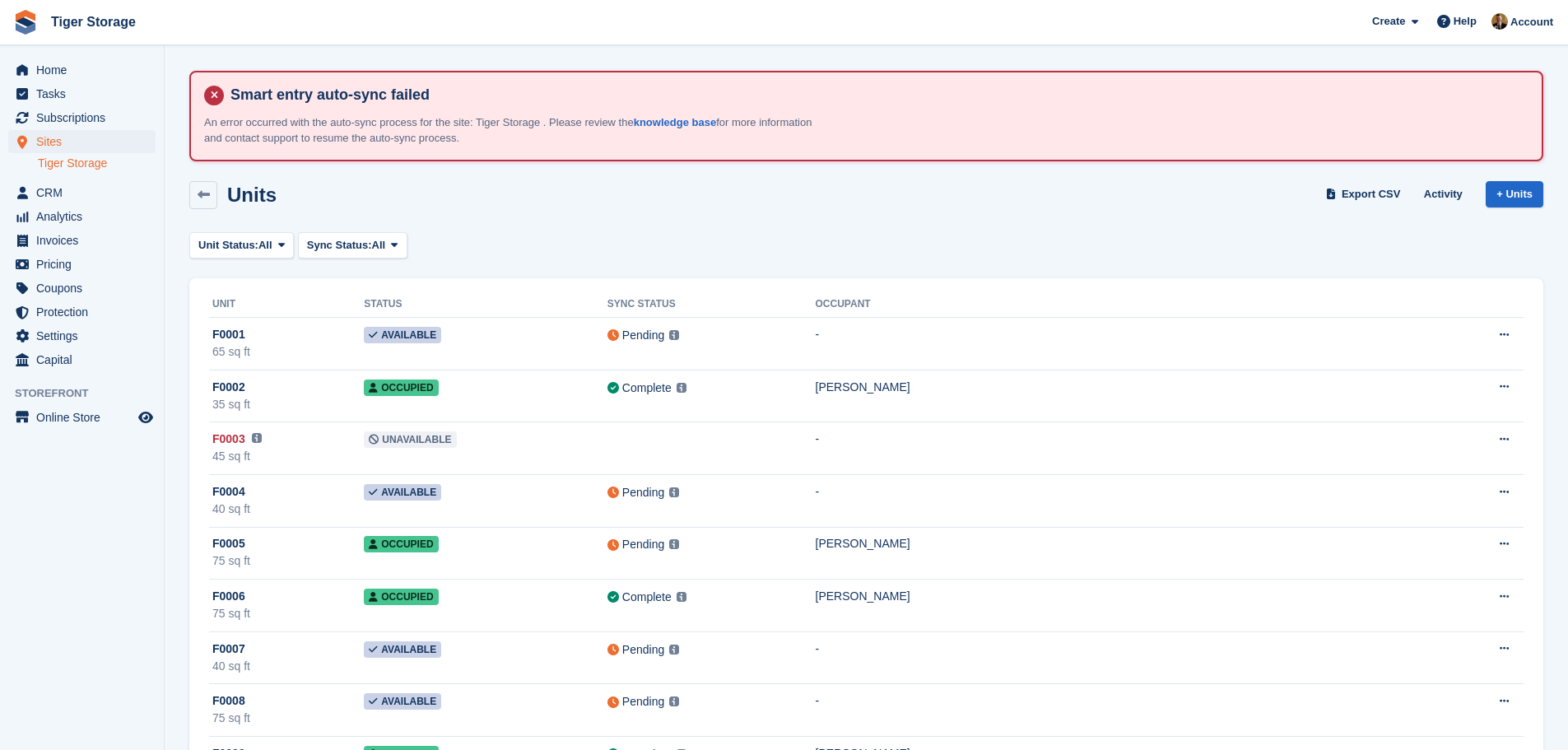
click at [201, 195] on icon at bounding box center [203, 194] width 12 height 12
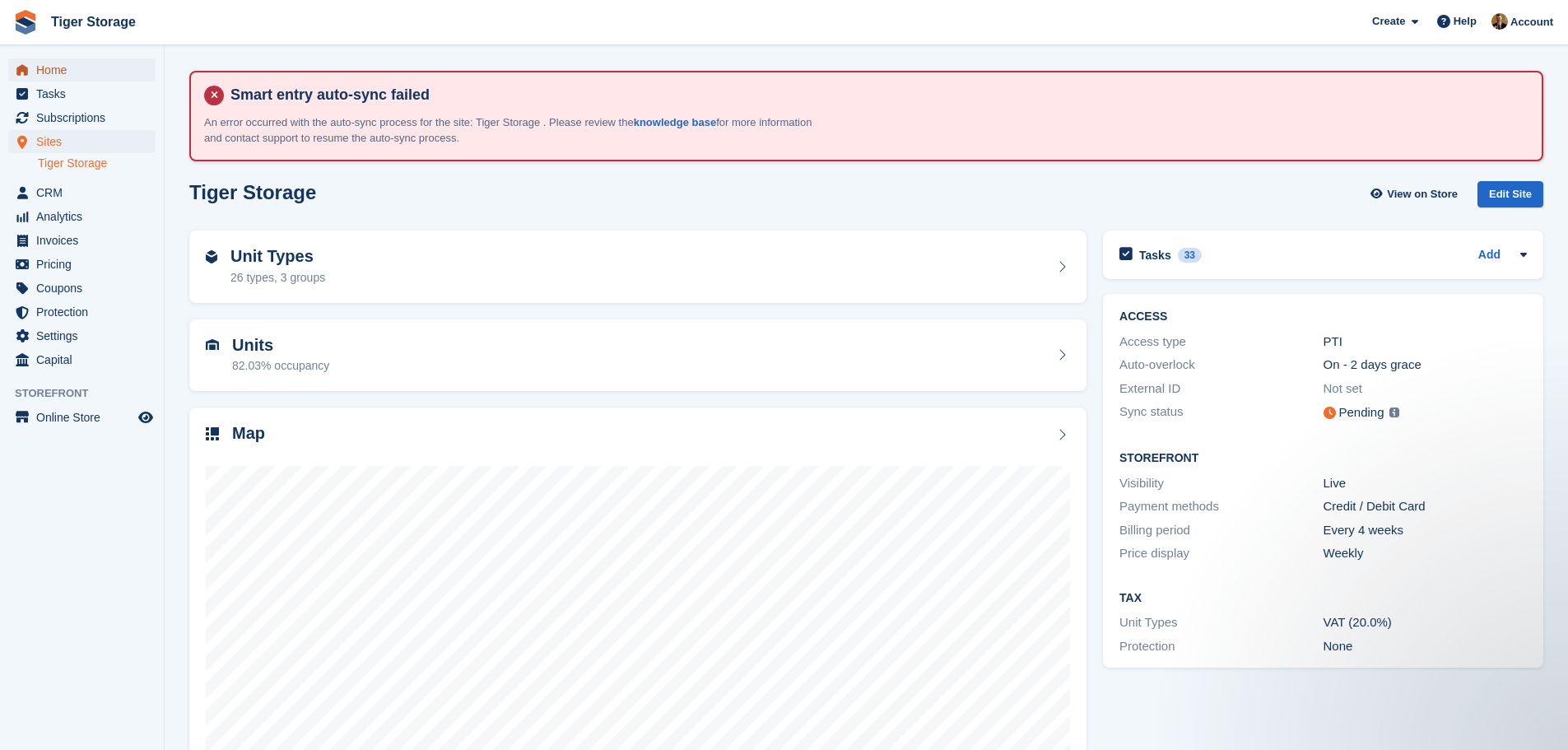
click at [63, 73] on span "Home" at bounding box center [86, 70] width 99 height 23
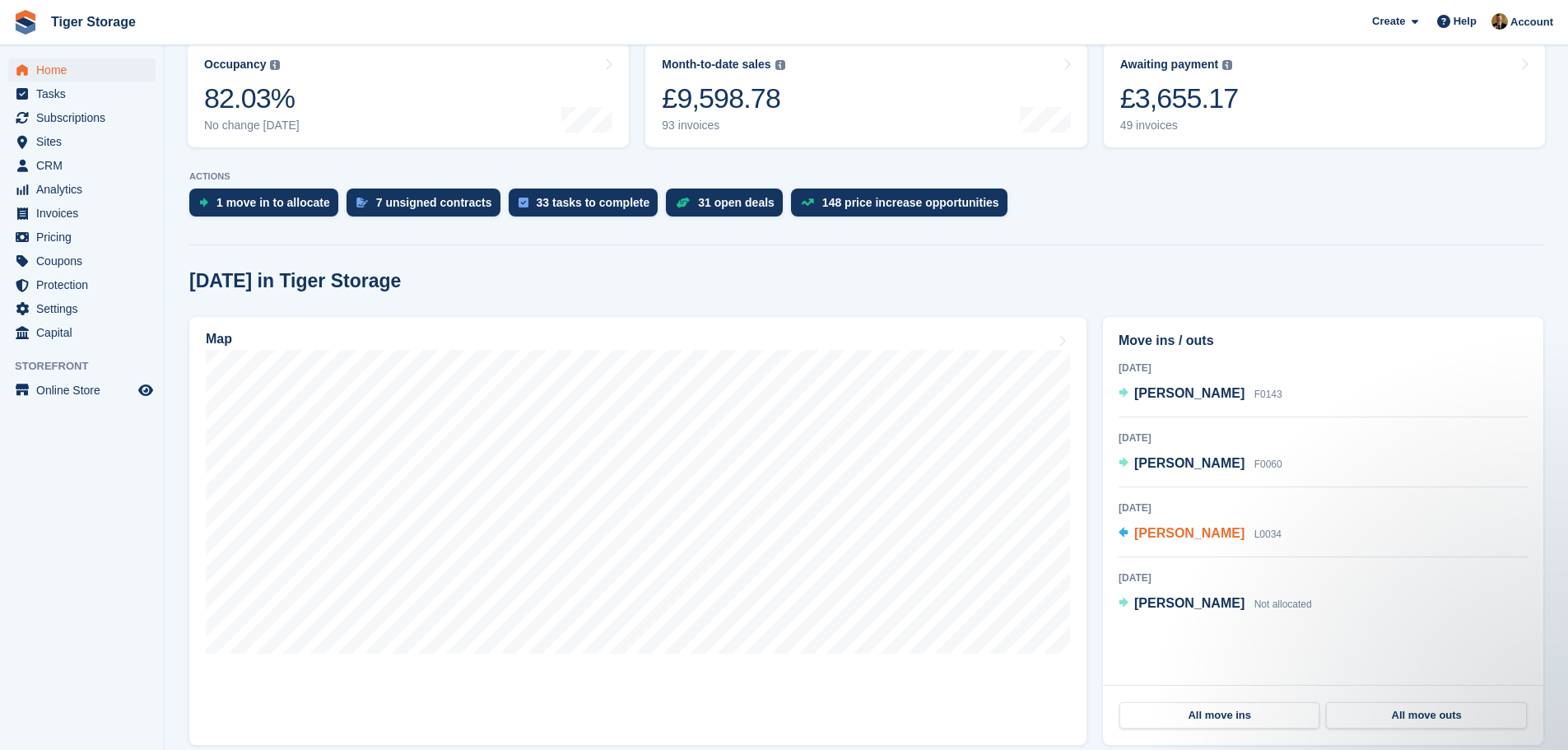
click at [1194, 537] on span "[PERSON_NAME]" at bounding box center [1189, 532] width 110 height 14
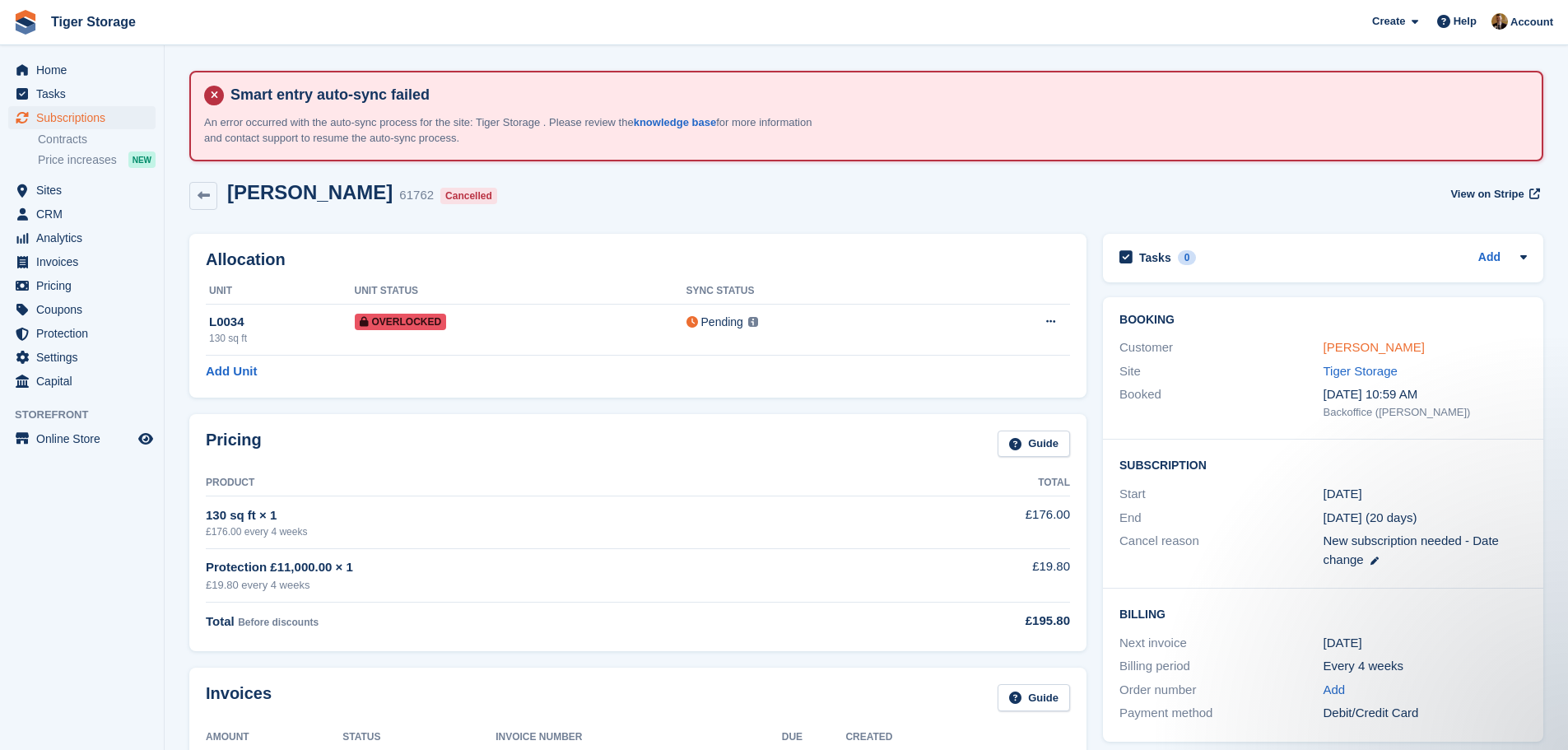
click at [1351, 347] on link "[PERSON_NAME]" at bounding box center [1374, 347] width 101 height 14
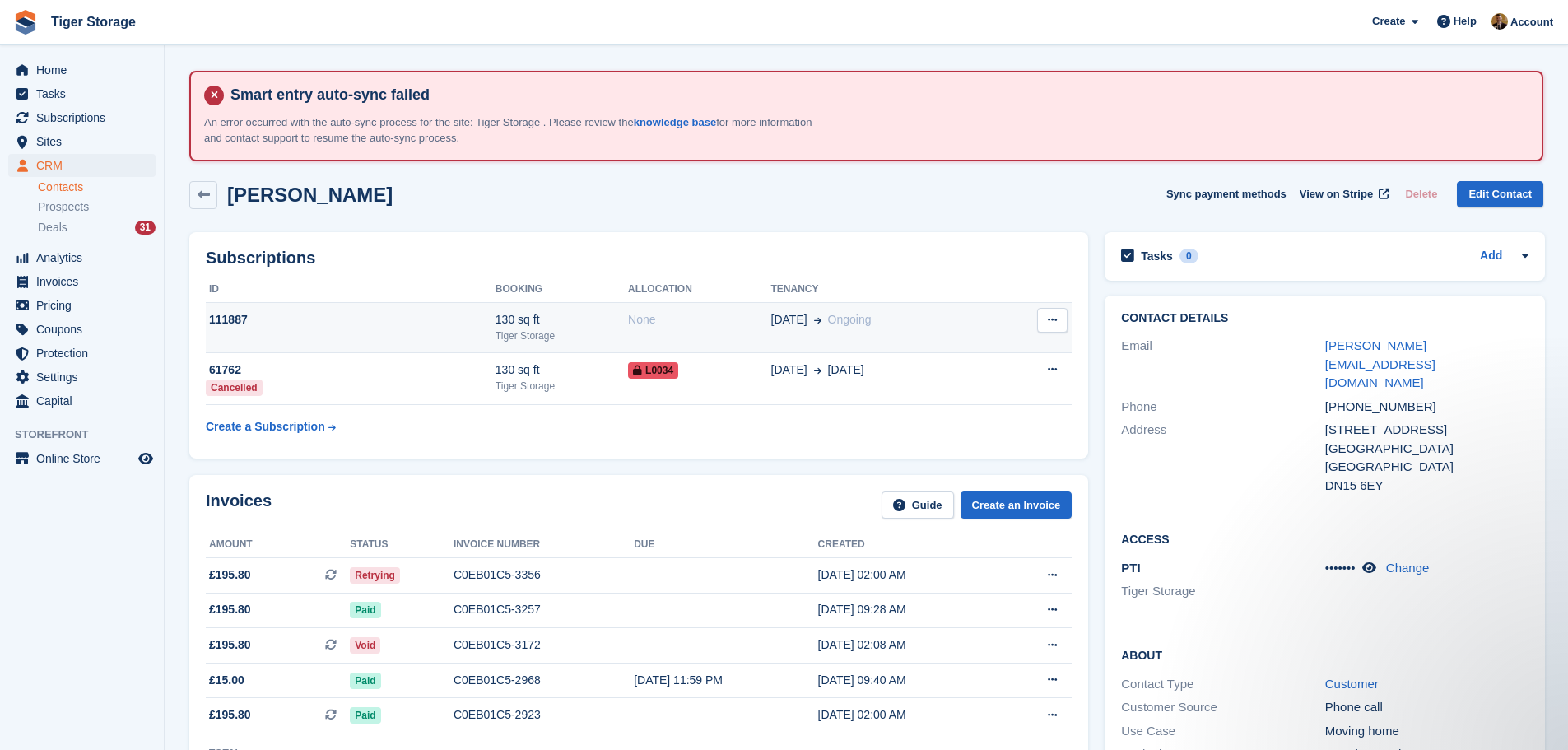
click at [988, 330] on td "10 Nov Ongoing" at bounding box center [883, 328] width 224 height 50
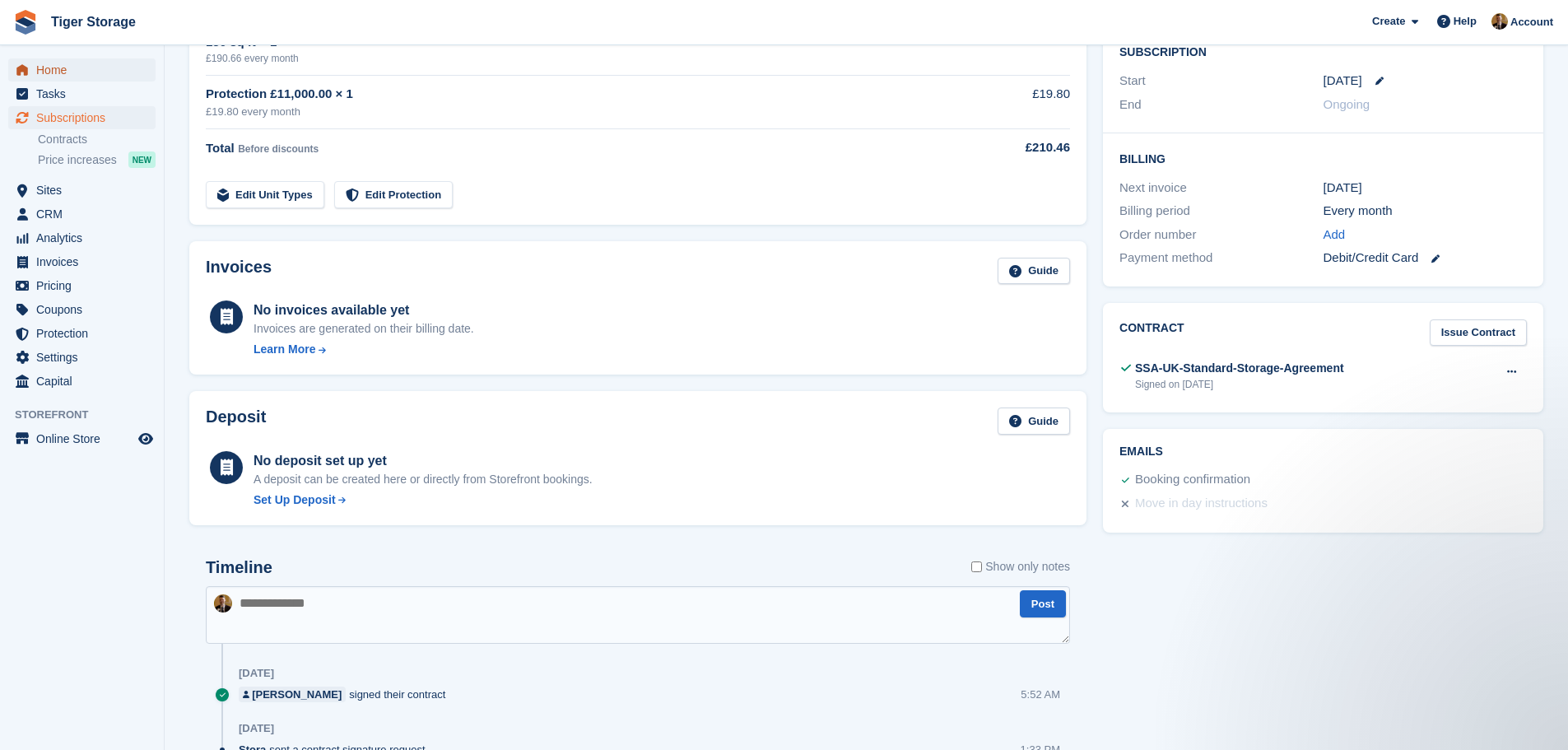
click at [46, 69] on span "Home" at bounding box center [86, 70] width 99 height 23
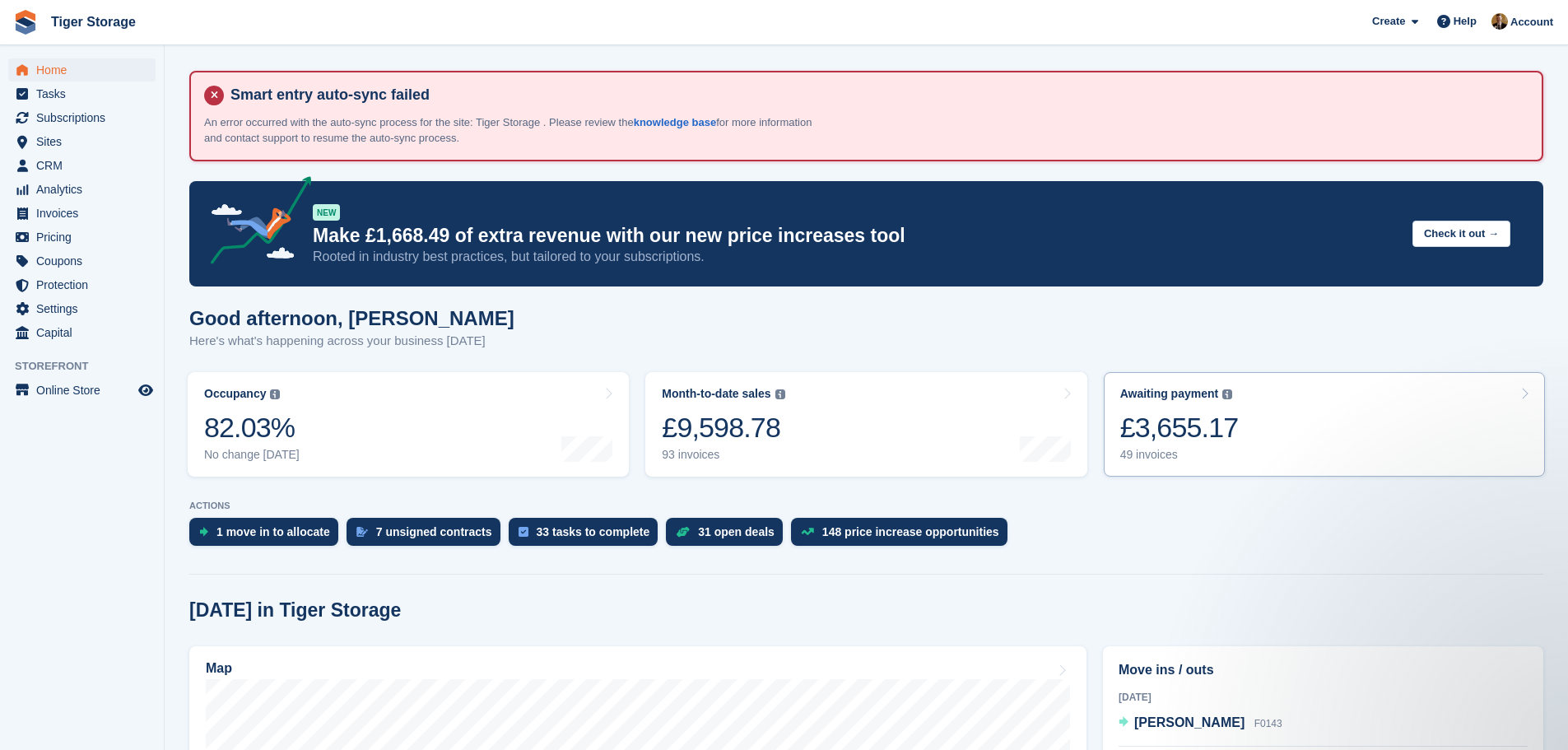
click at [1330, 436] on link "Awaiting payment The total outstanding balance on all open invoices. £3,655.17 …" at bounding box center [1324, 424] width 441 height 105
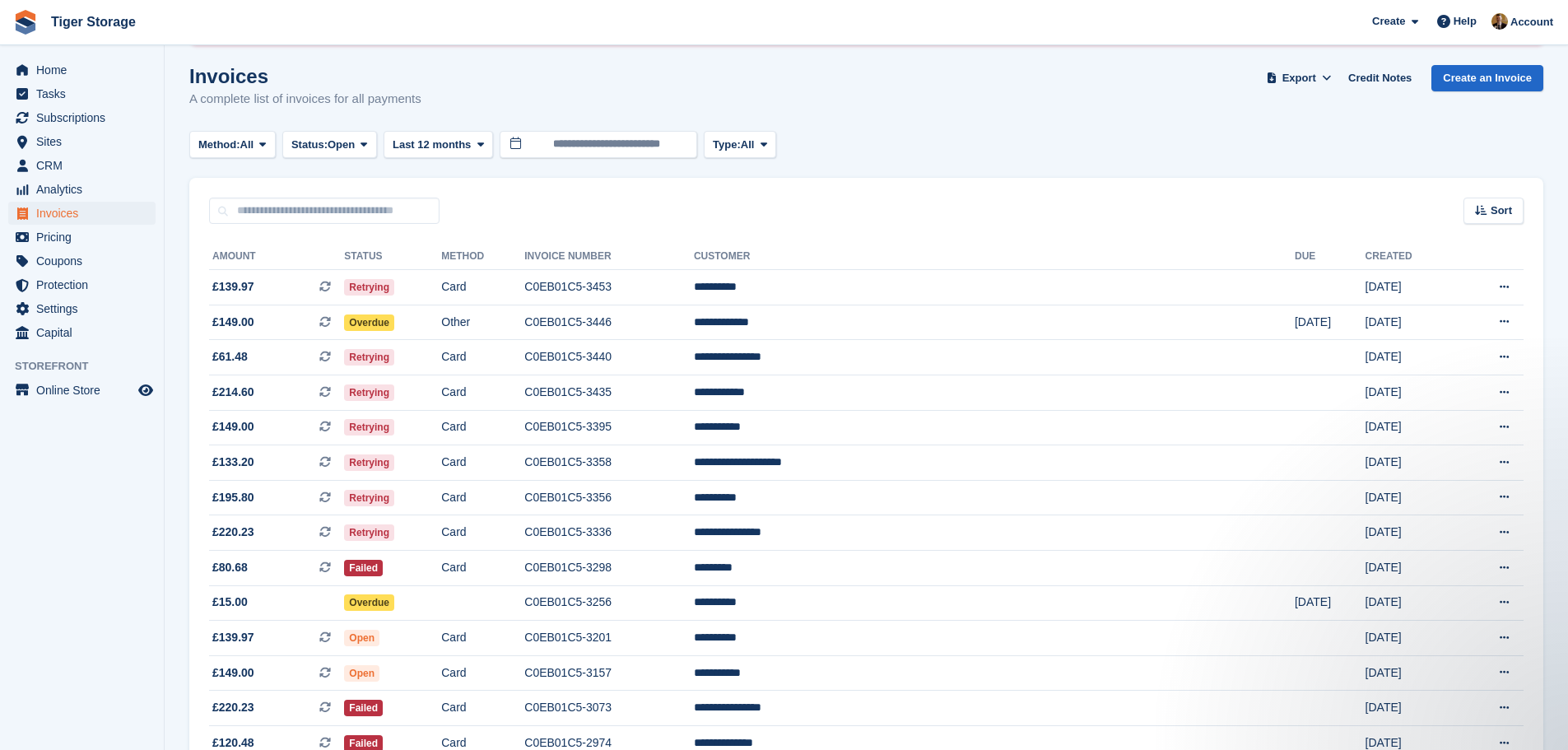
scroll to position [82, 0]
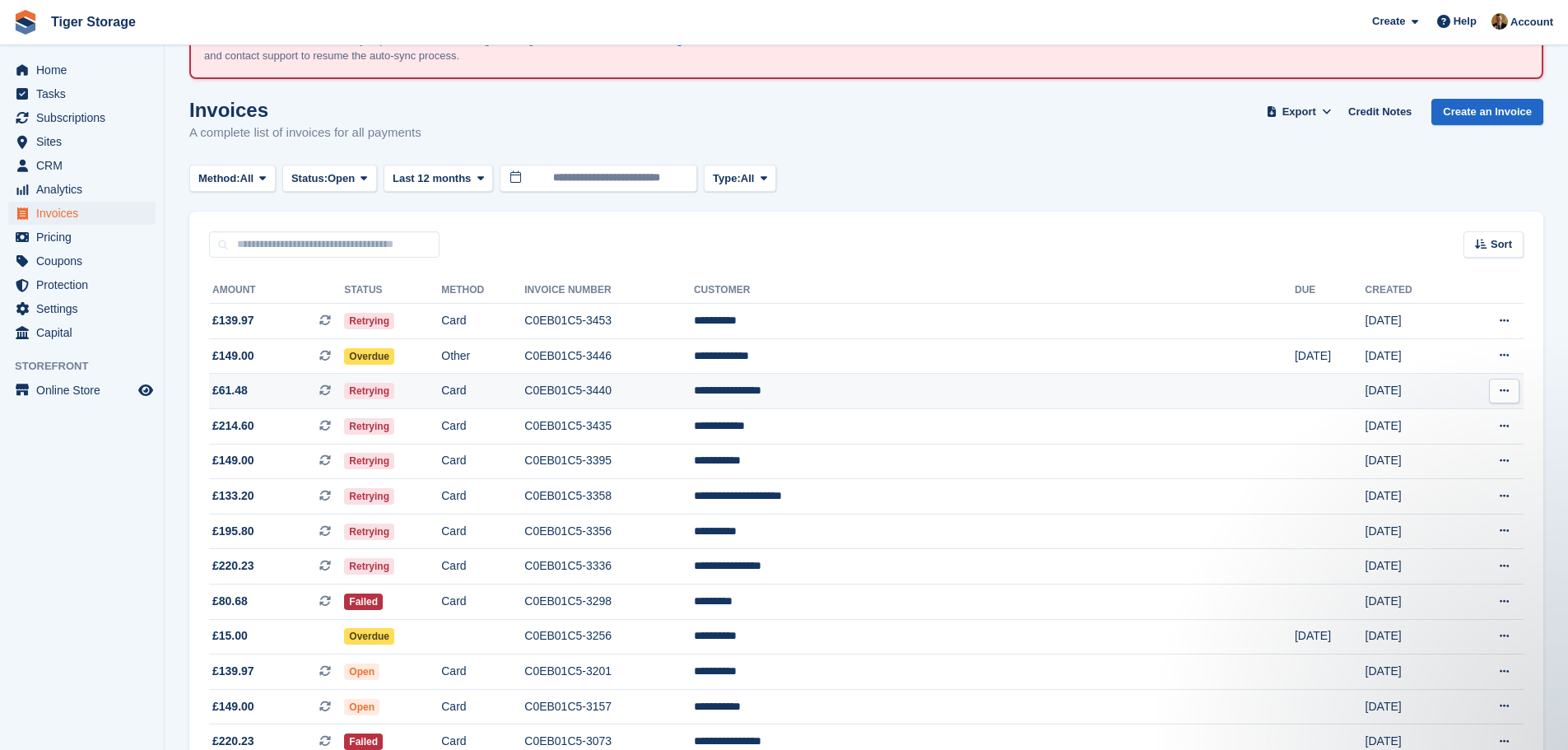
click at [694, 397] on td "C0EB01C5-3440" at bounding box center [609, 391] width 170 height 35
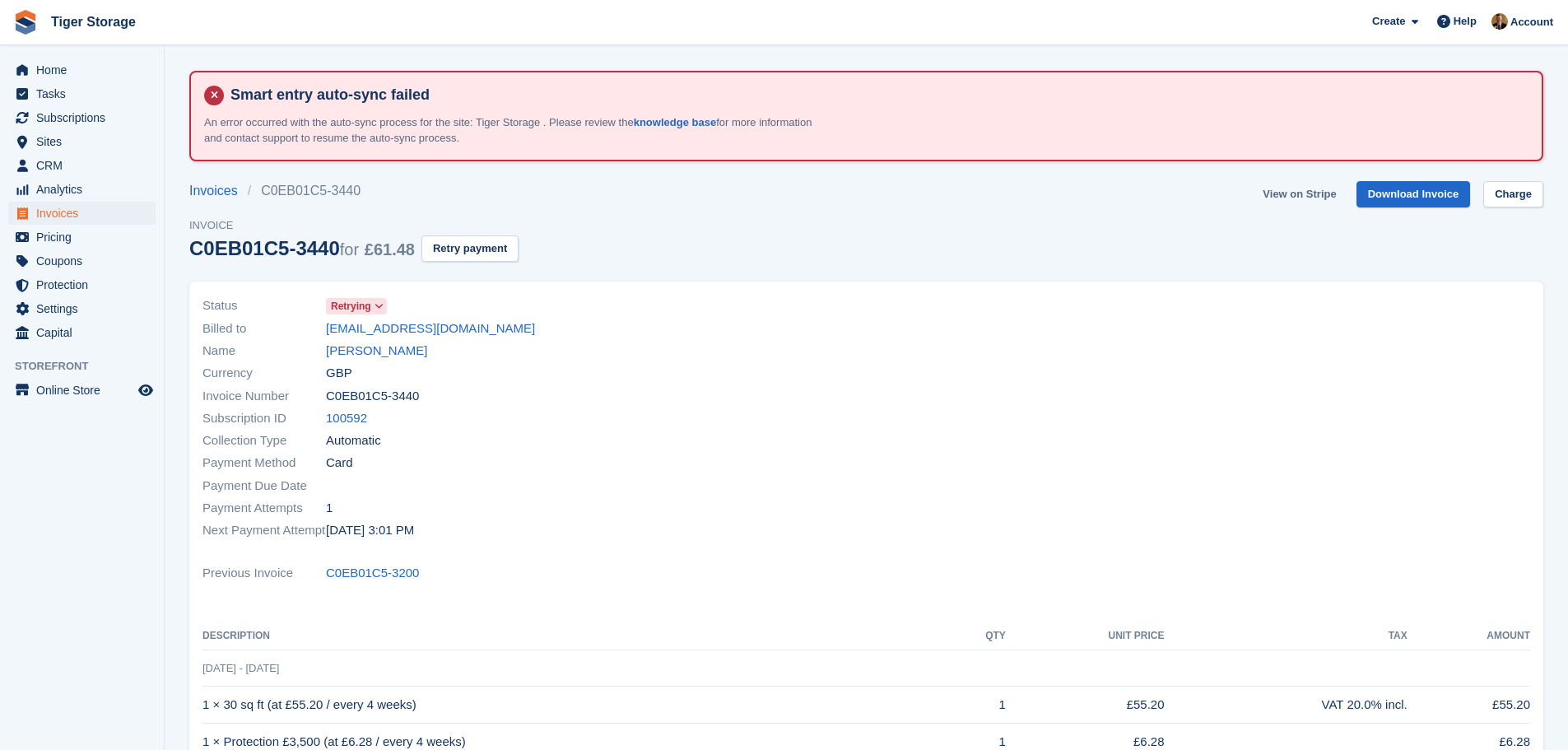
click at [1302, 189] on link "View on Stripe" at bounding box center [1299, 194] width 87 height 27
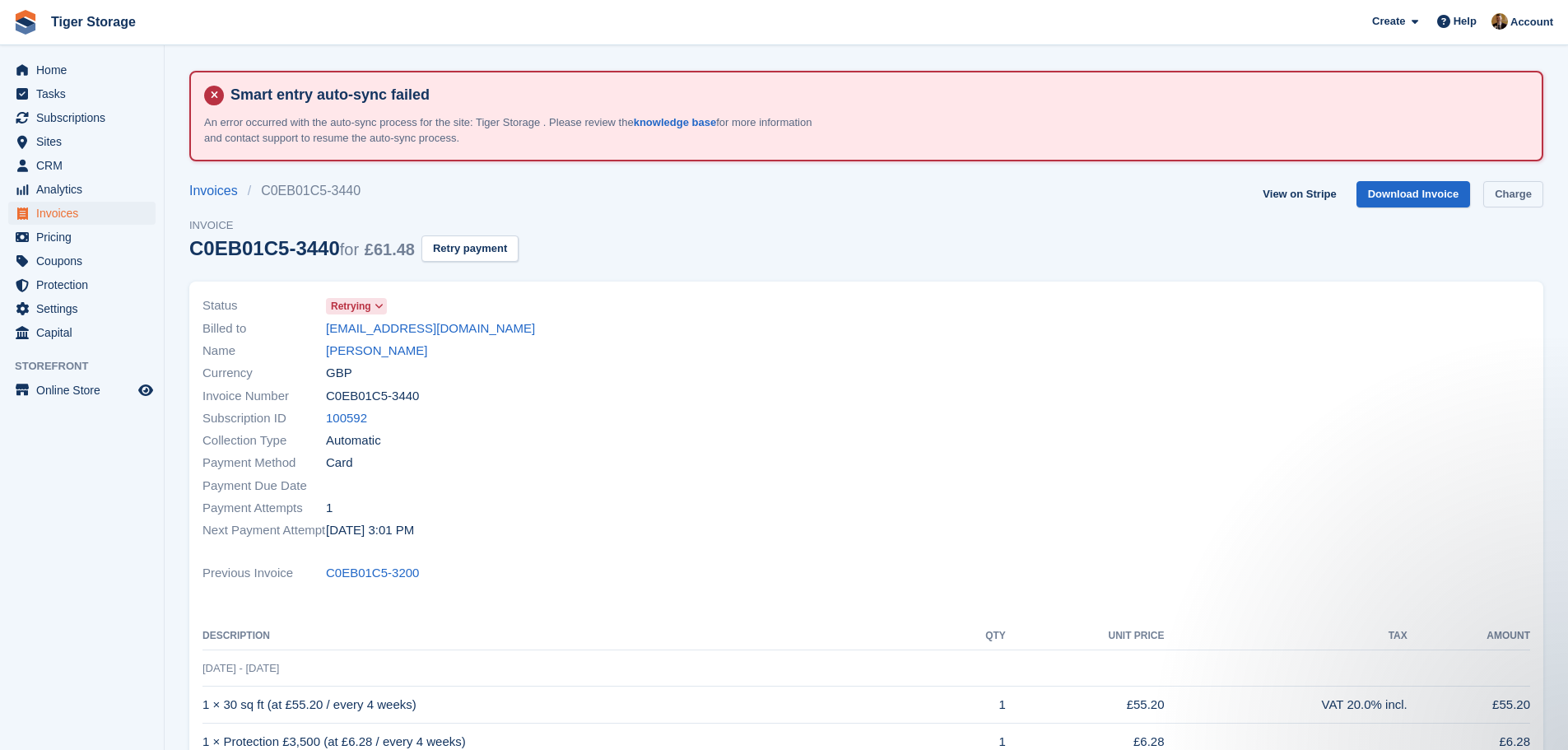
click at [1531, 198] on link "Charge" at bounding box center [1513, 194] width 60 height 27
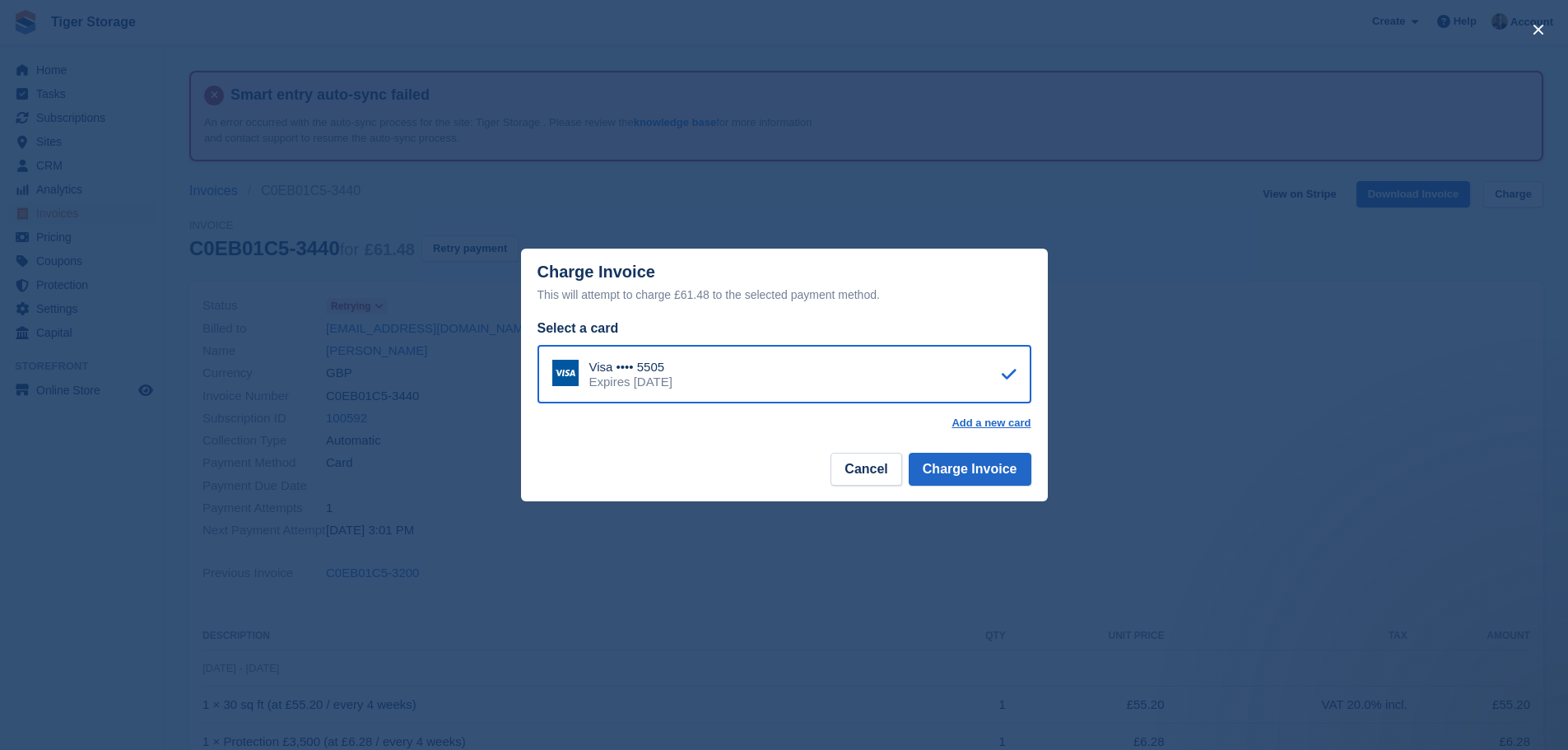
click at [921, 199] on div "close" at bounding box center [784, 375] width 1568 height 750
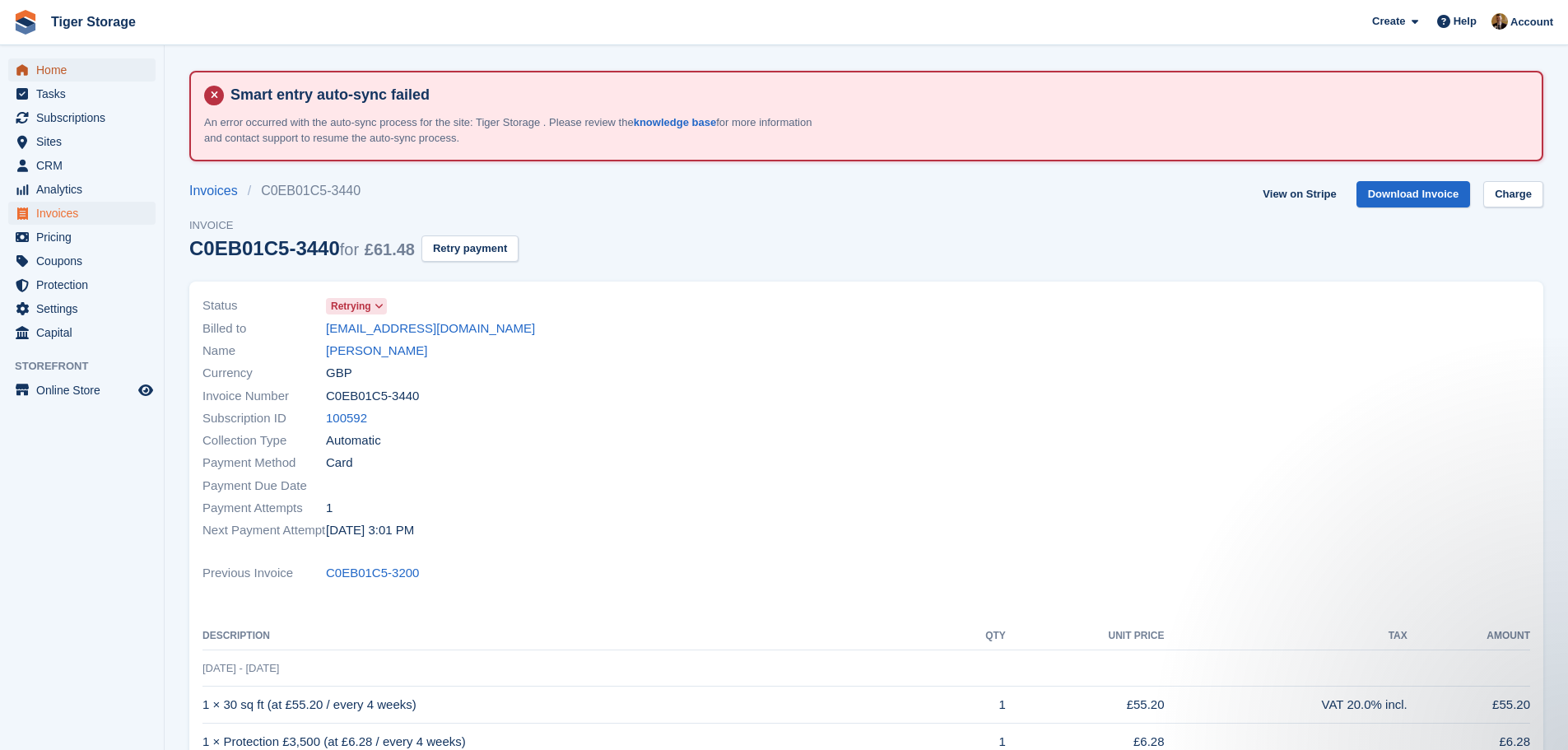
click at [78, 72] on span "Home" at bounding box center [86, 70] width 99 height 23
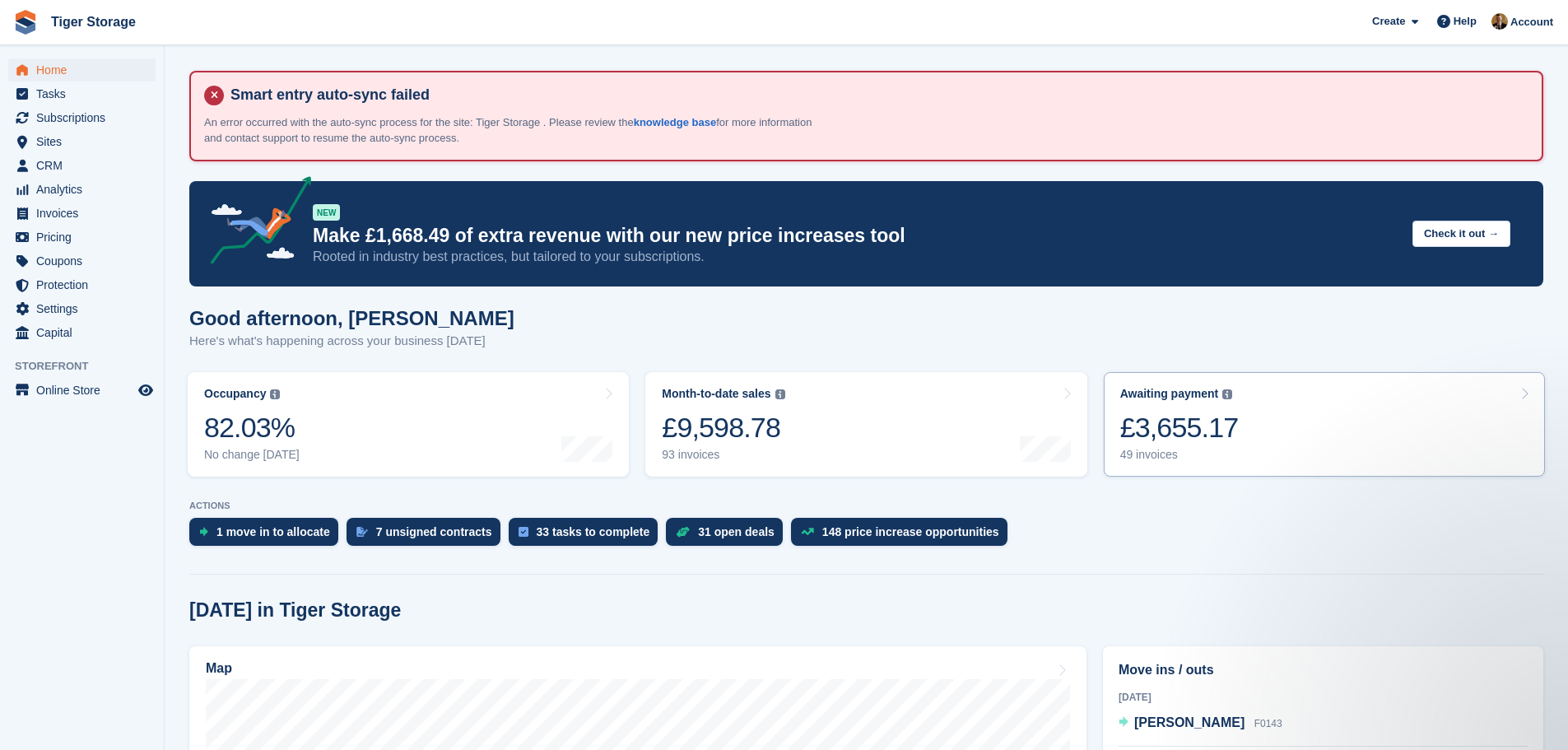
click at [1249, 457] on link "Awaiting payment The total outstanding balance on all open invoices. £3,655.17 …" at bounding box center [1324, 424] width 441 height 105
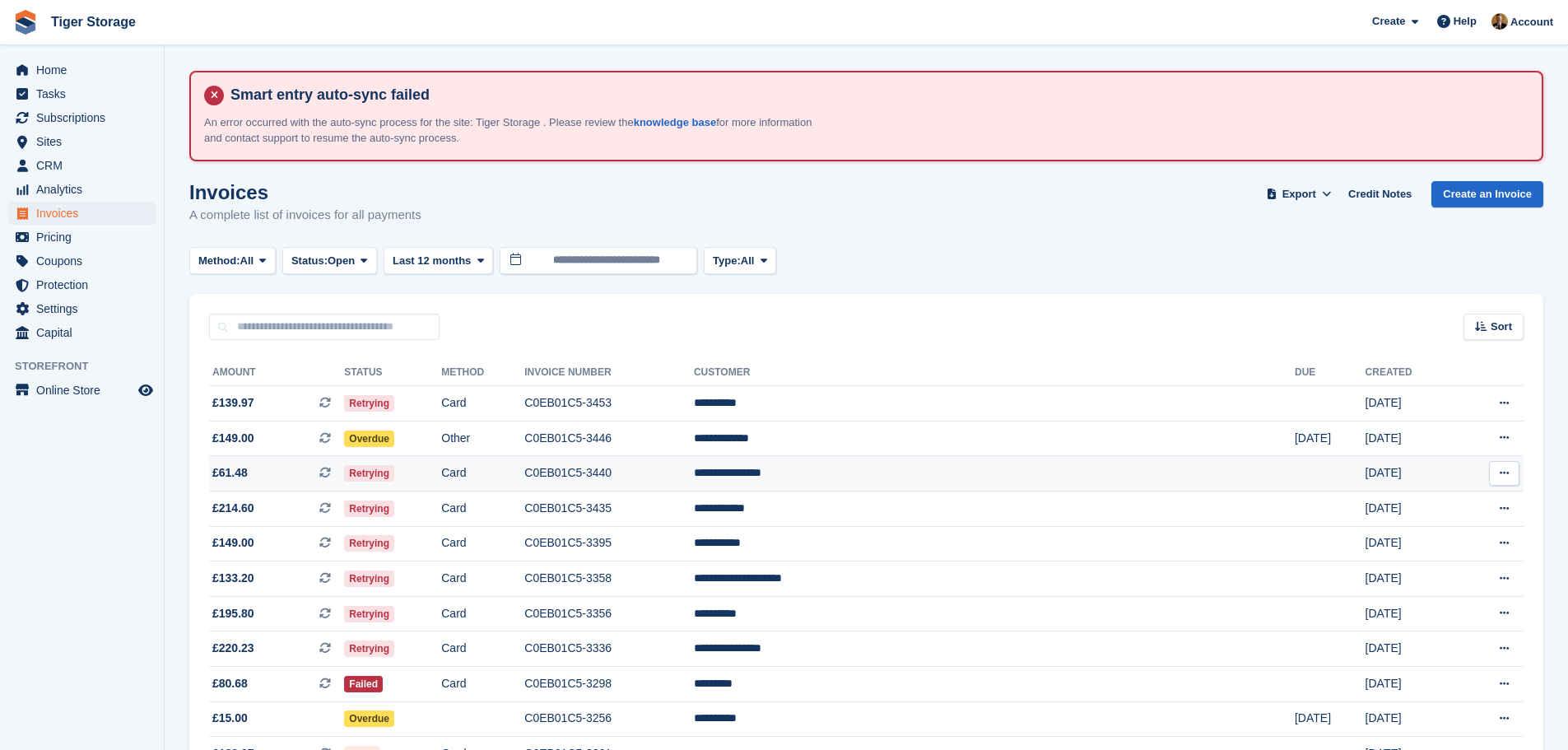
click at [926, 469] on td "**********" at bounding box center [994, 474] width 600 height 35
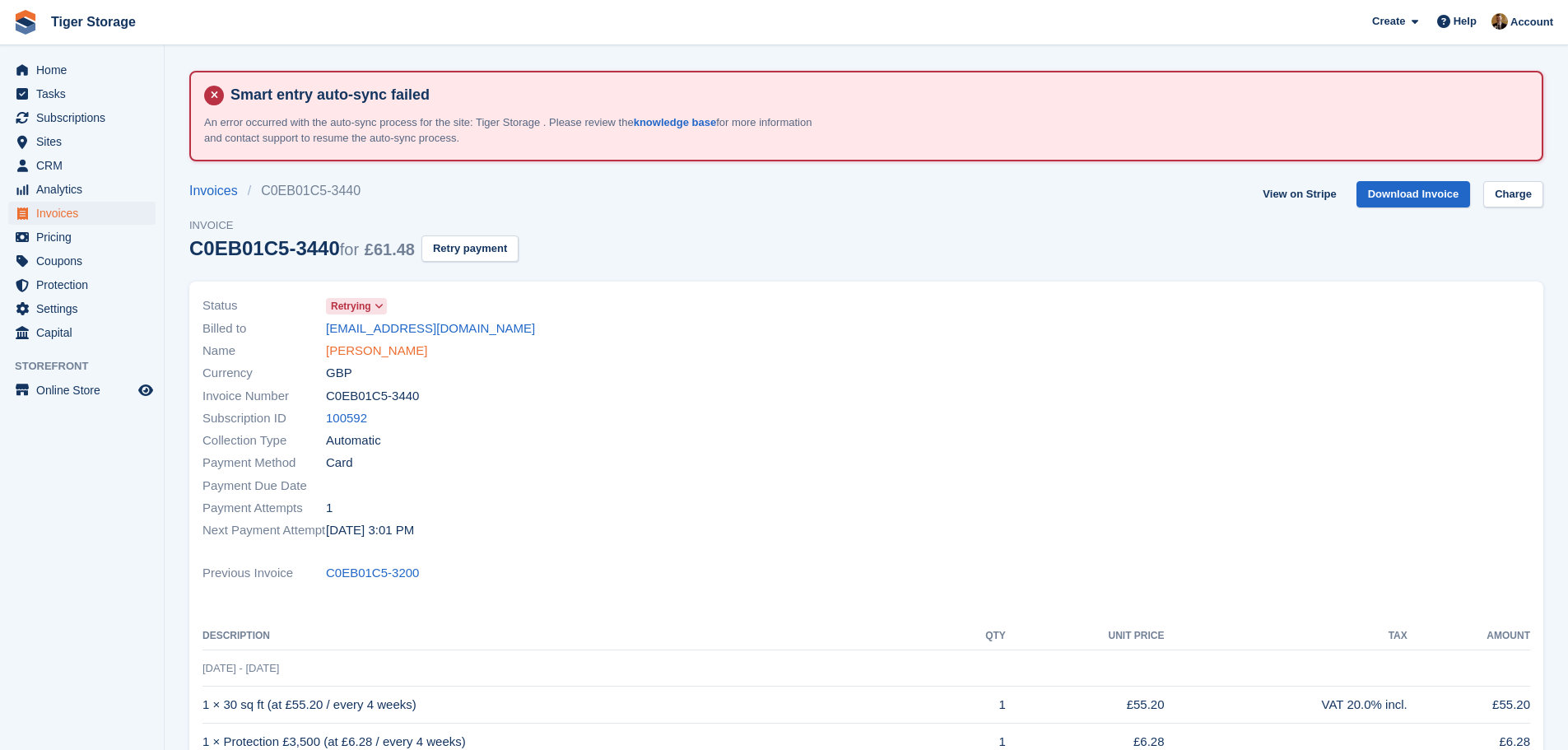
click at [361, 355] on link "[PERSON_NAME]" at bounding box center [376, 351] width 101 height 19
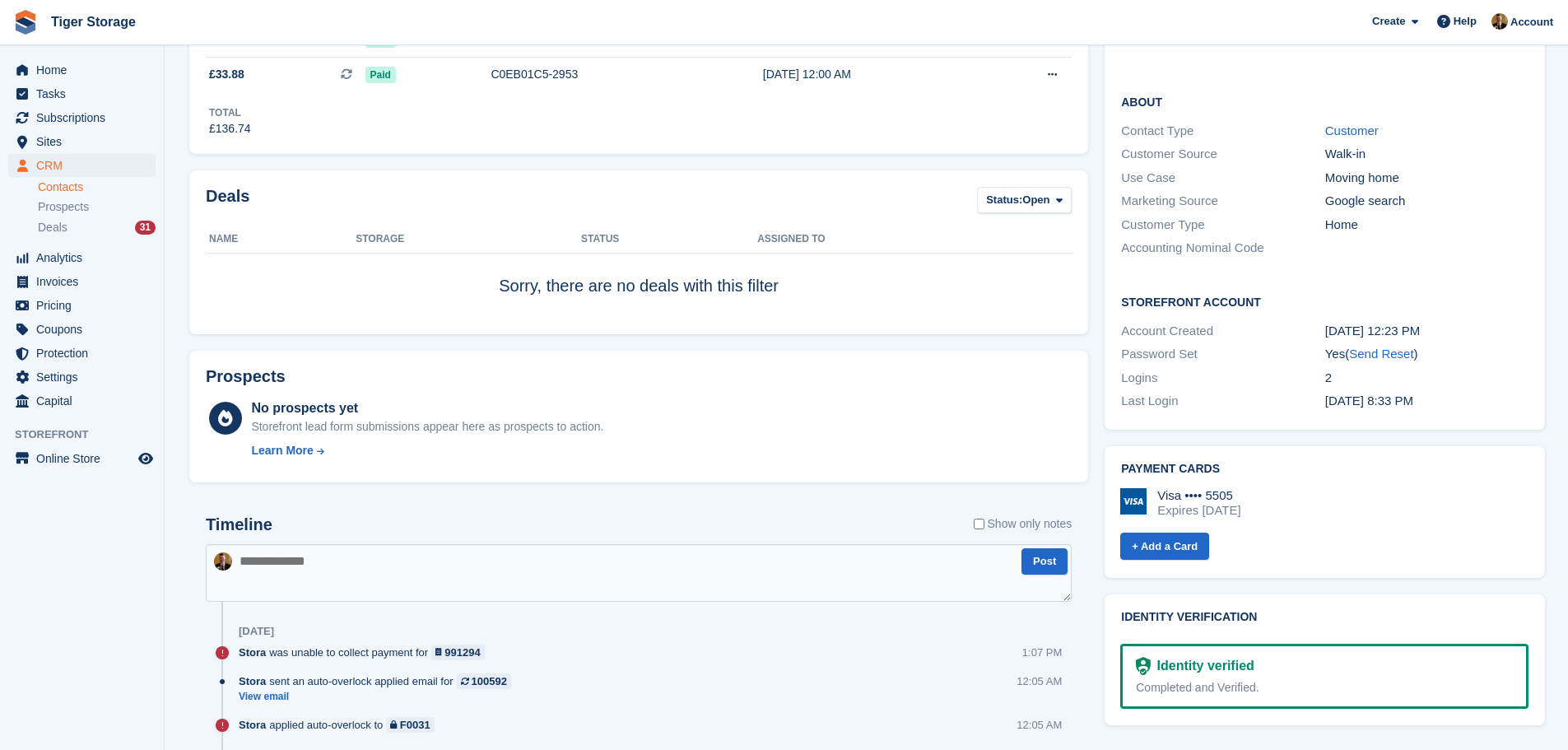
scroll to position [658, 0]
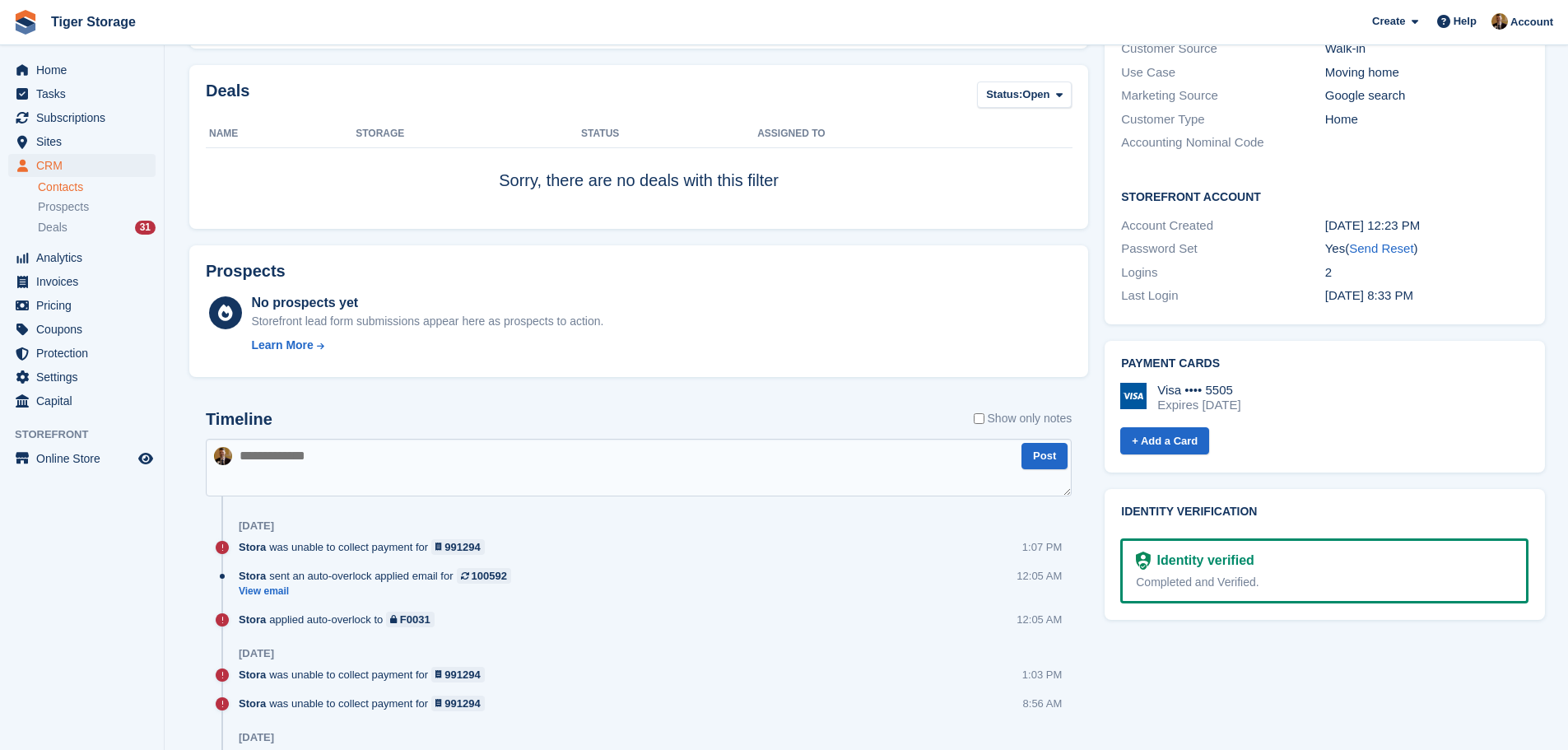
click at [330, 469] on textarea at bounding box center [638, 468] width 866 height 58
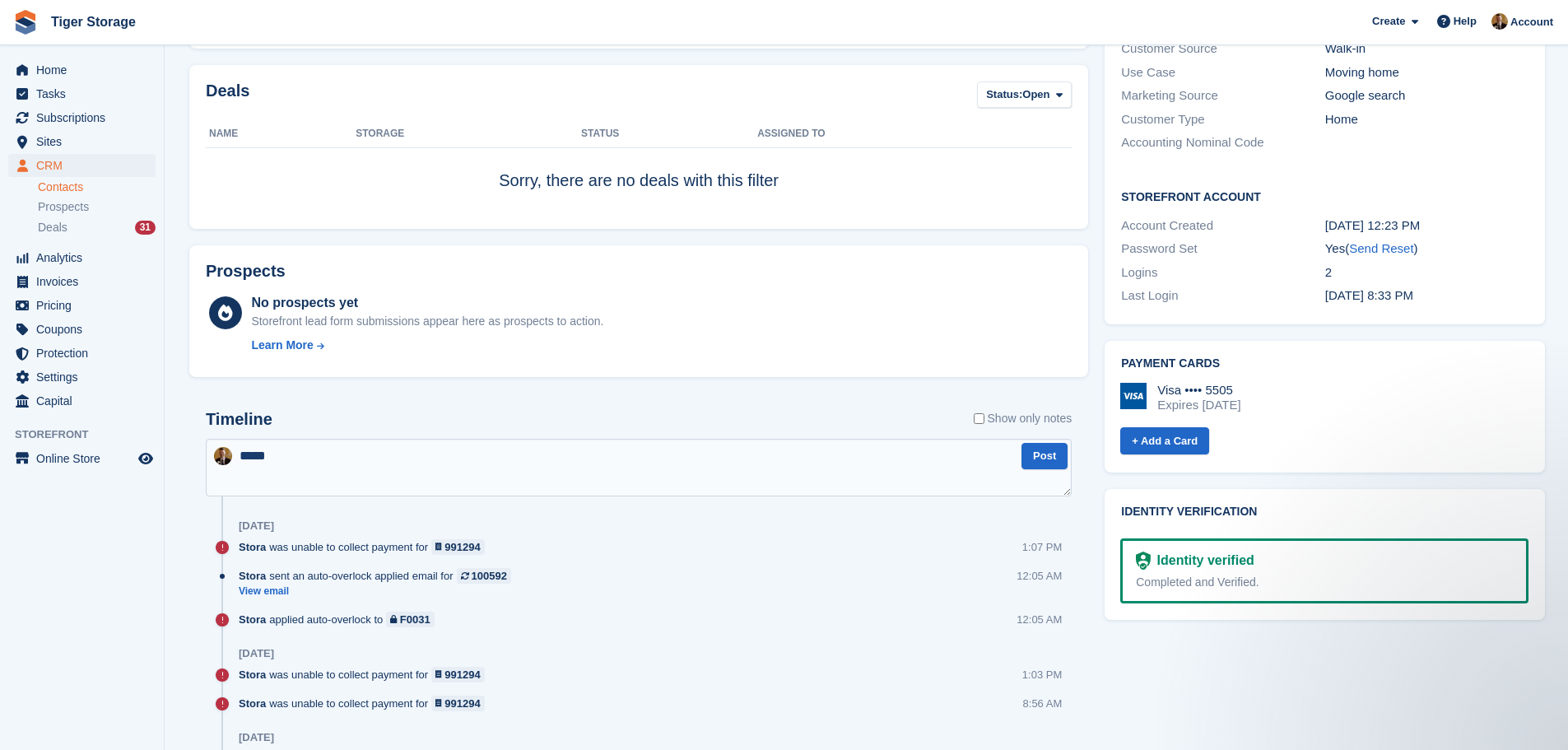
scroll to position [0, 0]
click at [481, 452] on textarea "**********" at bounding box center [638, 468] width 866 height 58
click at [541, 460] on textarea "**********" at bounding box center [638, 468] width 866 height 58
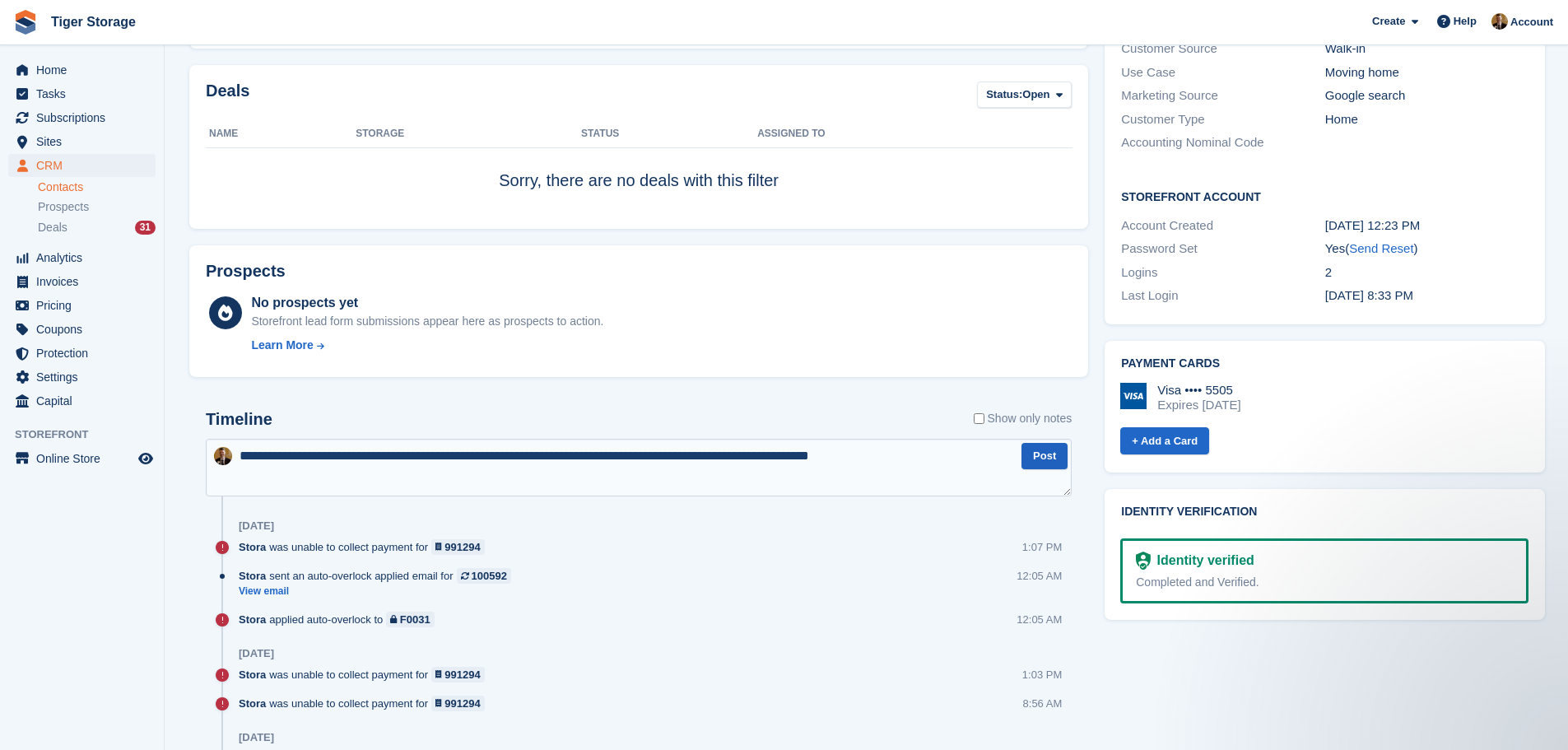
type textarea "**********"
click at [1042, 457] on button "Post" at bounding box center [1044, 456] width 46 height 27
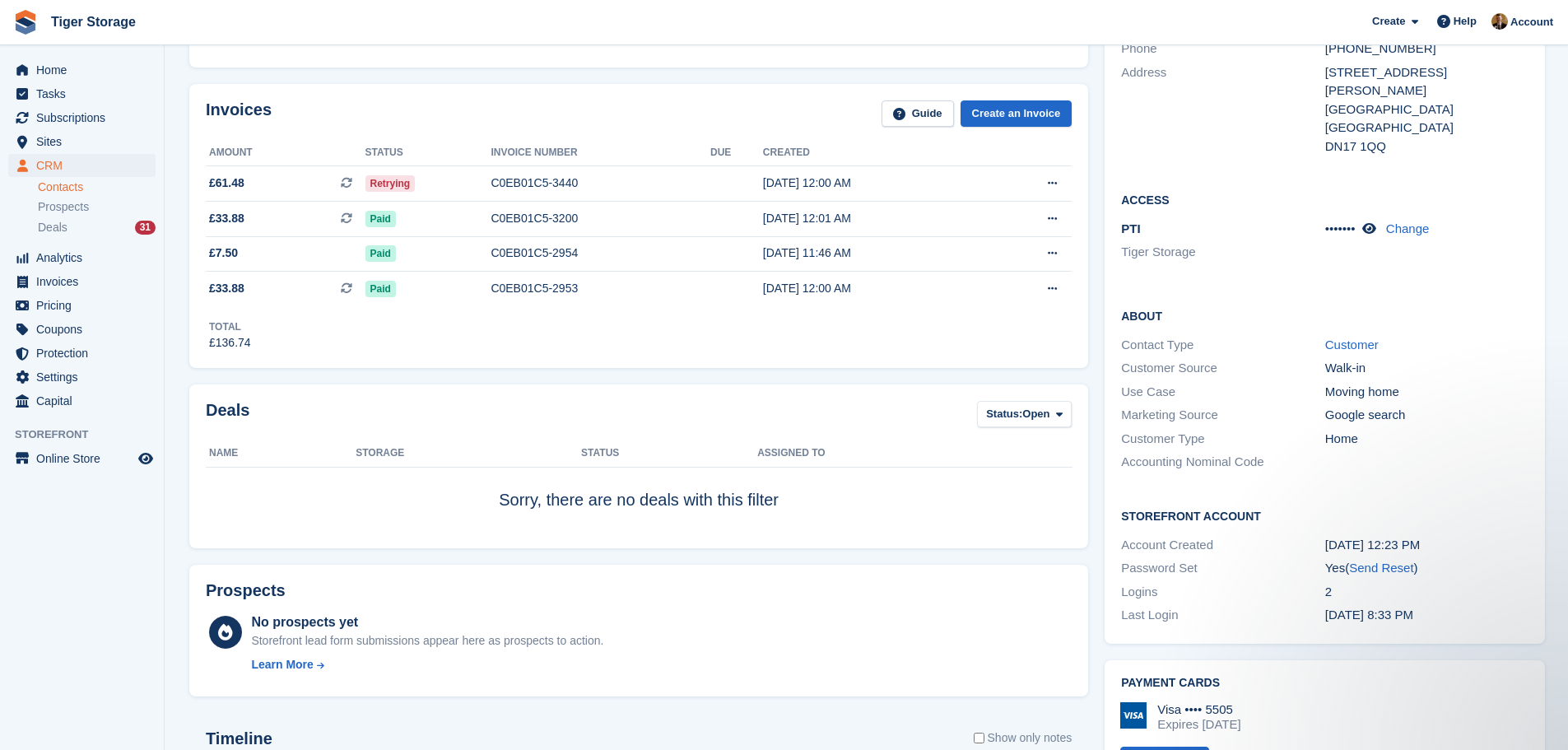
scroll to position [823, 0]
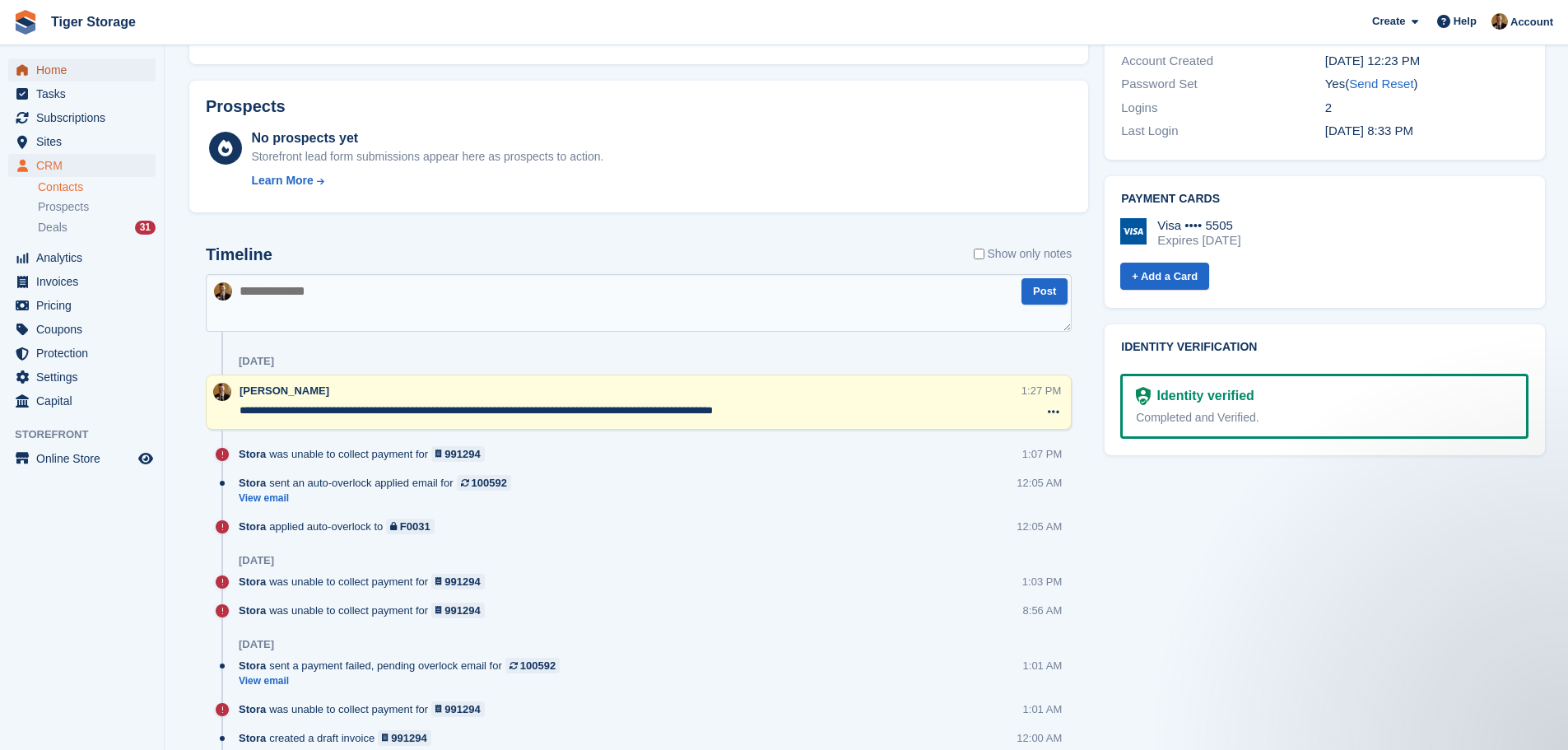
click at [105, 68] on span "Home" at bounding box center [86, 70] width 99 height 23
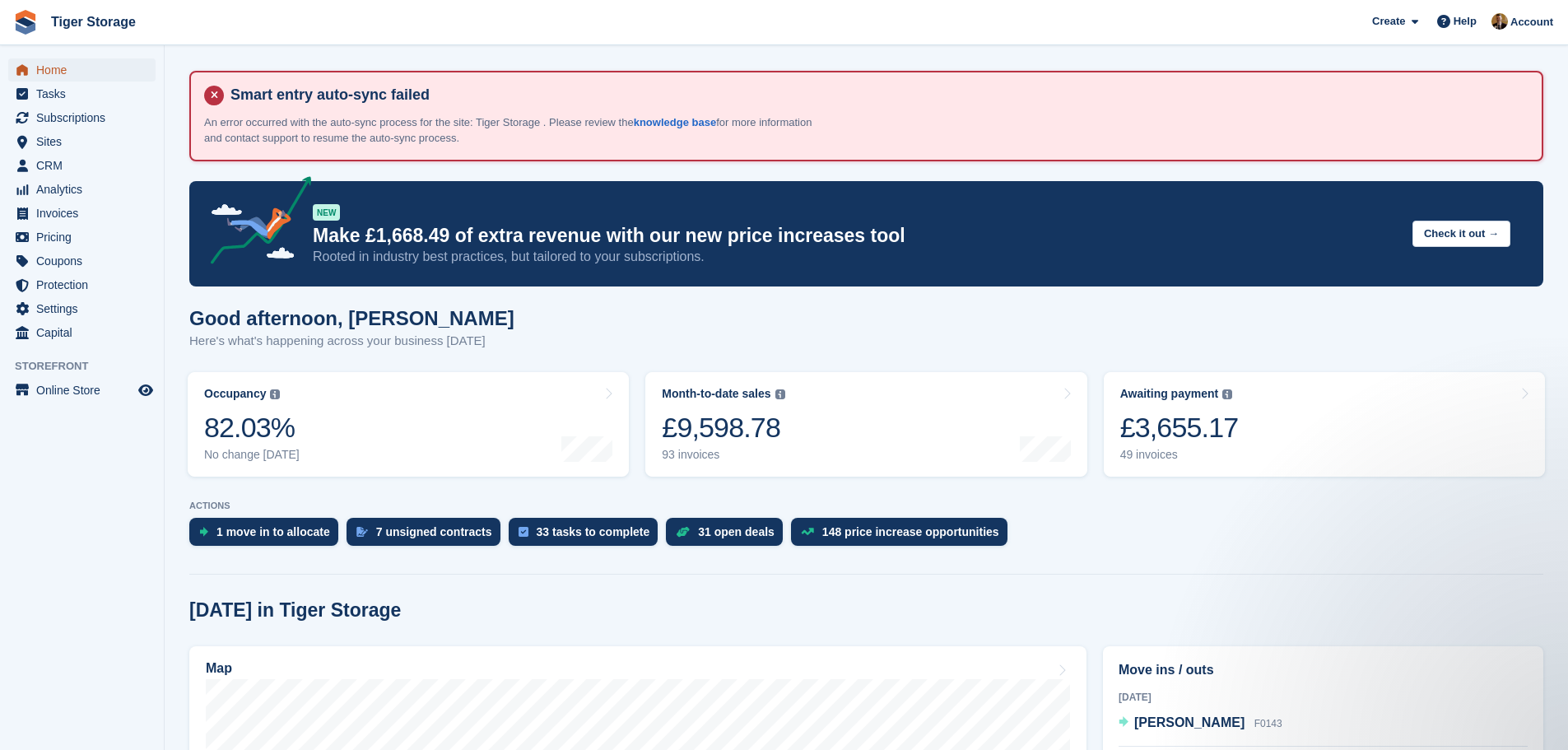
click at [64, 70] on span "Home" at bounding box center [86, 70] width 99 height 23
click at [1190, 417] on div "£3,655.17" at bounding box center [1179, 428] width 119 height 34
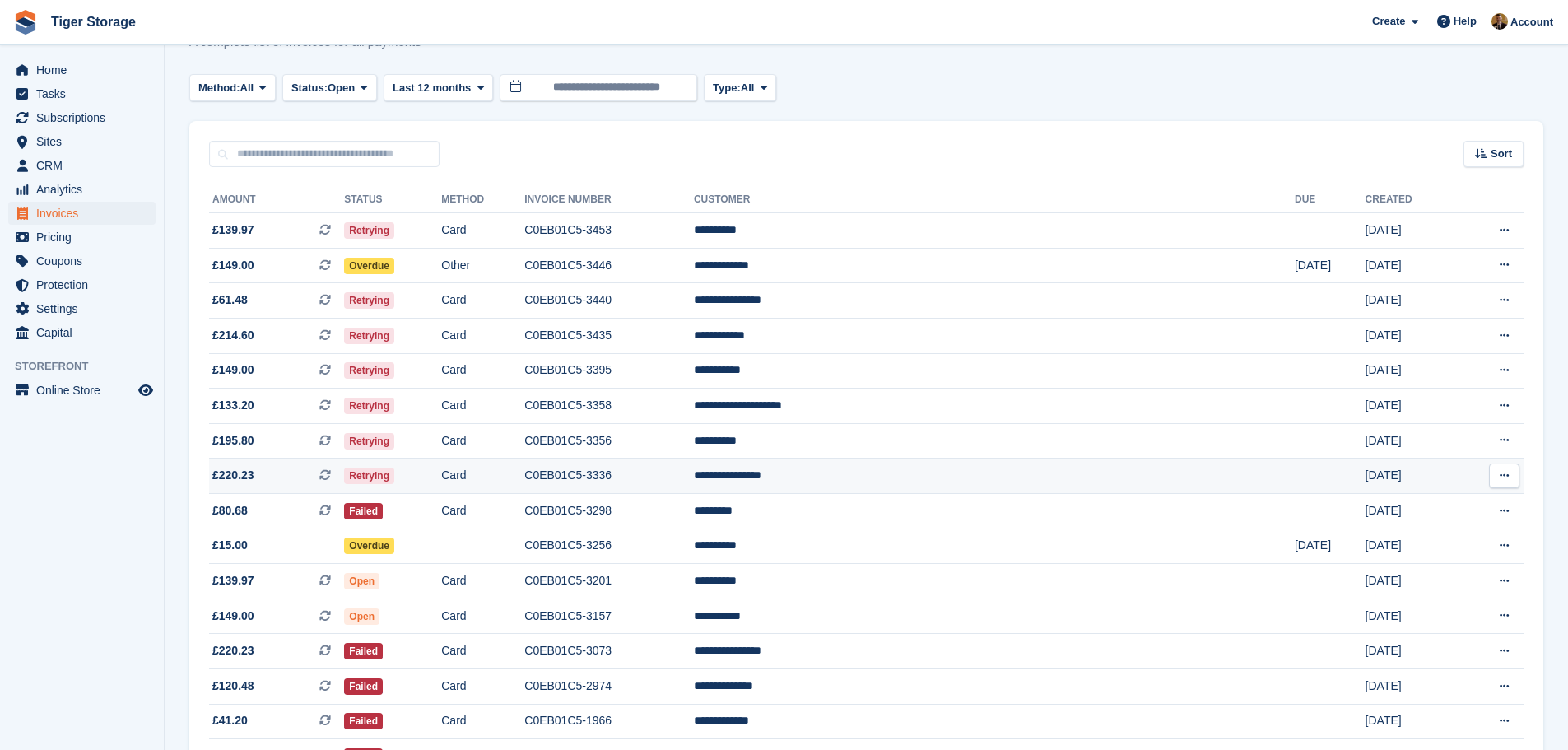
scroll to position [247, 0]
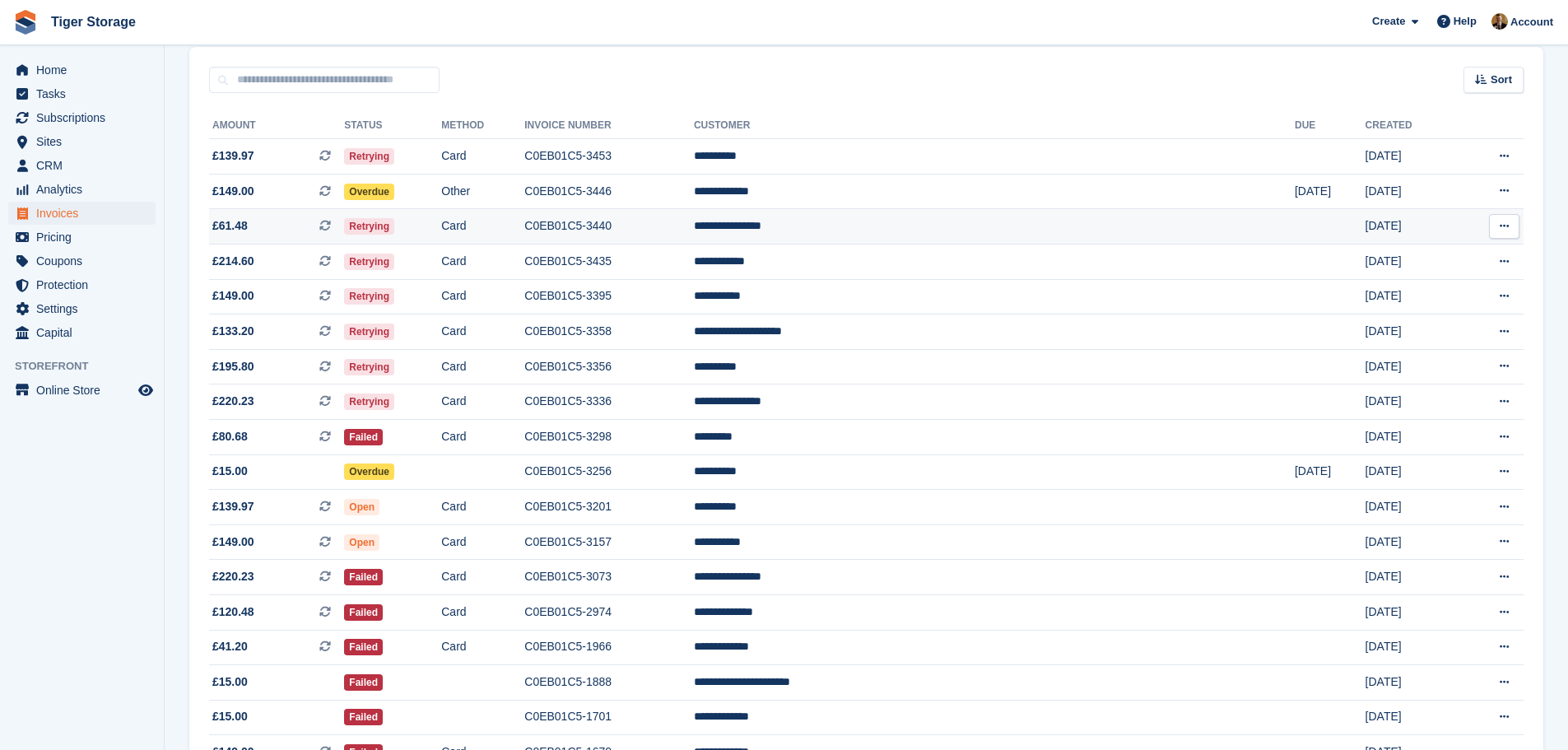
click at [694, 241] on td "C0EB01C5-3440" at bounding box center [609, 227] width 170 height 35
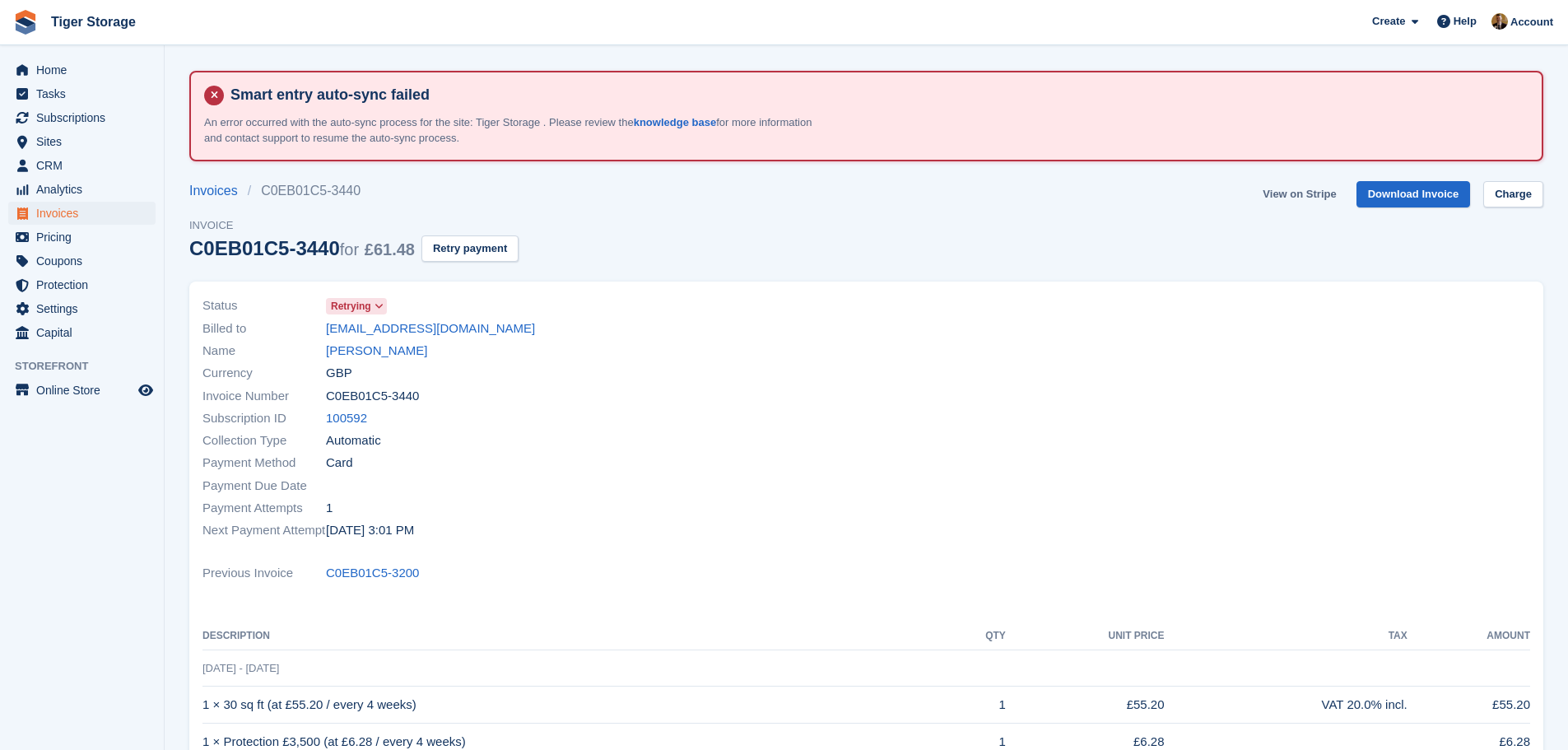
click at [1315, 192] on link "View on Stripe" at bounding box center [1299, 194] width 87 height 27
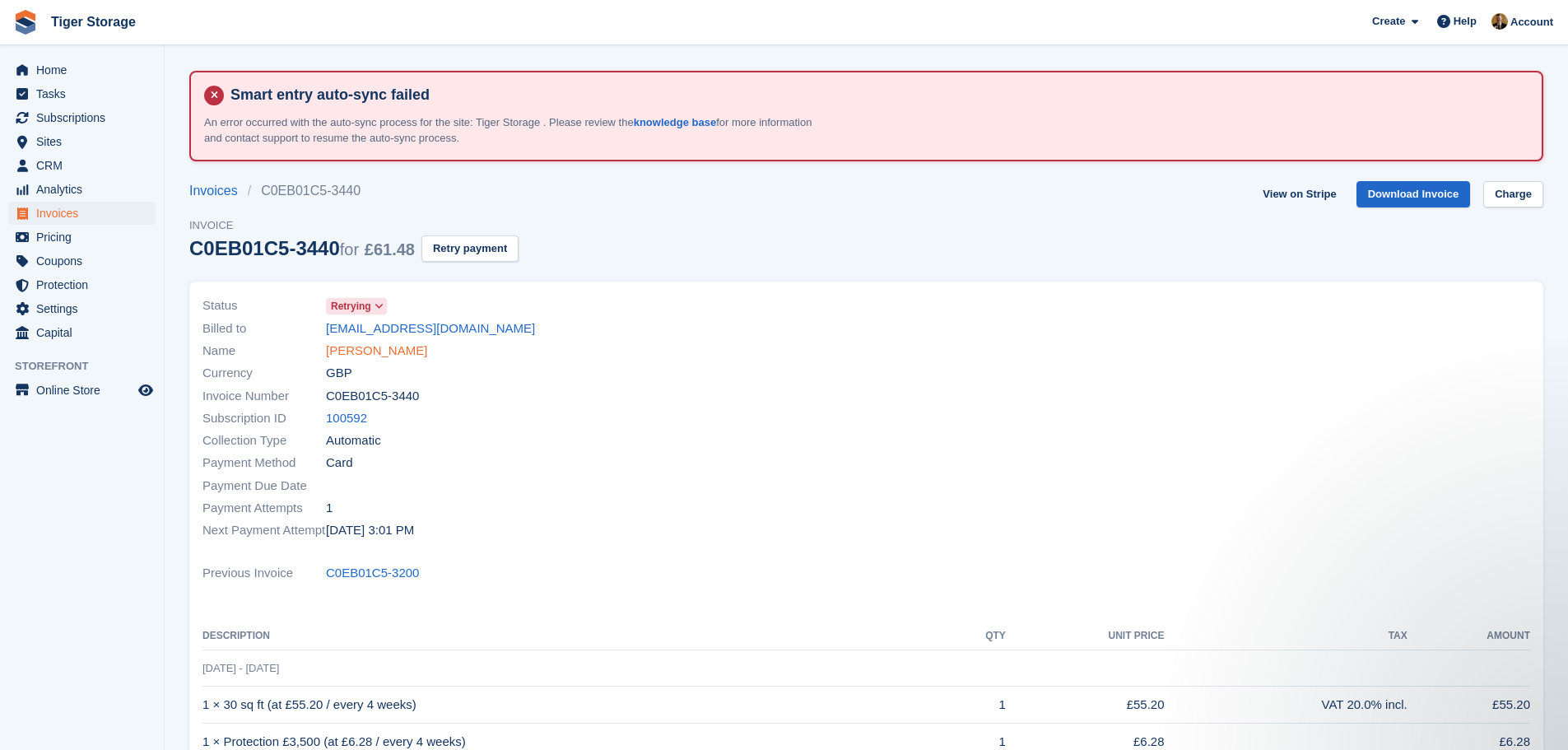
click at [409, 347] on link "Chelsea Campbell" at bounding box center [376, 351] width 101 height 19
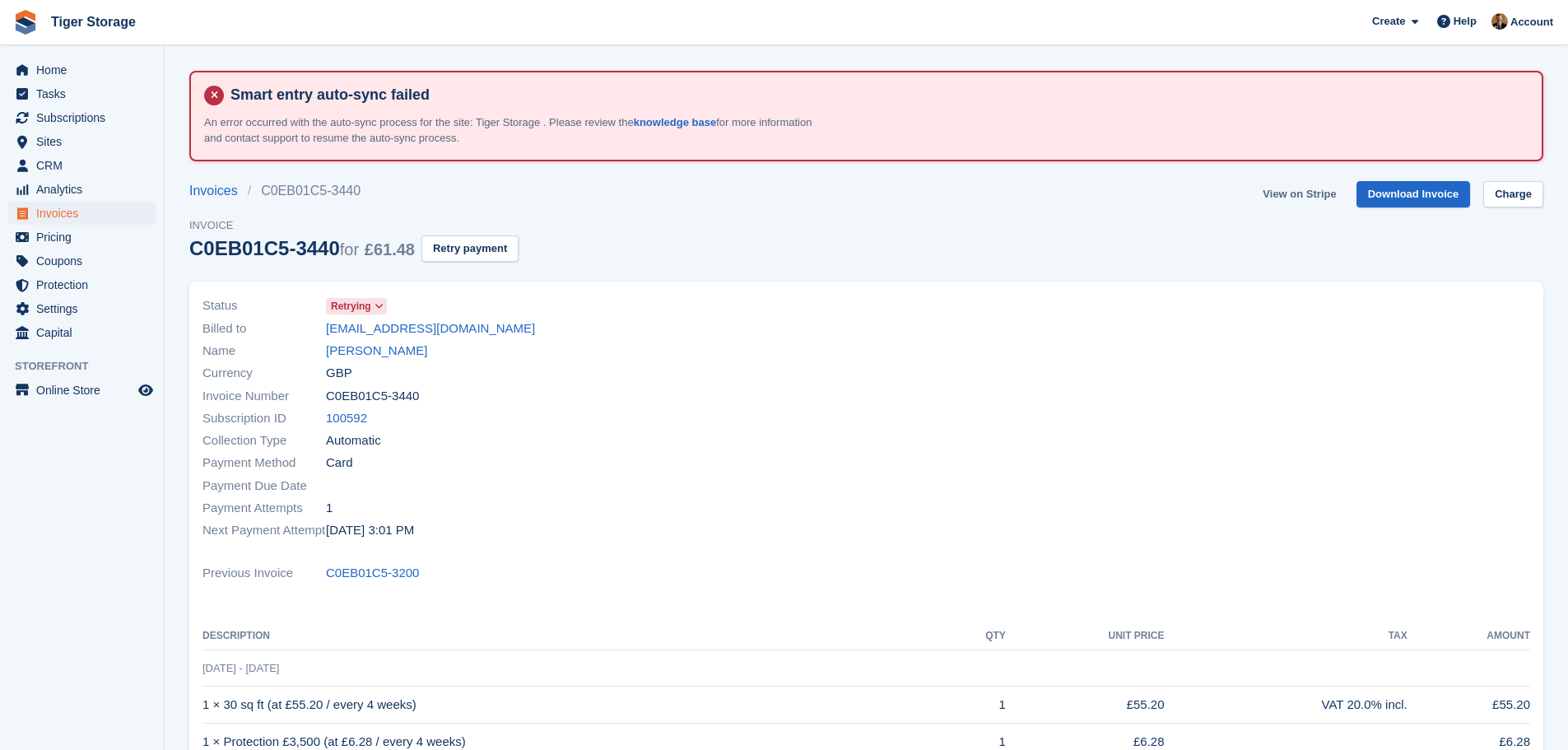
click at [1321, 191] on link "View on Stripe" at bounding box center [1299, 194] width 87 height 27
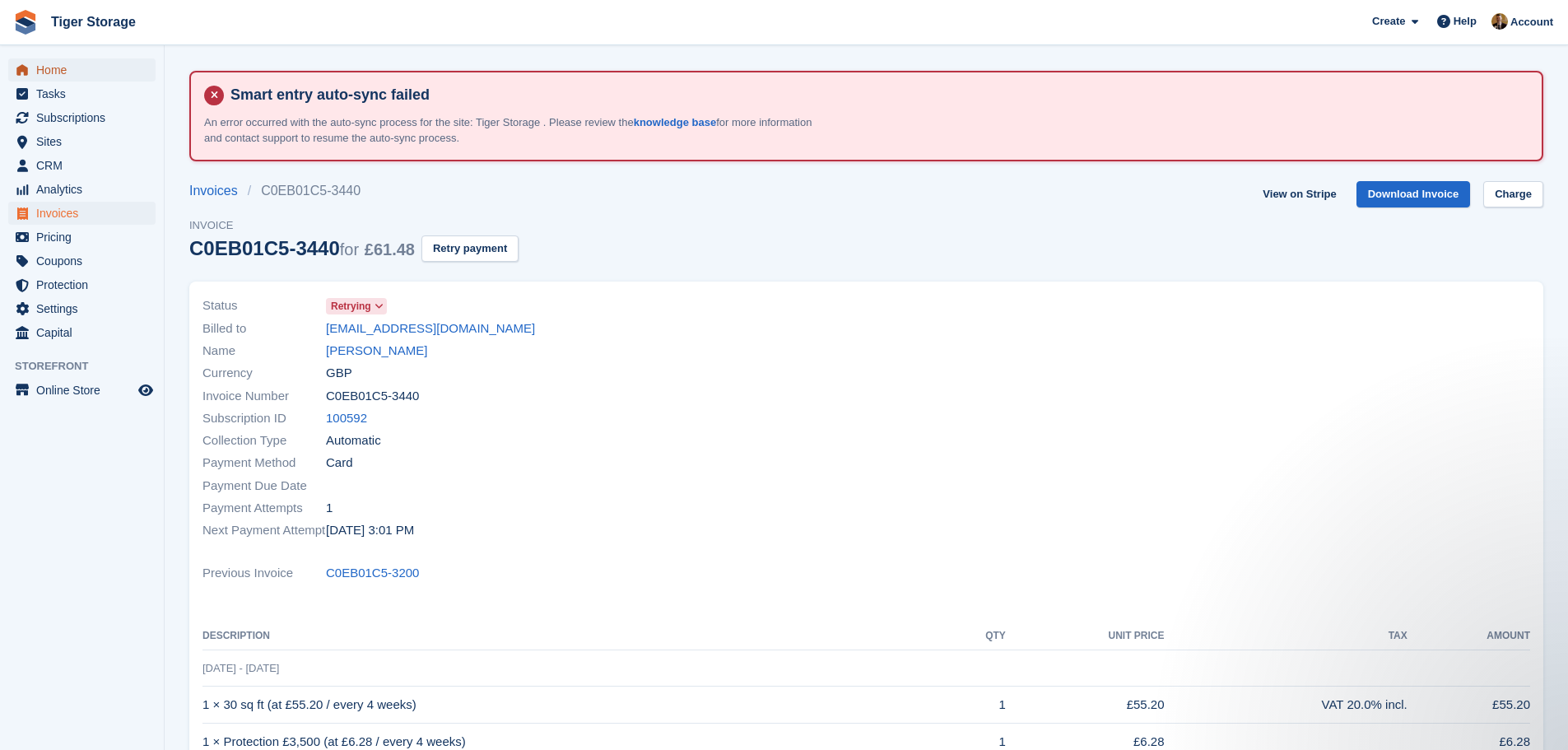
click at [57, 67] on span "Home" at bounding box center [86, 70] width 99 height 23
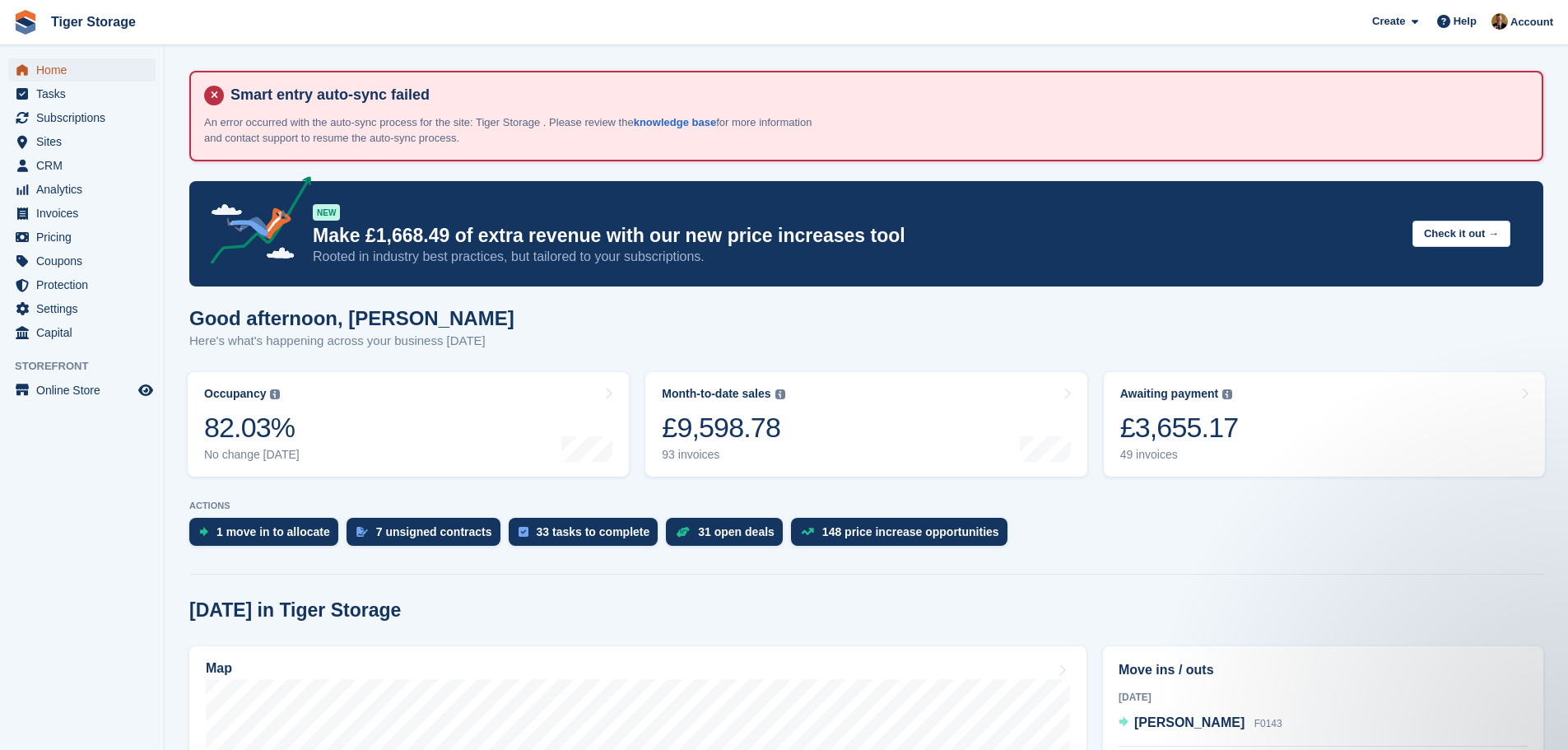
click at [116, 72] on span "Home" at bounding box center [86, 70] width 99 height 23
click at [73, 208] on span "Invoices" at bounding box center [86, 213] width 99 height 23
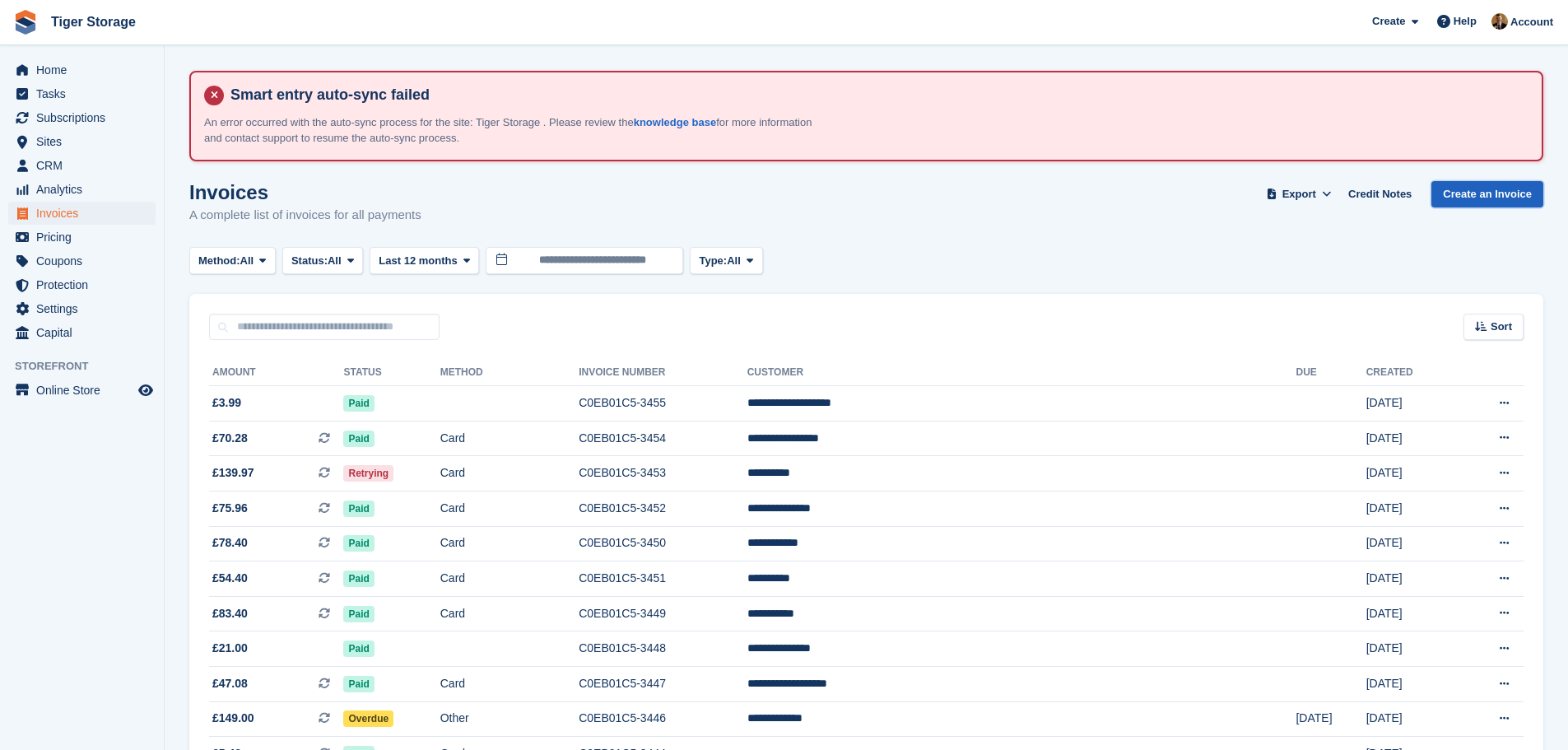
click at [1485, 189] on link "Create an Invoice" at bounding box center [1487, 194] width 112 height 27
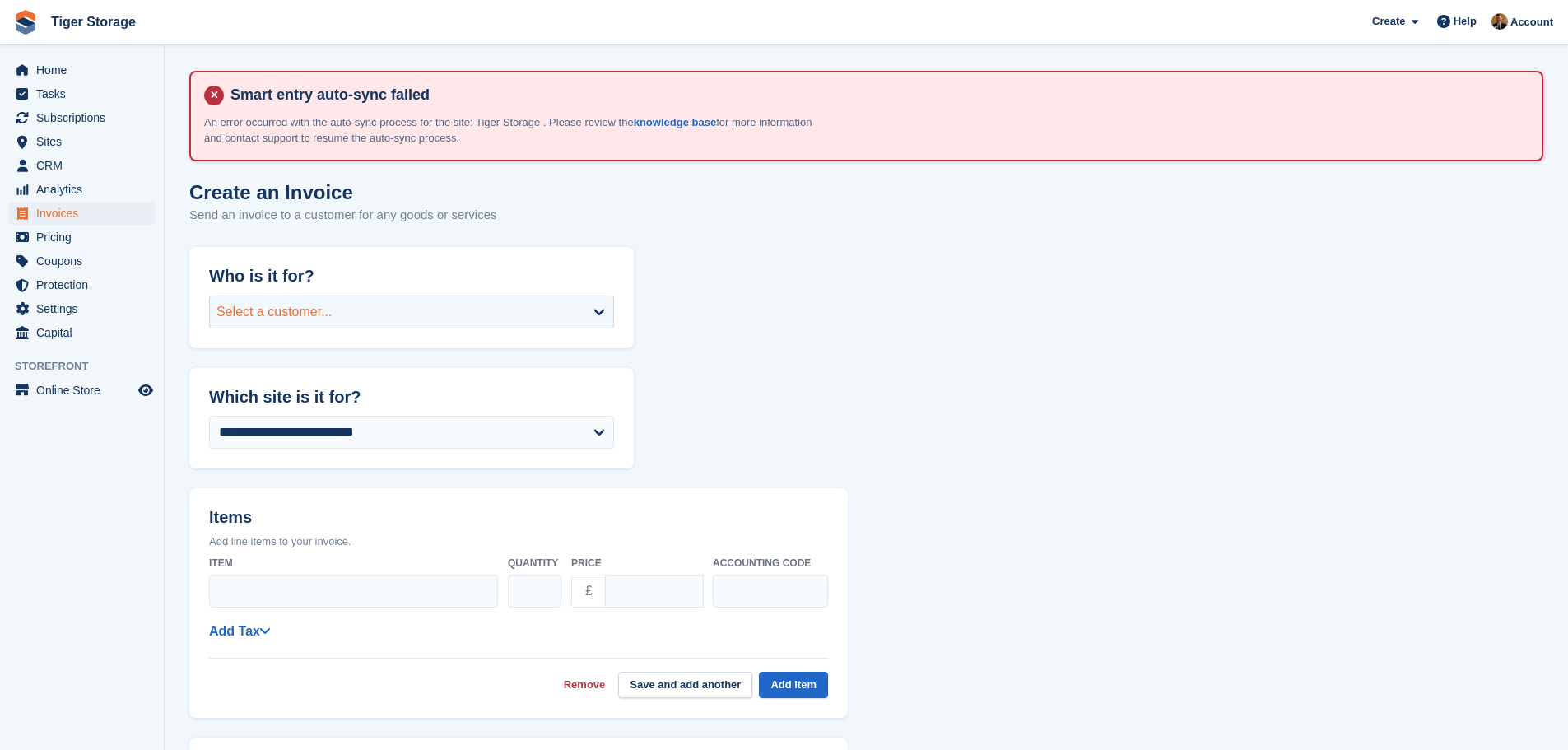
click at [537, 304] on div "Select a customer..." at bounding box center [412, 311] width 405 height 33
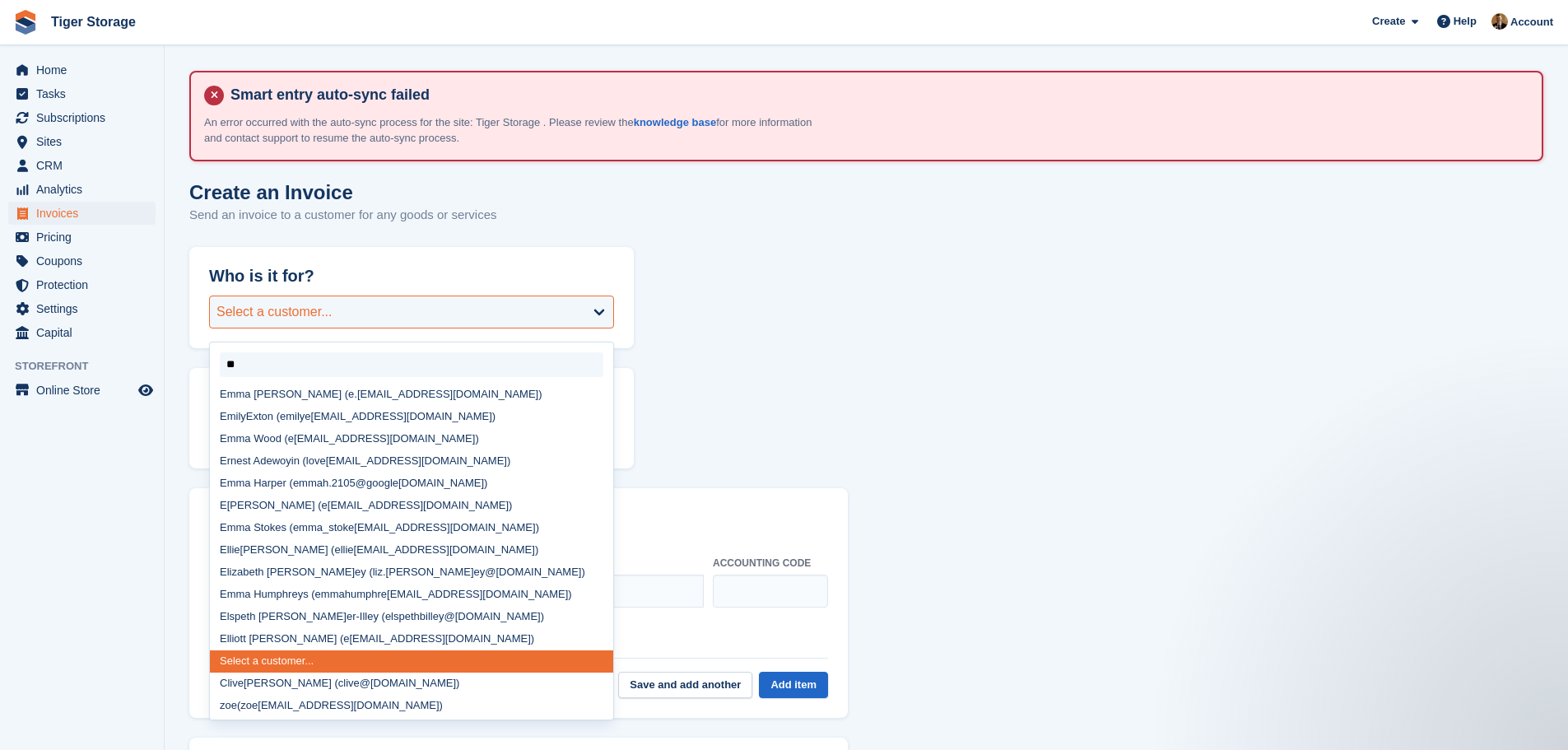
type input "***"
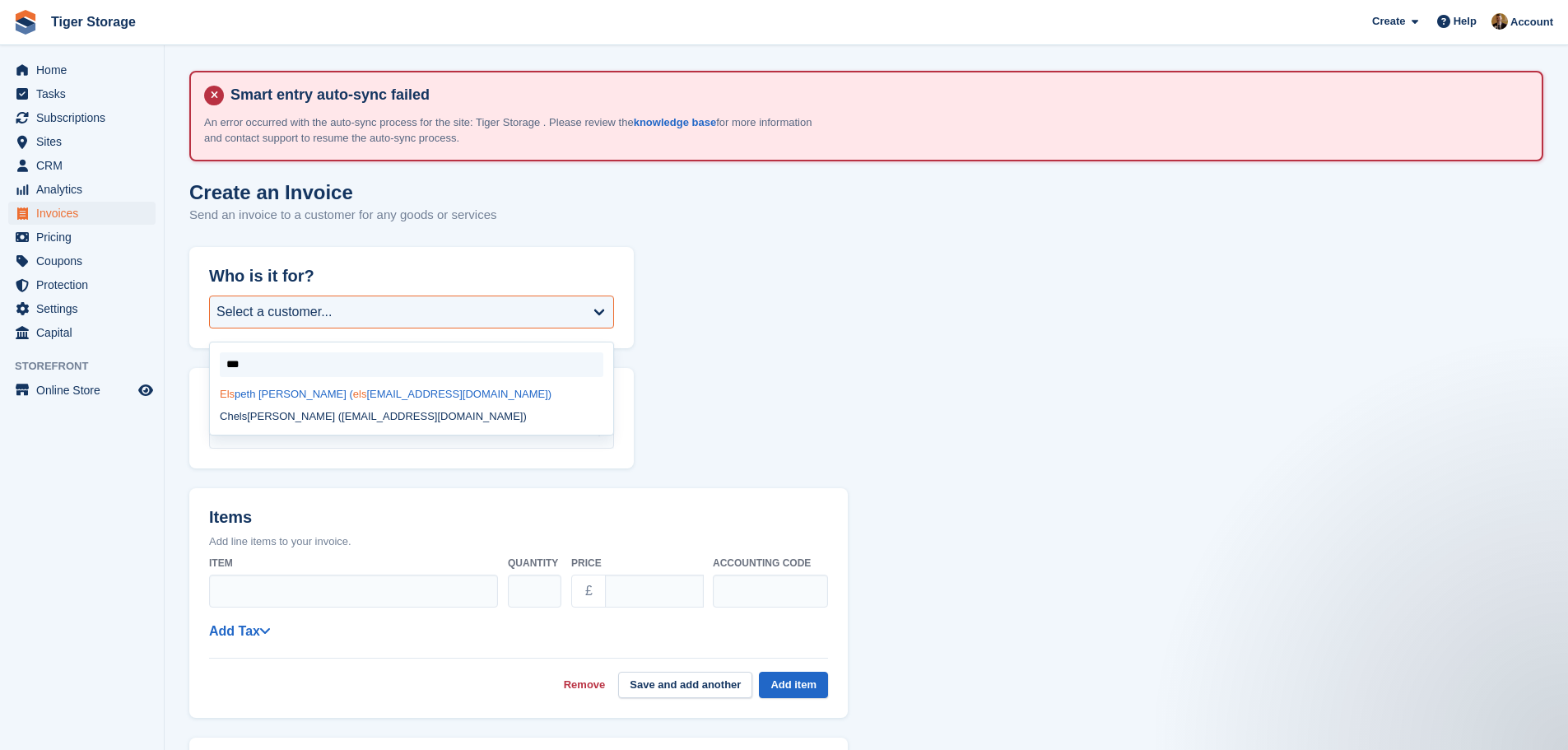
click at [456, 391] on div "Els peth Barber-Illey ( els pethbilley@gmail.com)" at bounding box center [412, 395] width 403 height 22
select select "*****"
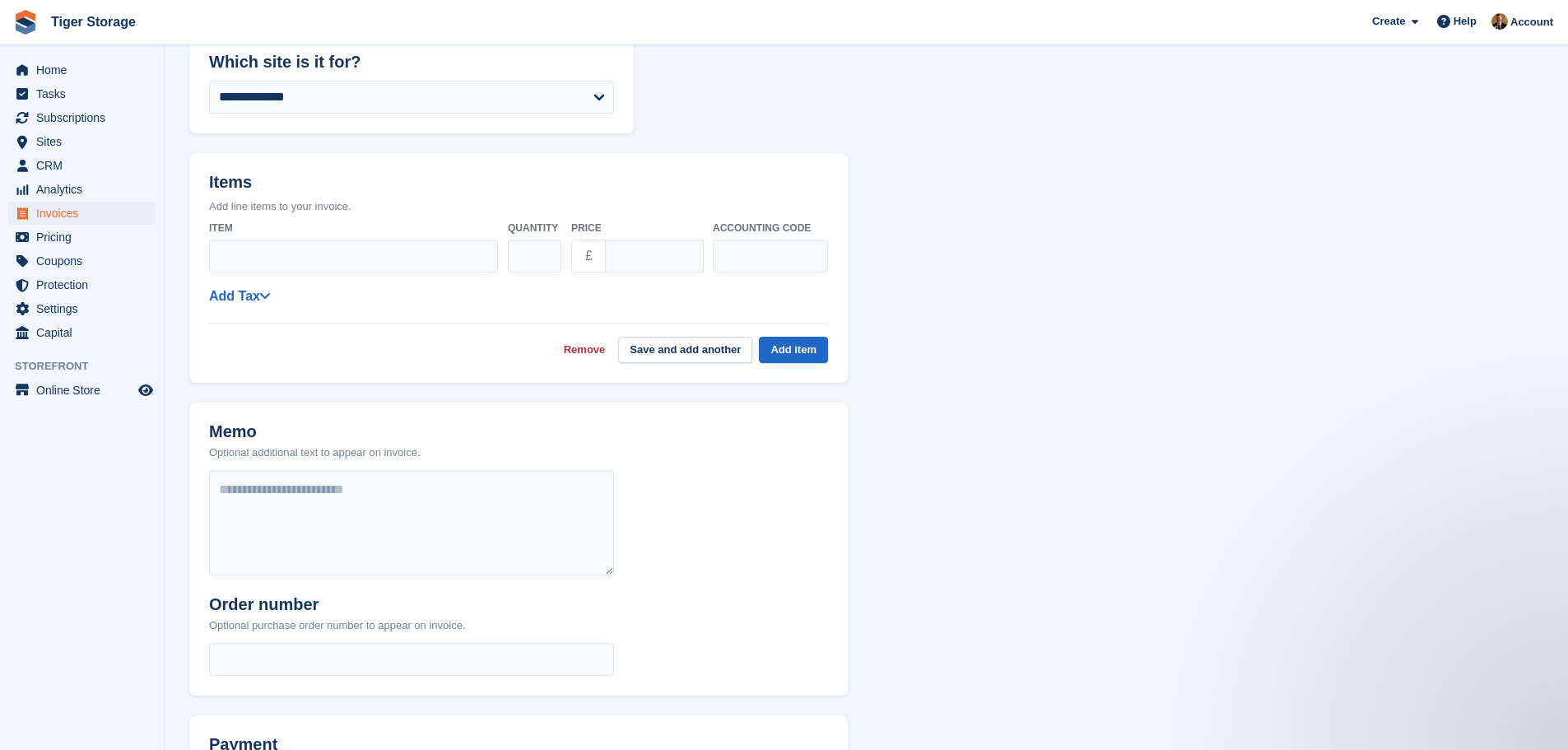
scroll to position [412, 0]
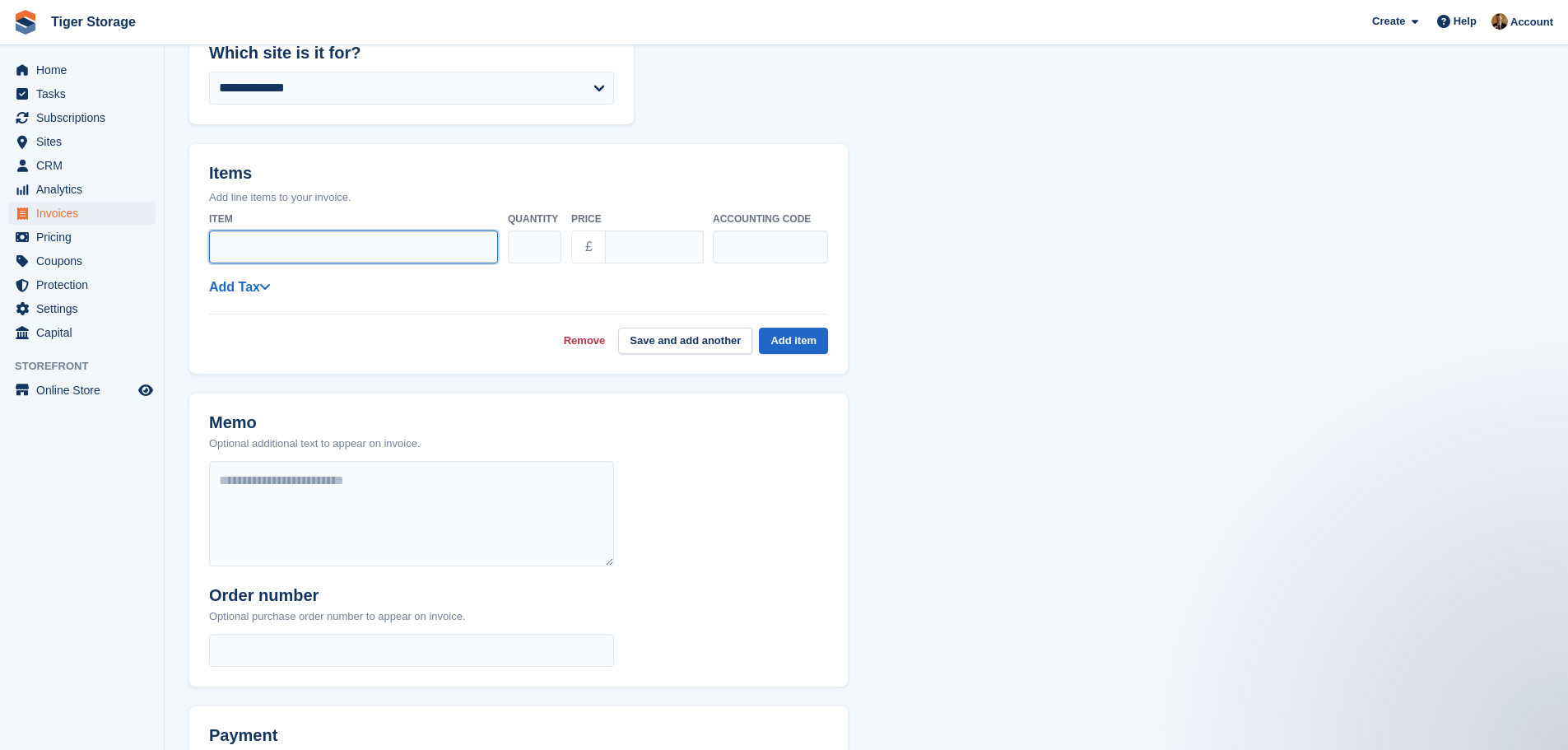
click at [276, 246] on input "Item" at bounding box center [353, 247] width 289 height 33
click at [223, 249] on input "**********" at bounding box center [353, 247] width 289 height 33
type input "**********"
click at [616, 245] on input "****" at bounding box center [655, 247] width 99 height 33
drag, startPoint x: 620, startPoint y: 245, endPoint x: 610, endPoint y: 248, distance: 10.4
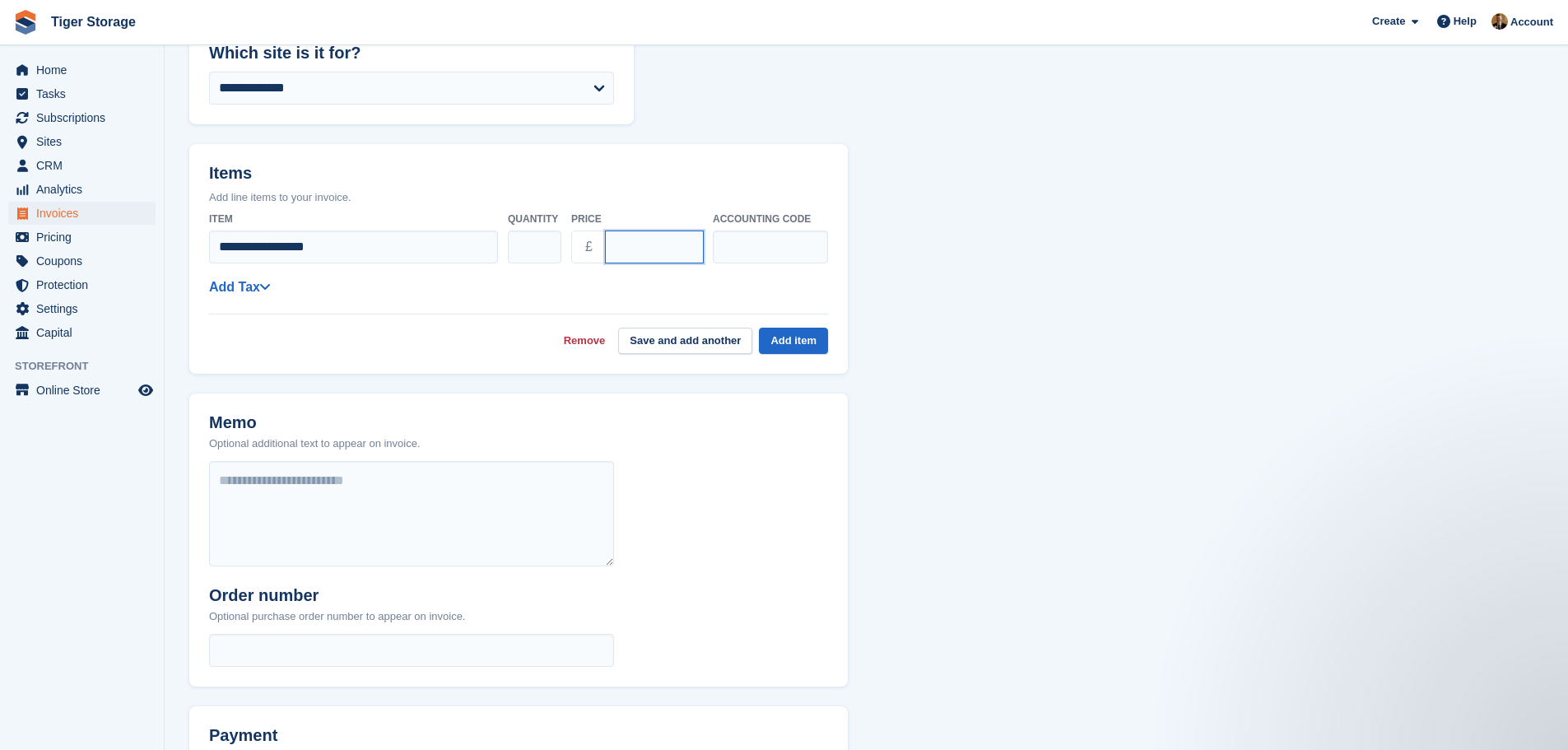
click at [610, 248] on input "****" at bounding box center [655, 247] width 99 height 33
type input "****"
click at [711, 285] on div "**********" at bounding box center [518, 287] width 619 height 21
click at [798, 335] on button "Add item" at bounding box center [793, 341] width 69 height 27
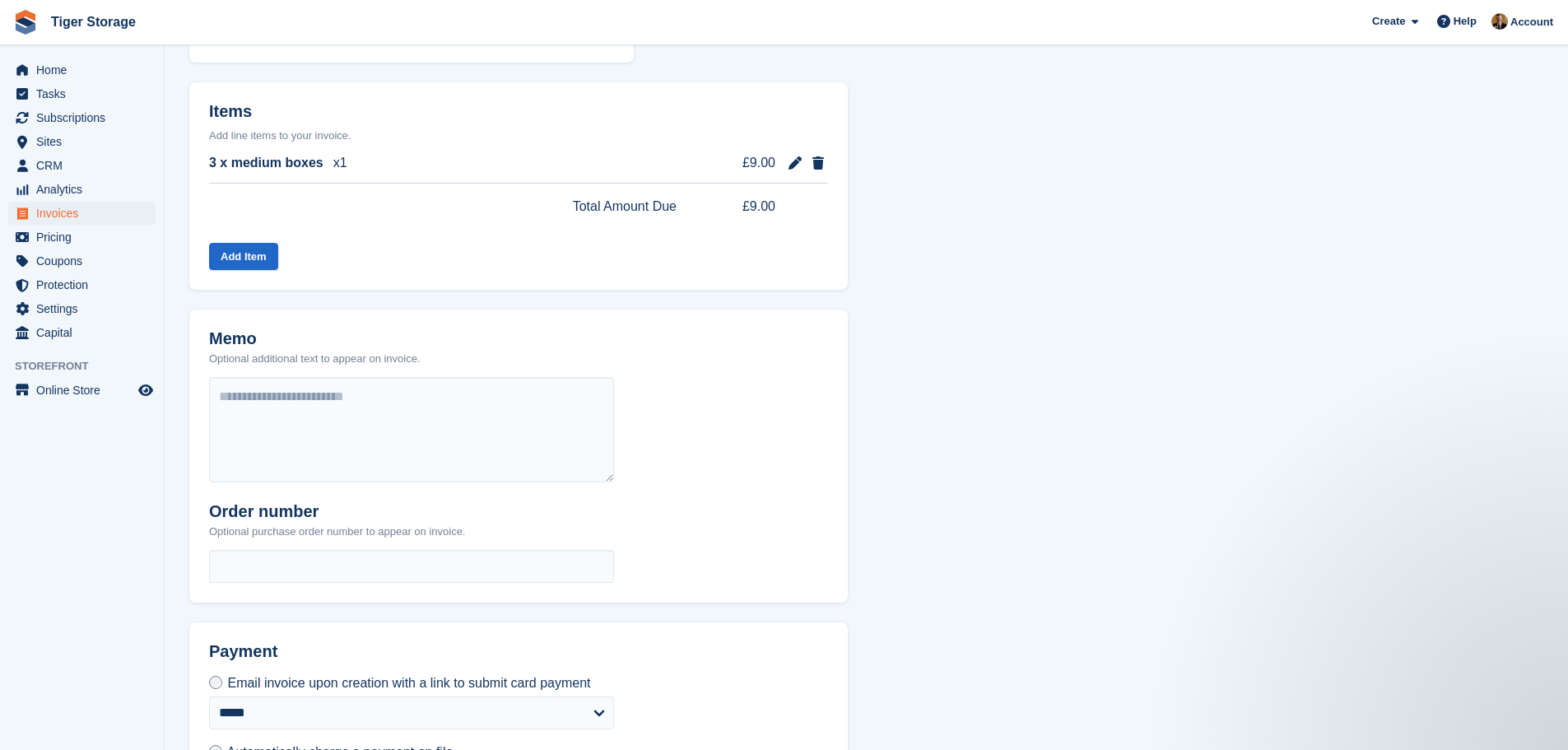
scroll to position [583, 0]
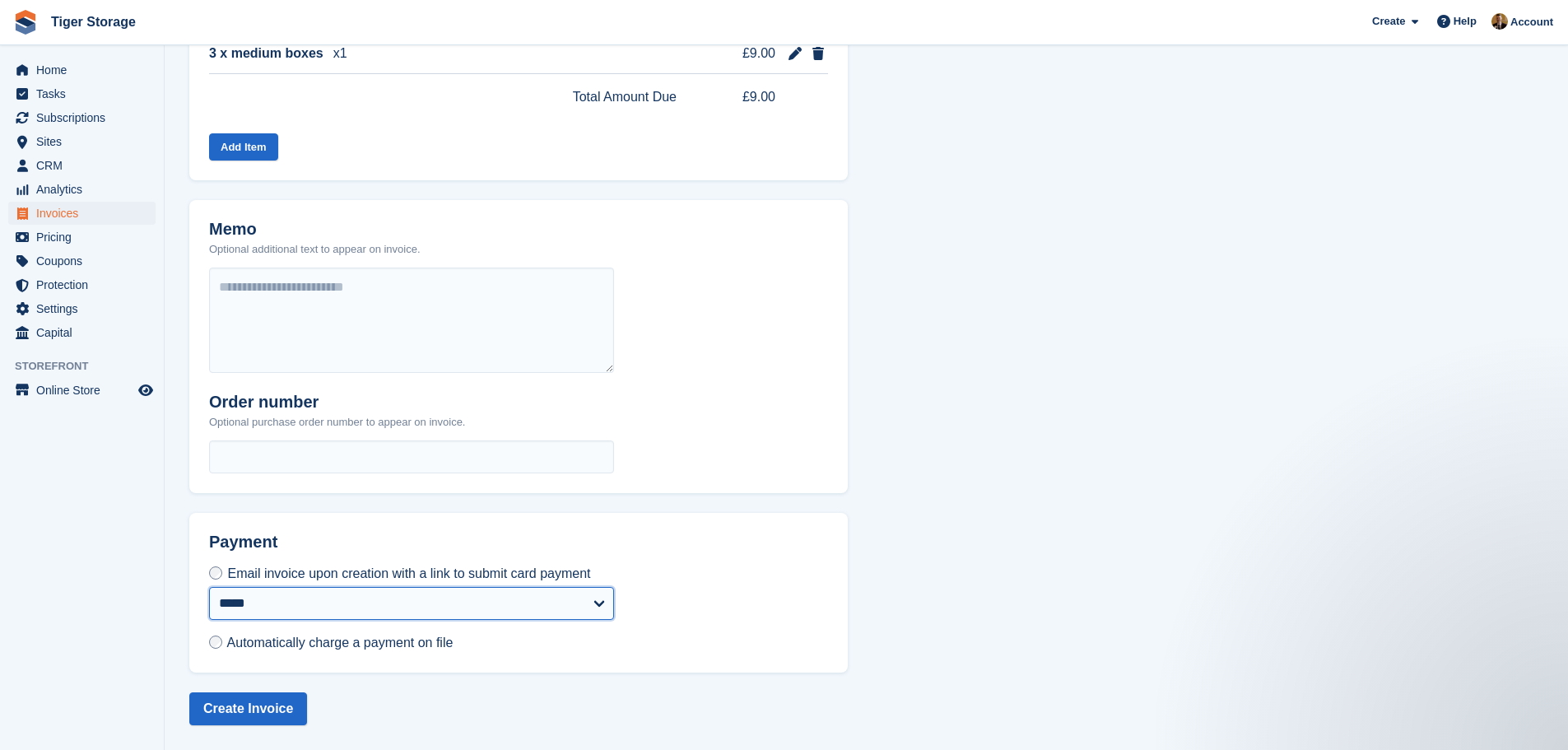
click at [257, 598] on select "**********" at bounding box center [412, 602] width 405 height 33
click at [252, 639] on span "Automatically charge a payment on file" at bounding box center [340, 642] width 226 height 14
click at [225, 647] on label "Automatically charge a payment on file" at bounding box center [331, 642] width 244 height 18
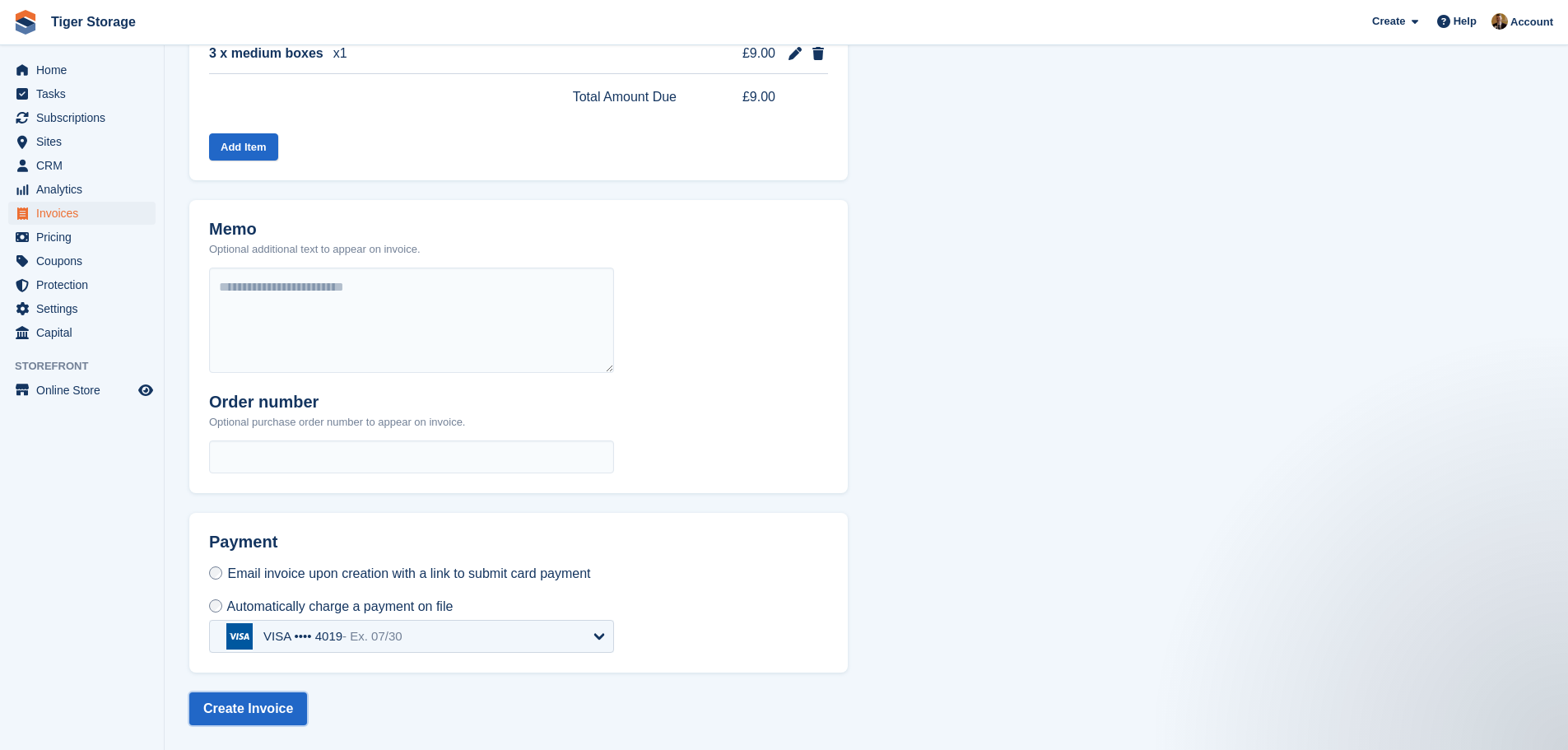
click at [244, 707] on button "Create Invoice" at bounding box center [248, 708] width 118 height 33
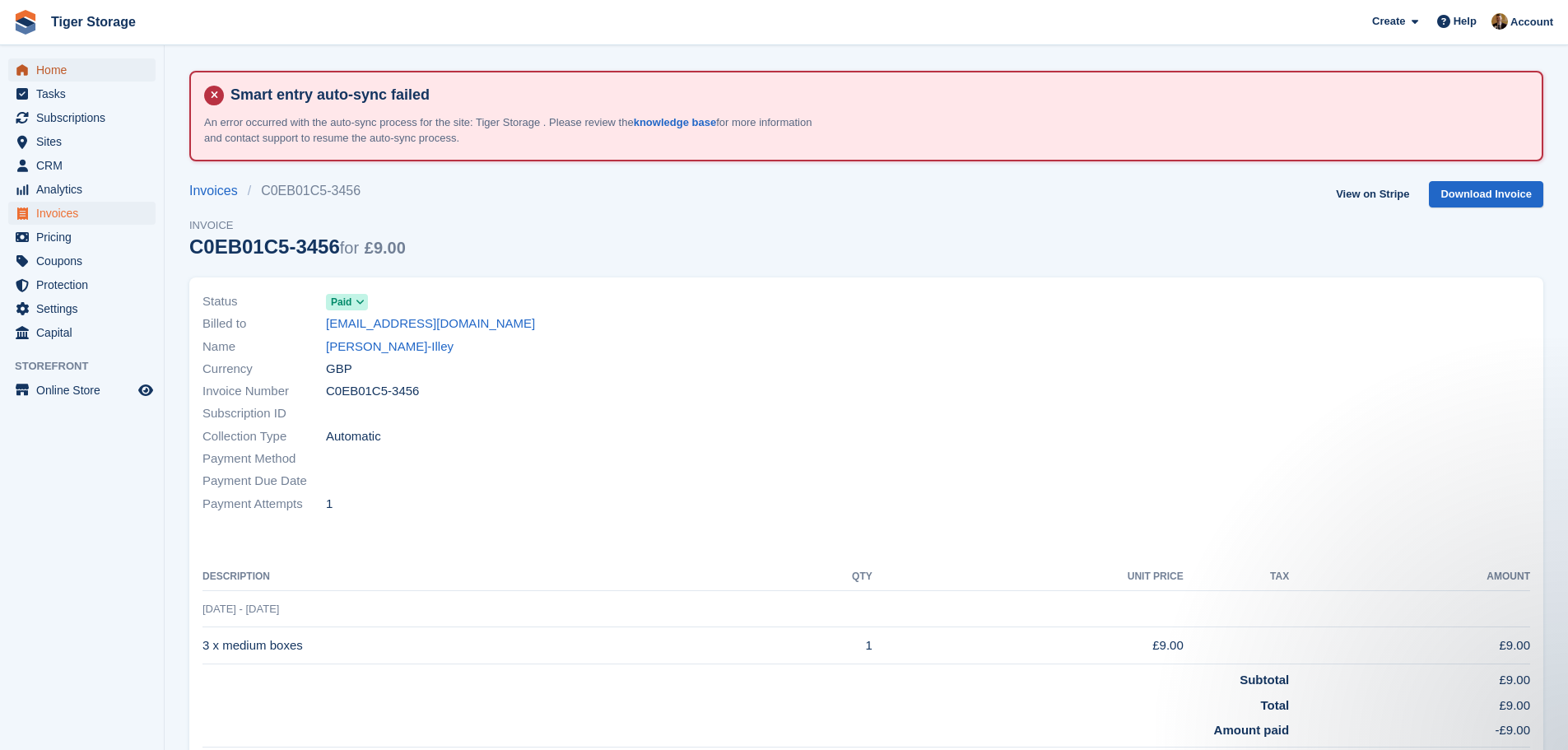
click at [92, 64] on span "Home" at bounding box center [86, 70] width 99 height 23
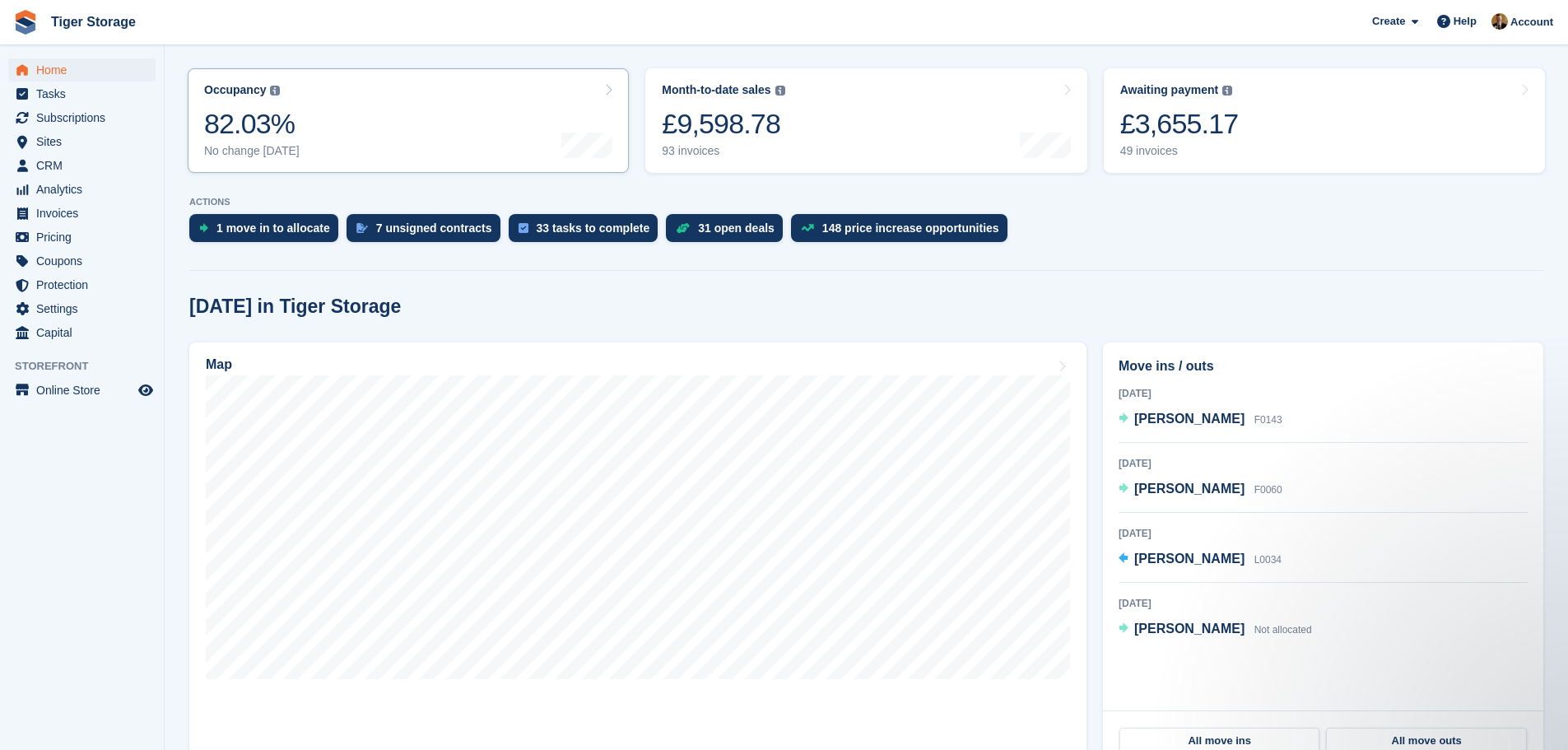
scroll to position [329, 0]
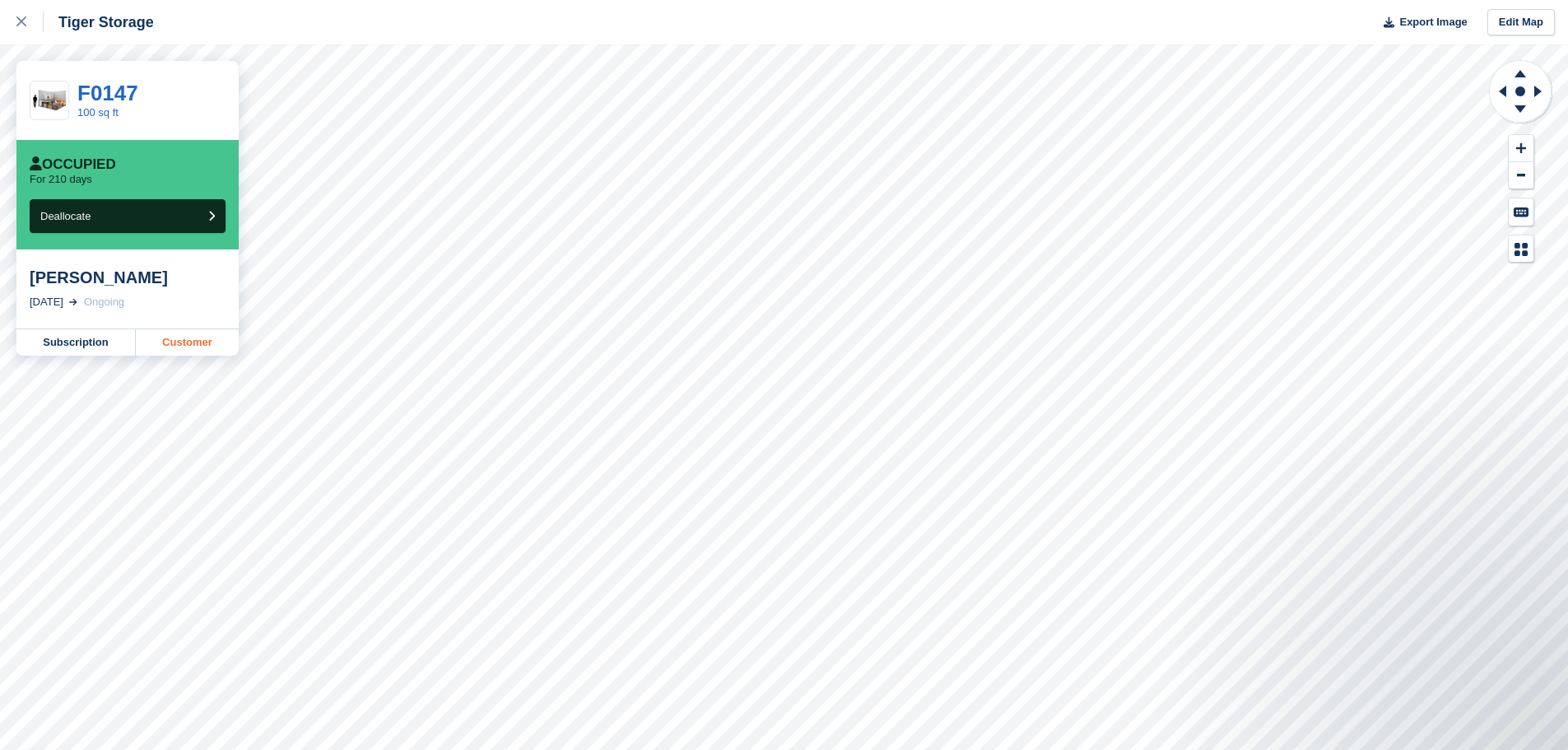
click at [174, 340] on link "Customer" at bounding box center [187, 342] width 103 height 26
click at [22, 15] on div at bounding box center [30, 21] width 27 height 20
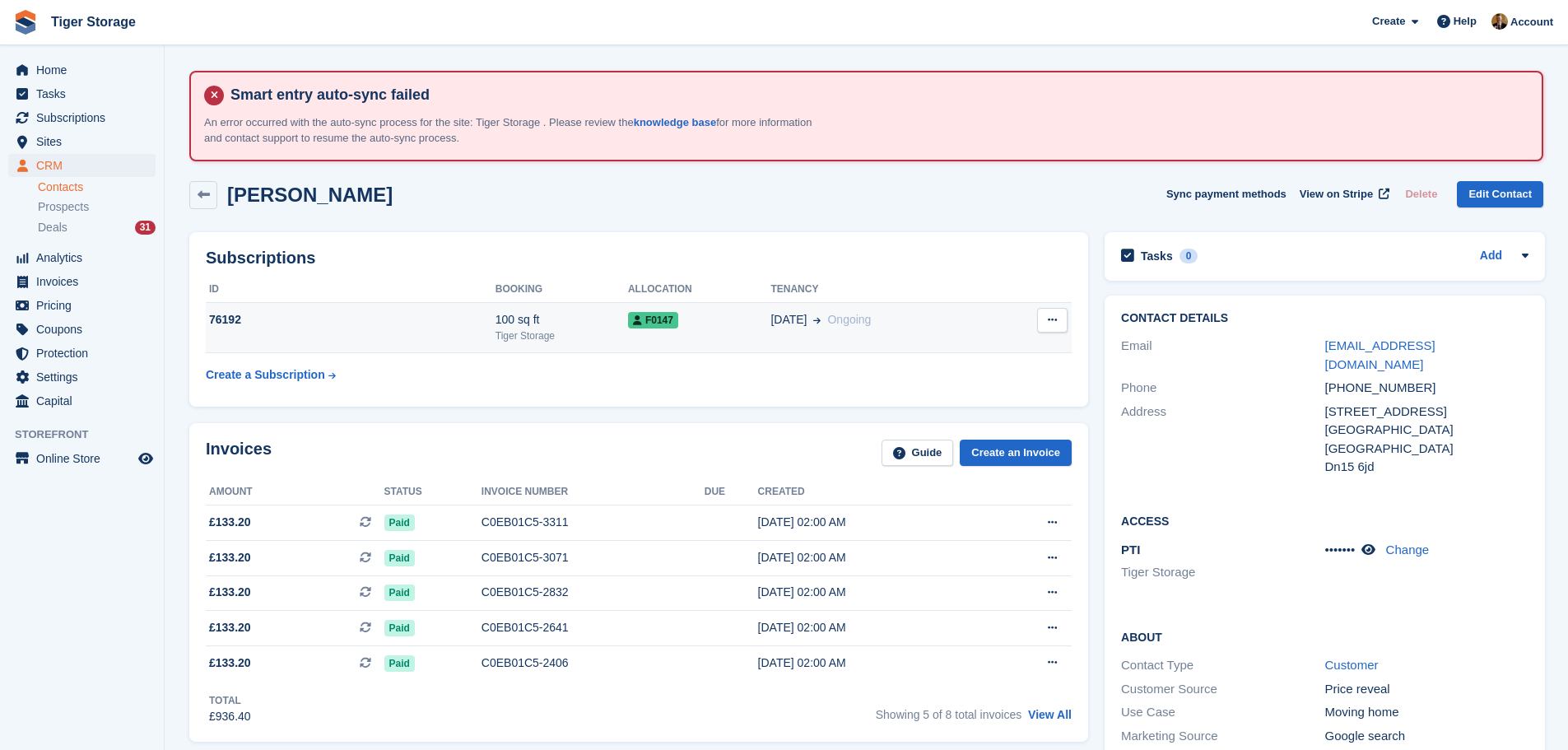
click at [1044, 319] on button at bounding box center [1052, 320] width 31 height 24
click at [1010, 347] on p "Cancel subscription" at bounding box center [988, 352] width 143 height 21
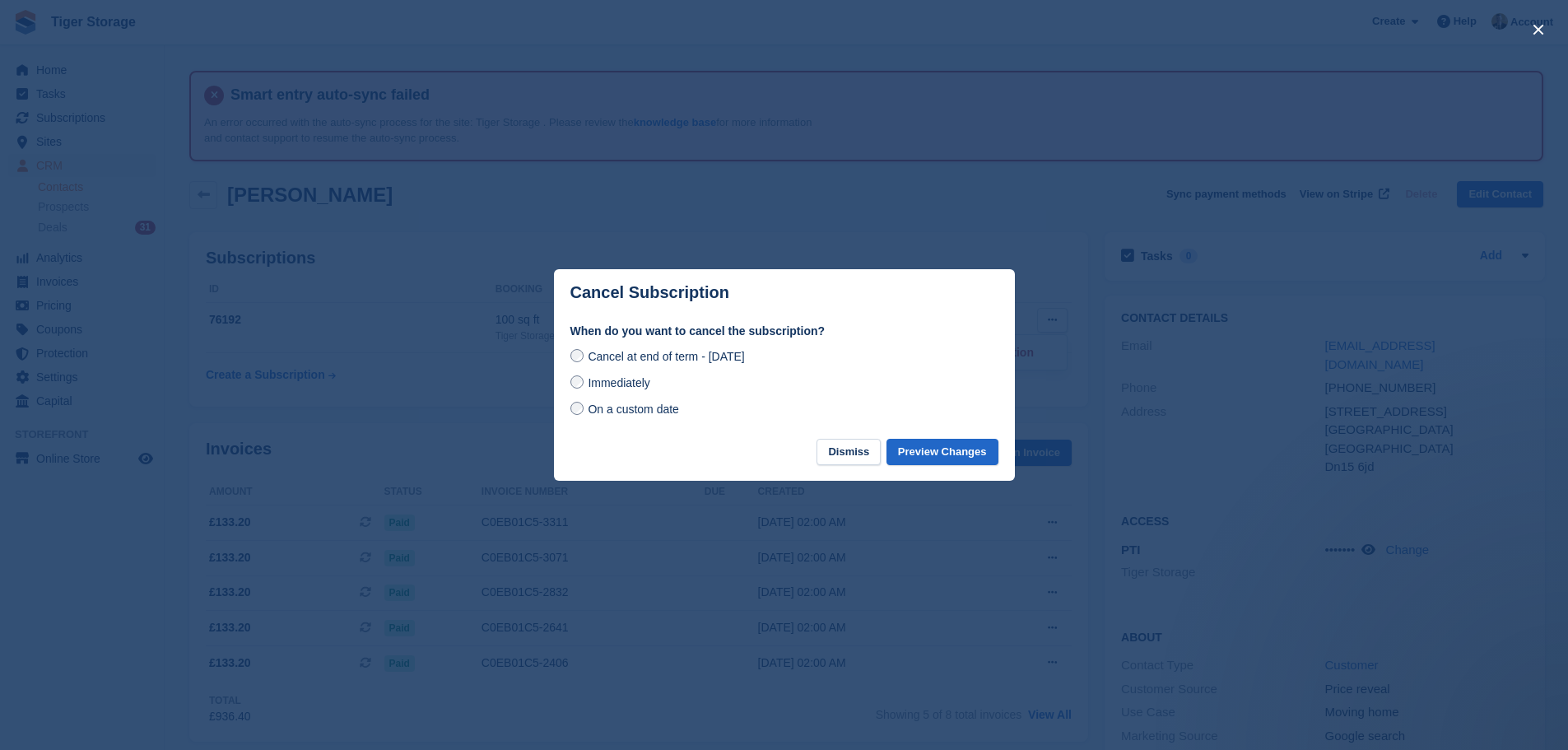
click at [615, 384] on span "Immediately" at bounding box center [618, 383] width 62 height 13
click at [939, 451] on button "Preview Changes" at bounding box center [942, 452] width 112 height 27
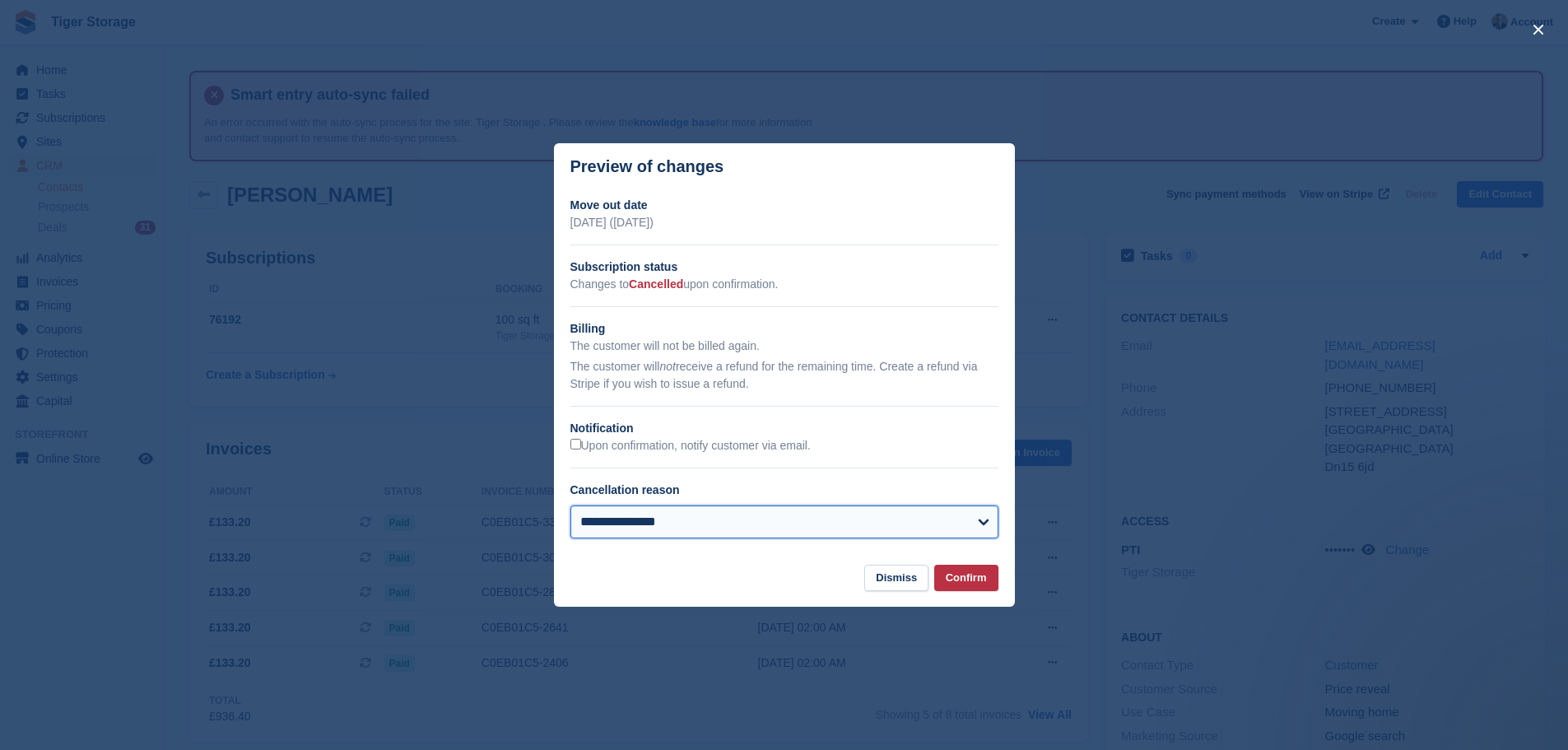
click at [752, 525] on select "**********" at bounding box center [784, 521] width 428 height 33
select select "**********"
click at [571, 506] on select "**********" at bounding box center [784, 521] width 428 height 33
click at [981, 577] on button "Confirm" at bounding box center [966, 577] width 64 height 27
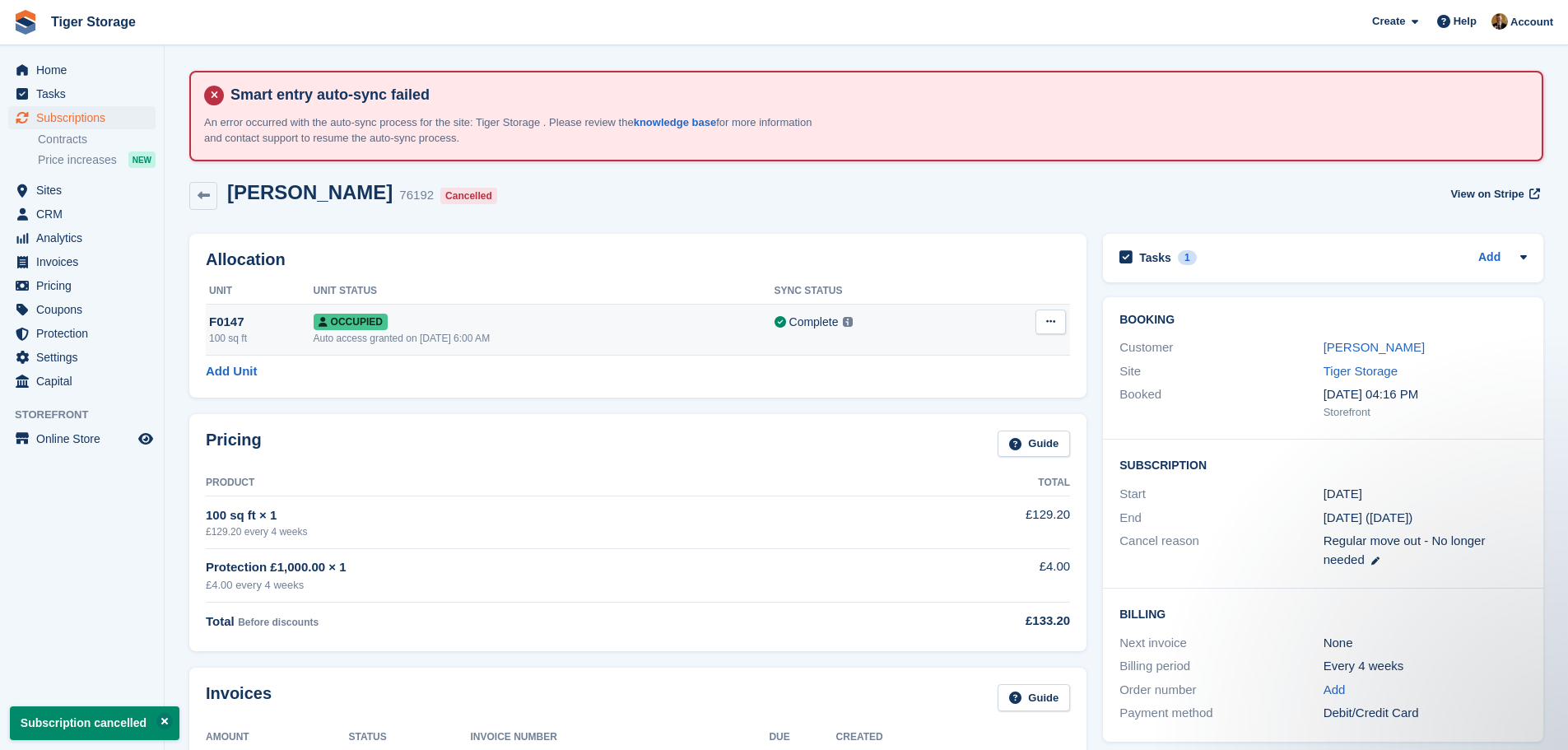
click at [334, 322] on span "Occupied" at bounding box center [350, 322] width 74 height 17
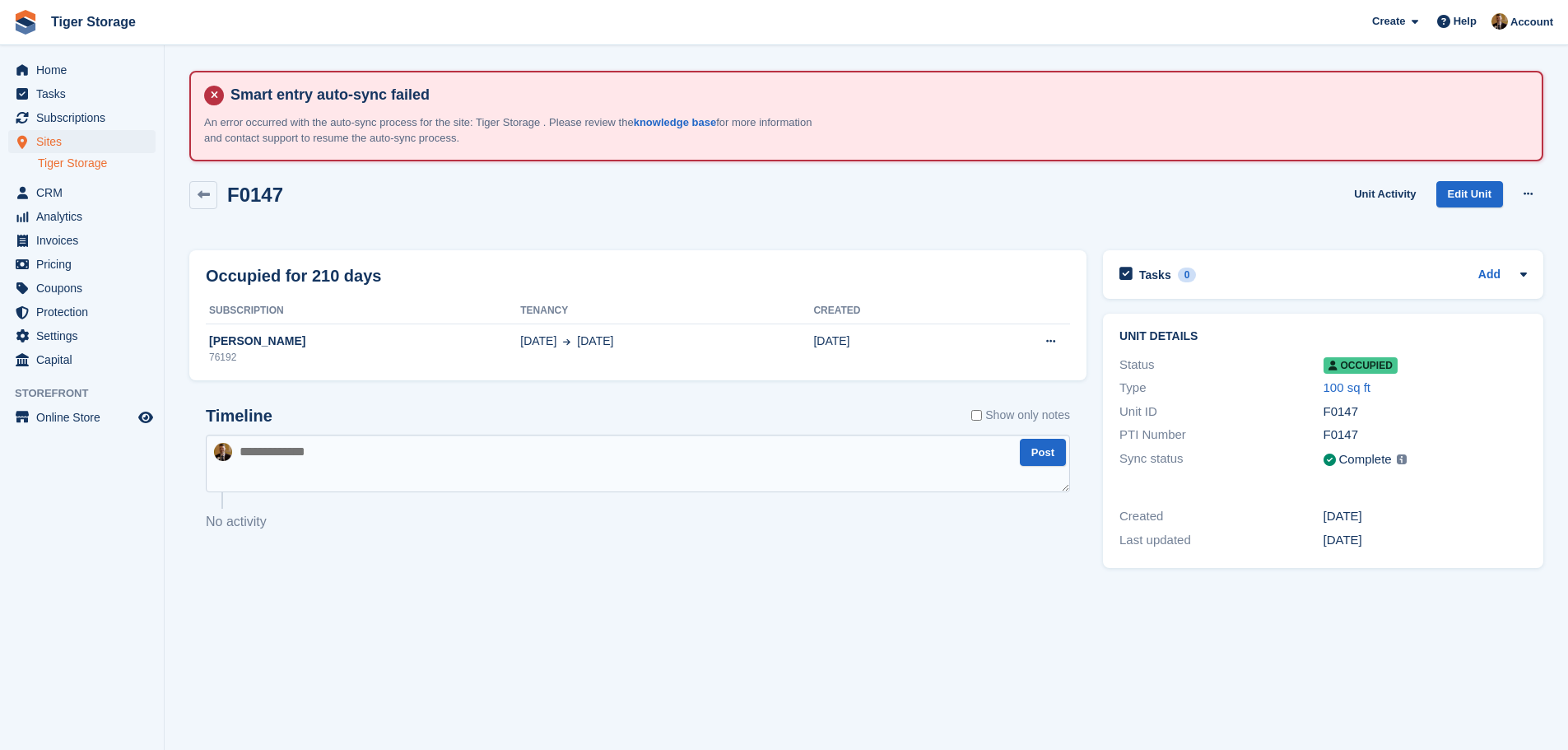
click at [1359, 366] on span "Occupied" at bounding box center [1360, 365] width 74 height 17
click at [205, 196] on icon at bounding box center [203, 194] width 12 height 12
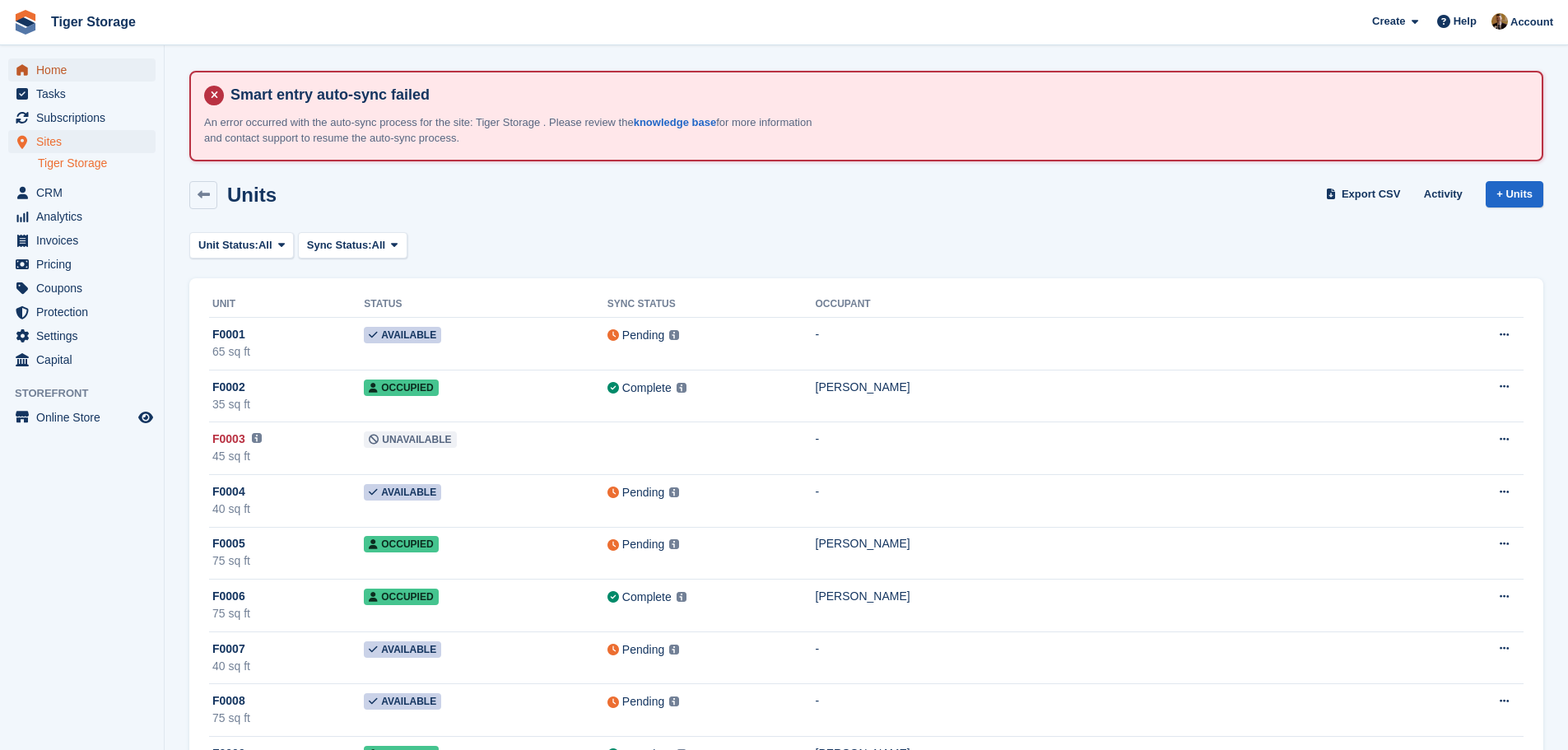
click at [77, 78] on span "Home" at bounding box center [86, 70] width 99 height 23
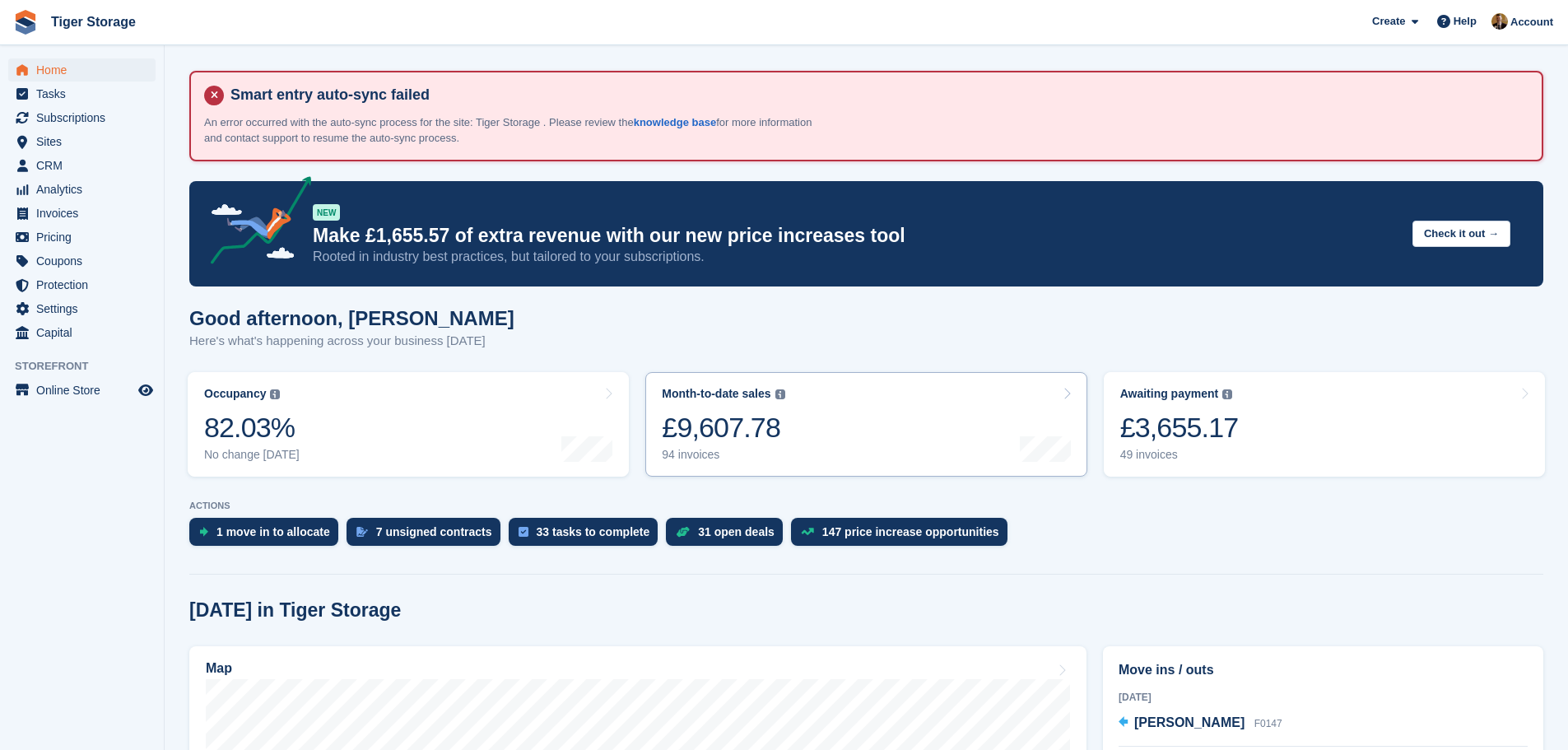
scroll to position [494, 0]
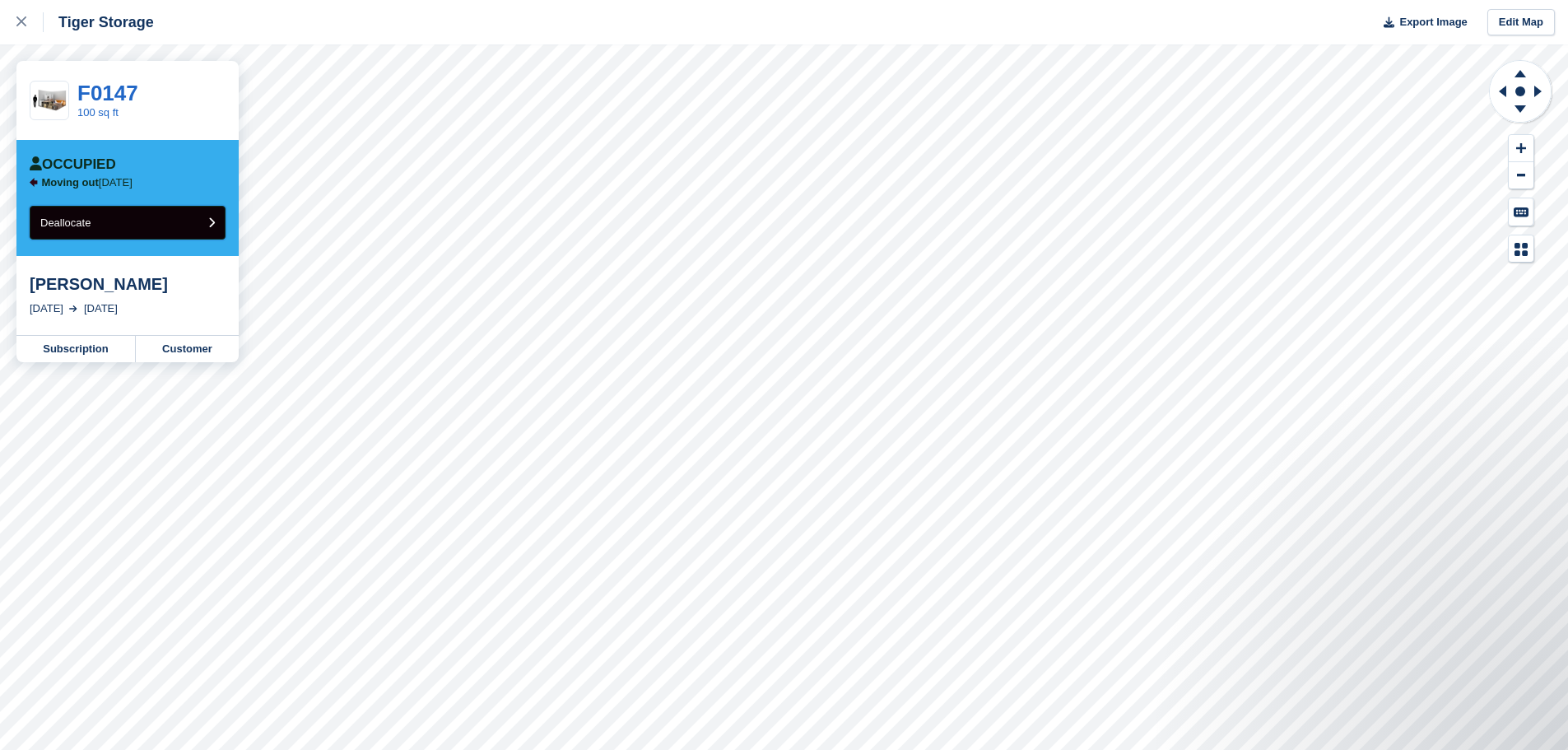
drag, startPoint x: 0, startPoint y: 0, endPoint x: 121, endPoint y: 231, distance: 260.8
click at [121, 231] on button "Deallocate" at bounding box center [128, 222] width 196 height 34
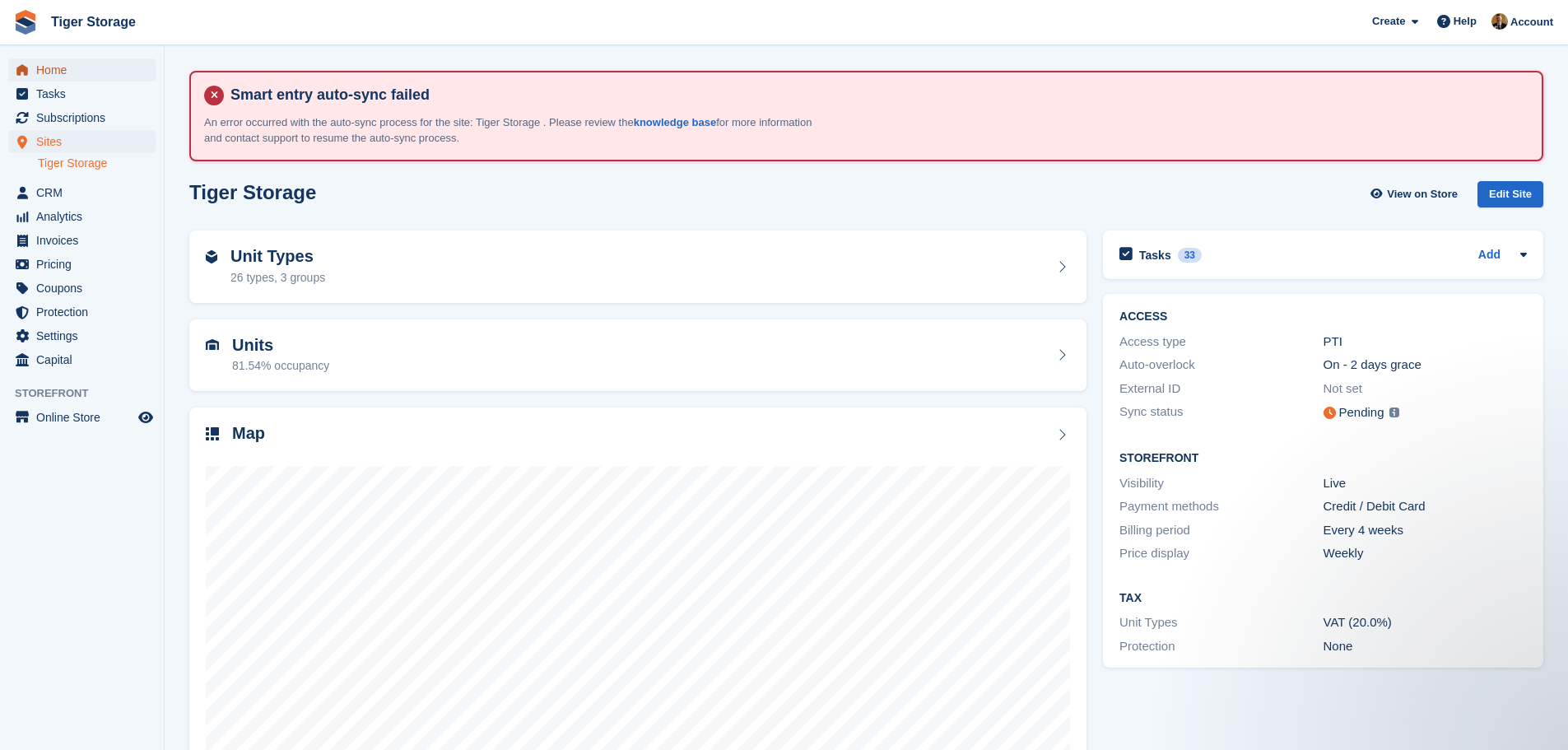
click at [56, 66] on span "Home" at bounding box center [86, 70] width 99 height 23
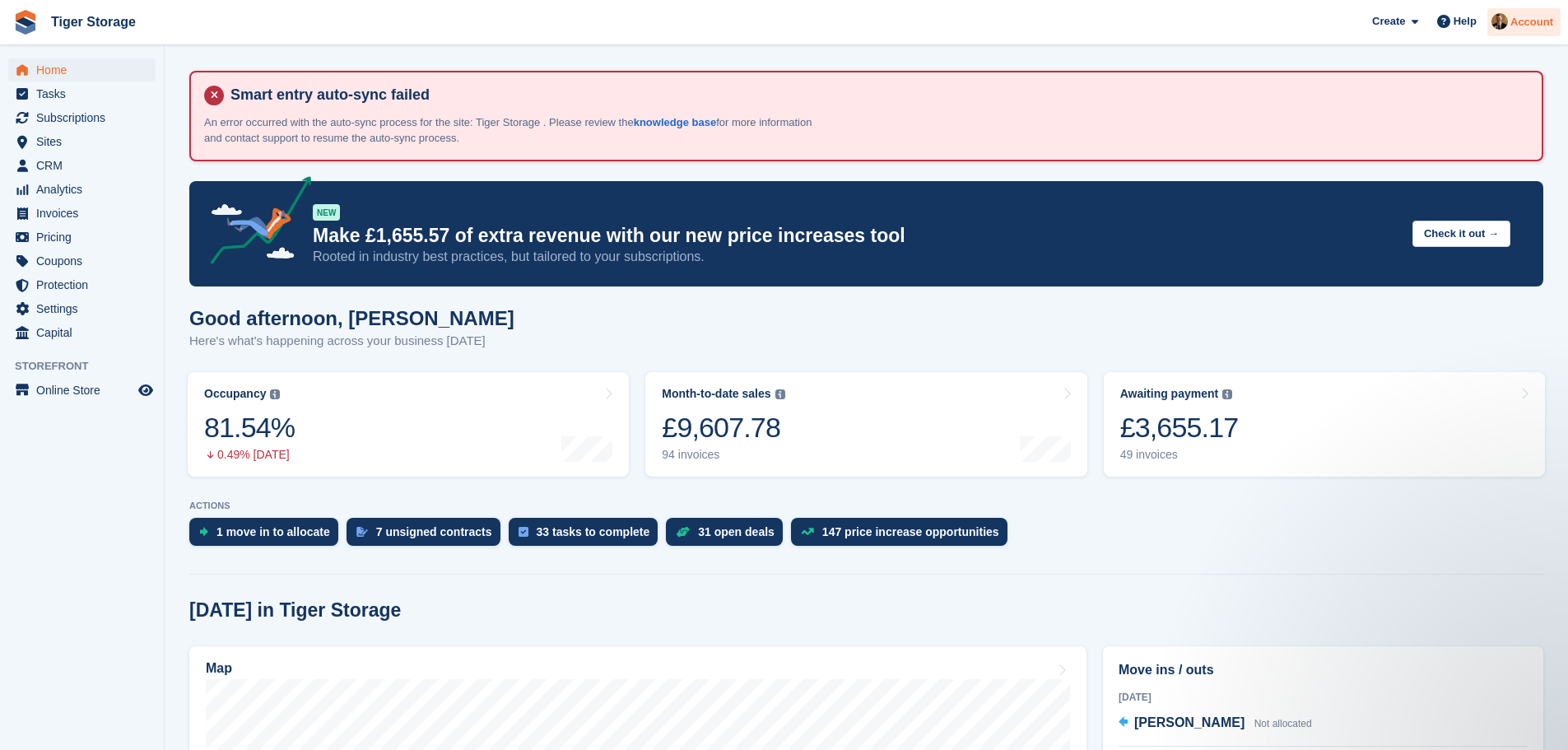
click at [1528, 32] on div "Account" at bounding box center [1523, 22] width 73 height 29
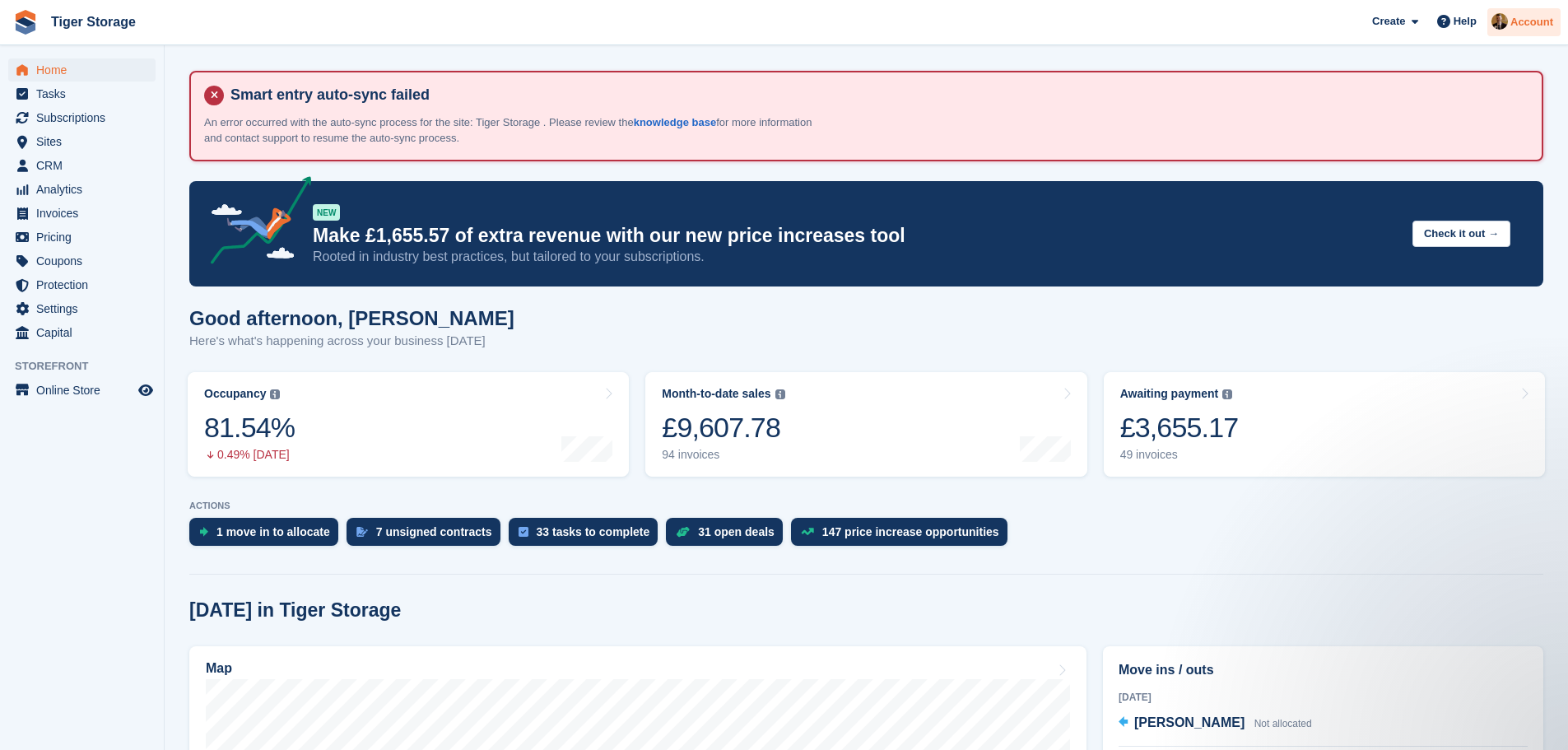
click at [1536, 18] on span "Account" at bounding box center [1532, 22] width 43 height 17
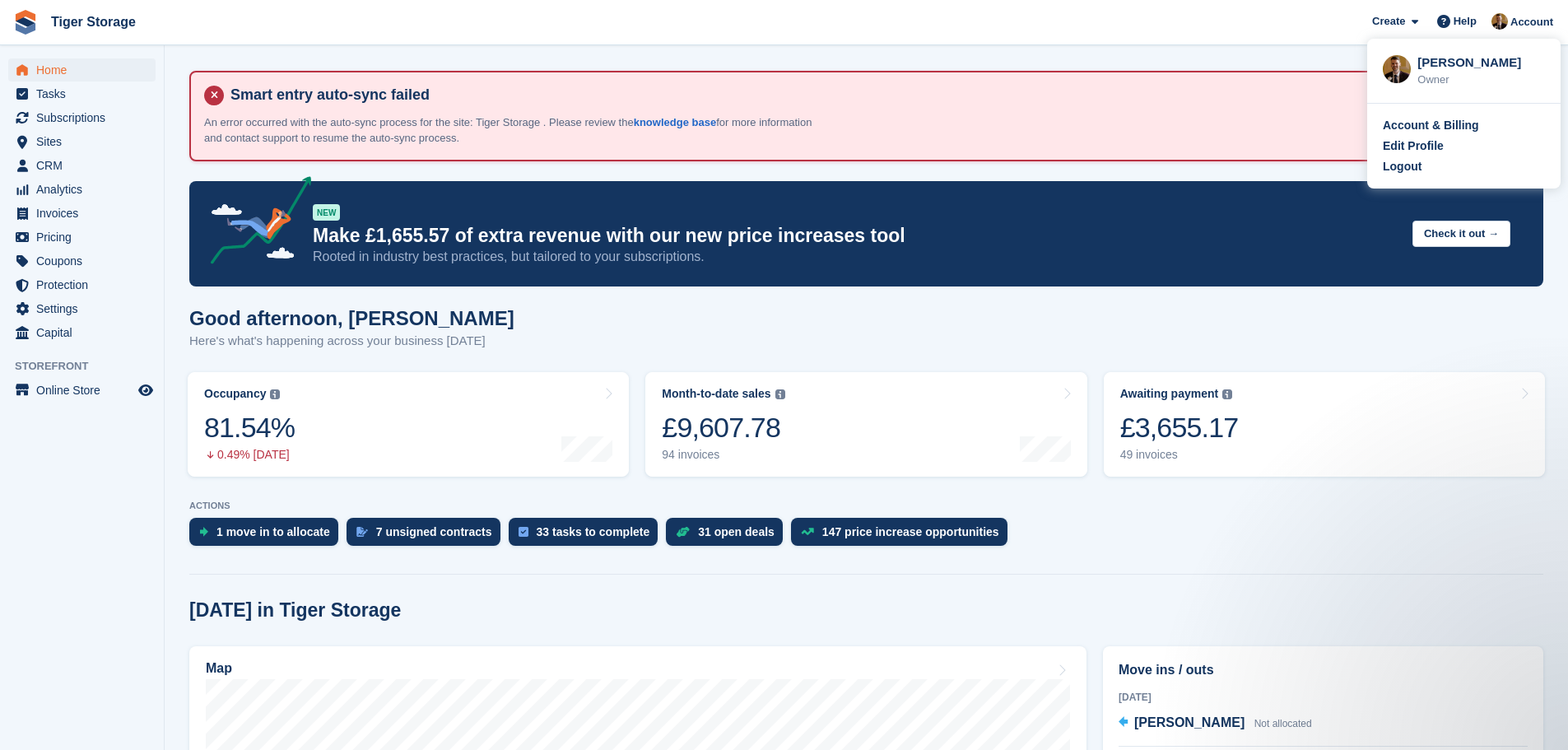
click at [1450, 175] on div "Logout" at bounding box center [1463, 166] width 162 height 18
